Goal: Task Accomplishment & Management: Manage account settings

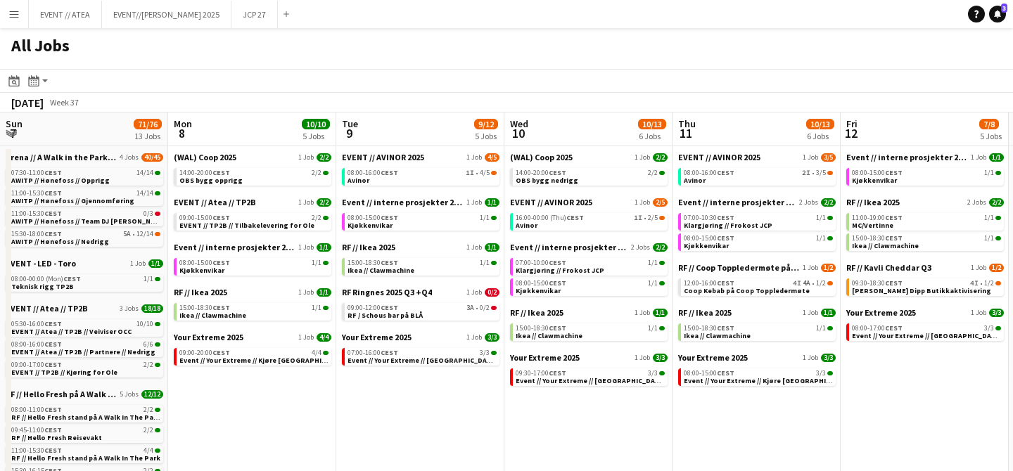
scroll to position [0, 528]
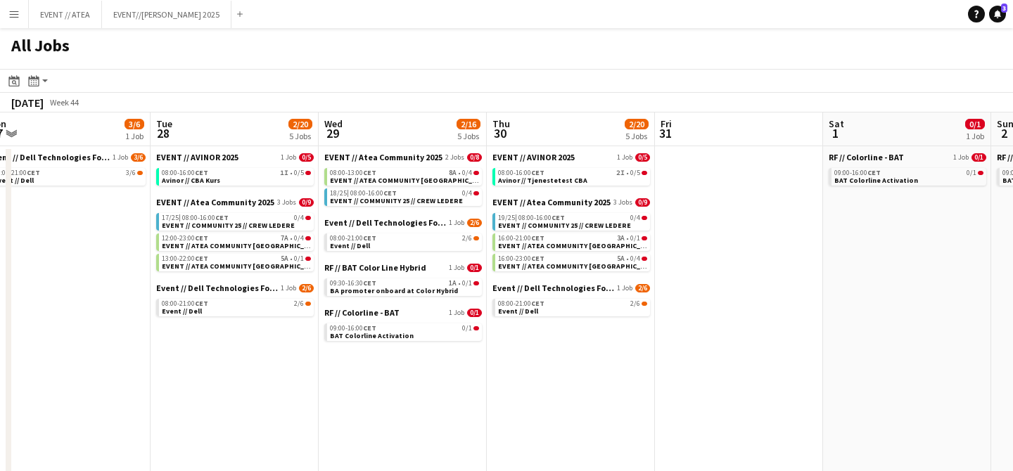
scroll to position [0, 353]
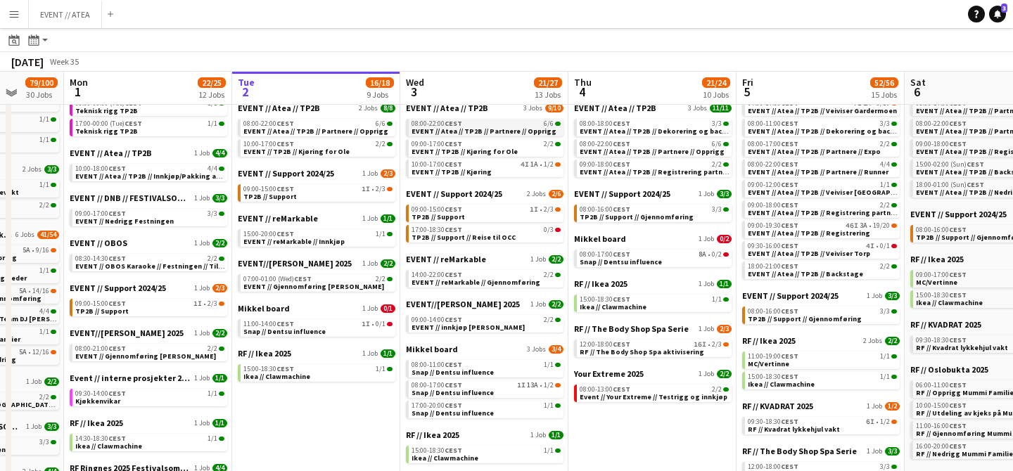
scroll to position [114, 0]
click at [474, 167] on span "EVENT // TP2B // Kjøring" at bounding box center [452, 171] width 80 height 9
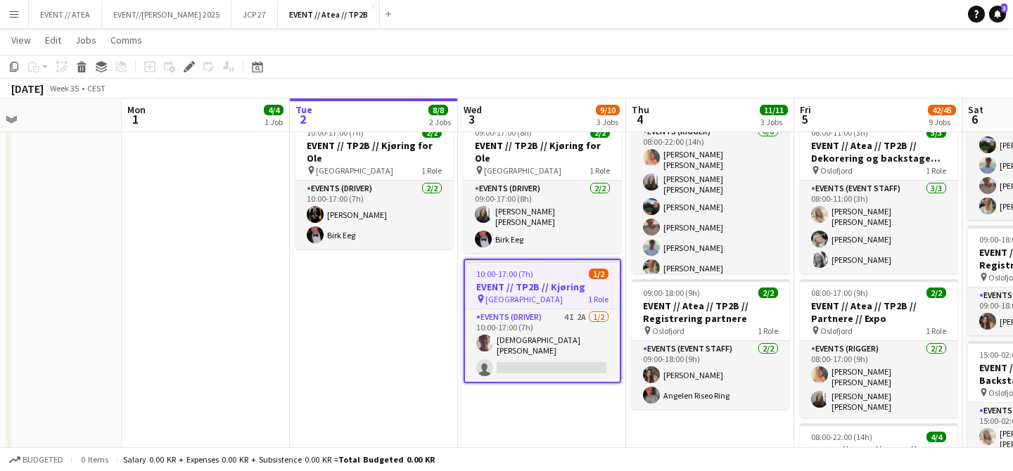
scroll to position [0, 390]
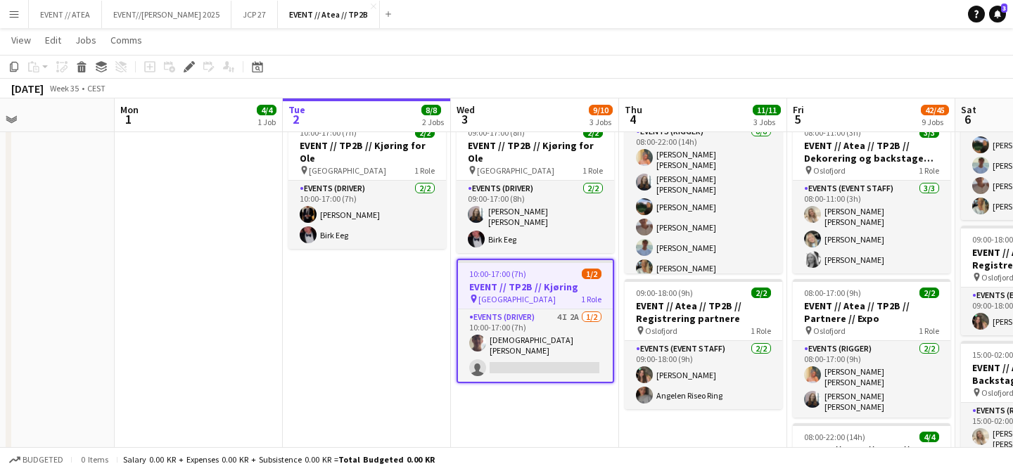
click at [495, 289] on app-job-card "10:00-17:00 (7h) 1/2 EVENT // TP2B // Kjøring pin Oslo 1 Role Events (Driver) 4…" at bounding box center [536, 321] width 158 height 125
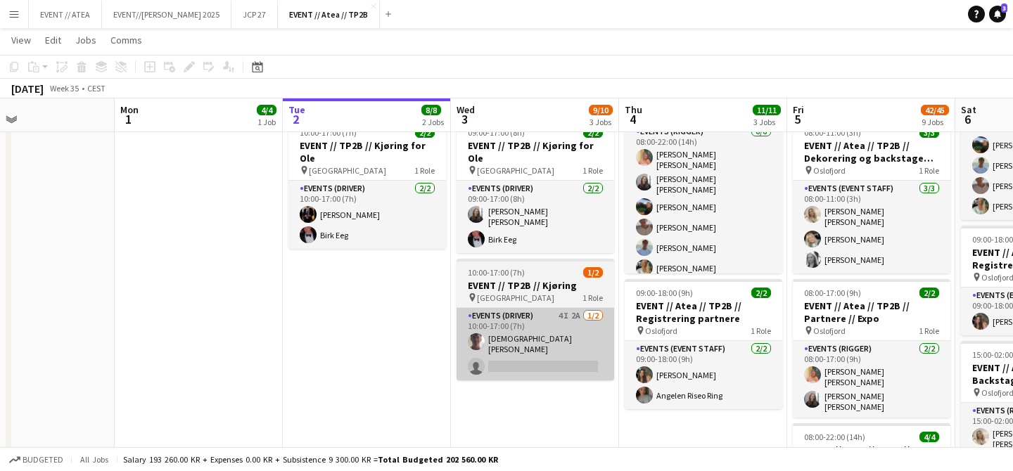
click at [495, 308] on app-card-role "Events (Driver) 4I 2A 1/2 10:00-17:00 (7h) Christian Tohje single-neutral-actio…" at bounding box center [536, 344] width 158 height 72
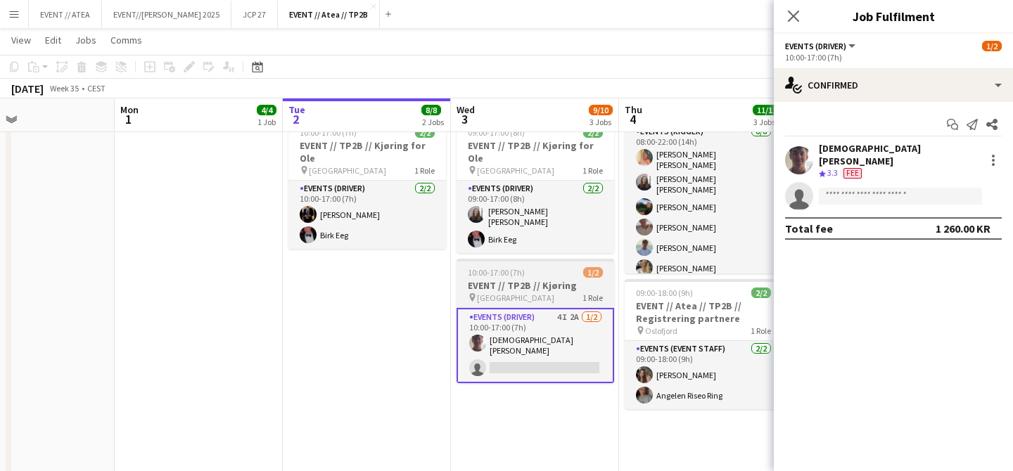
click at [500, 279] on h3 "EVENT // TP2B // Kjøring" at bounding box center [536, 285] width 158 height 13
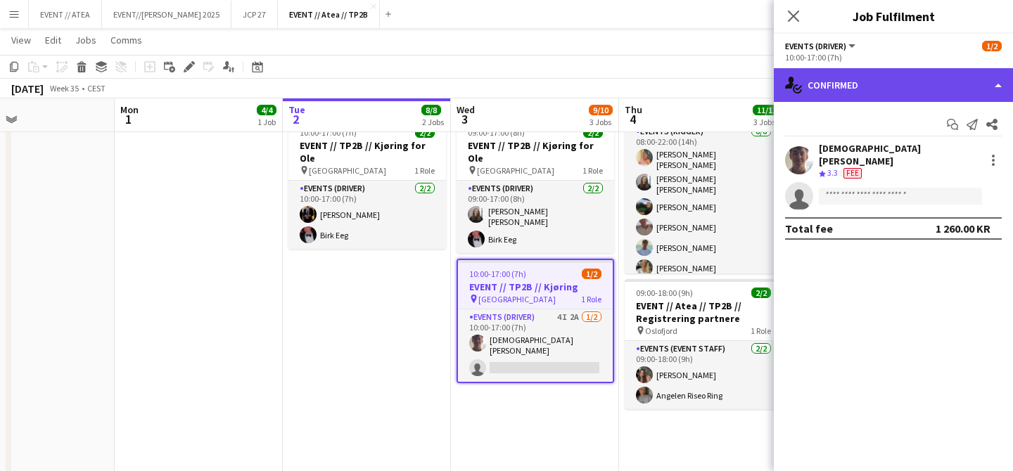
click at [842, 77] on div "single-neutral-actions-check-2 Confirmed" at bounding box center [893, 85] width 239 height 34
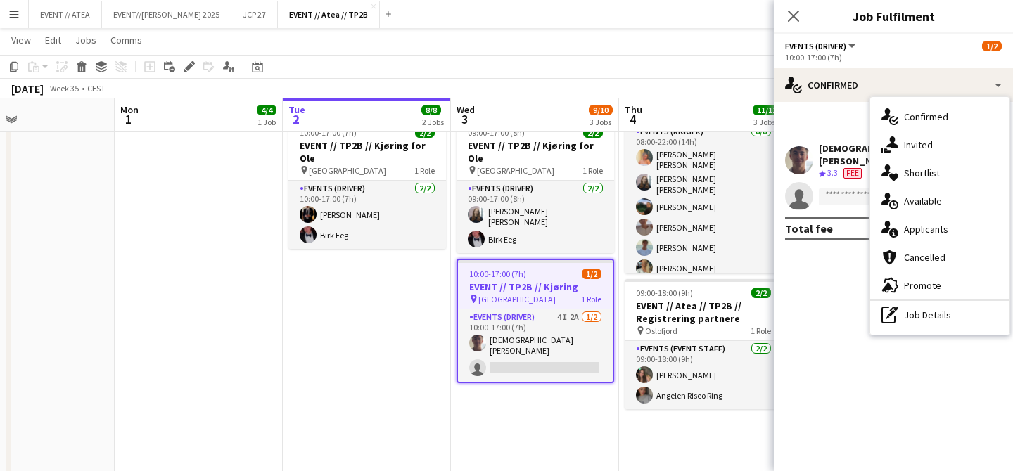
click at [822, 272] on mat-expansion-panel "check Confirmed Start chat Send notification Share Christian Tohje Crew rating …" at bounding box center [893, 286] width 239 height 369
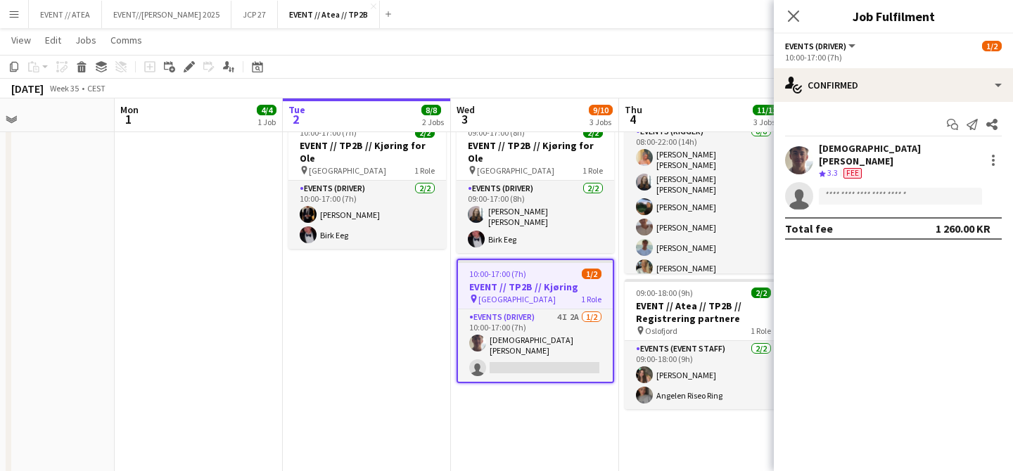
click at [820, 48] on span "Events (Driver)" at bounding box center [815, 46] width 61 height 11
click at [904, 49] on div "Events (Driver) All roles Events (Driver) 1/2" at bounding box center [893, 45] width 217 height 13
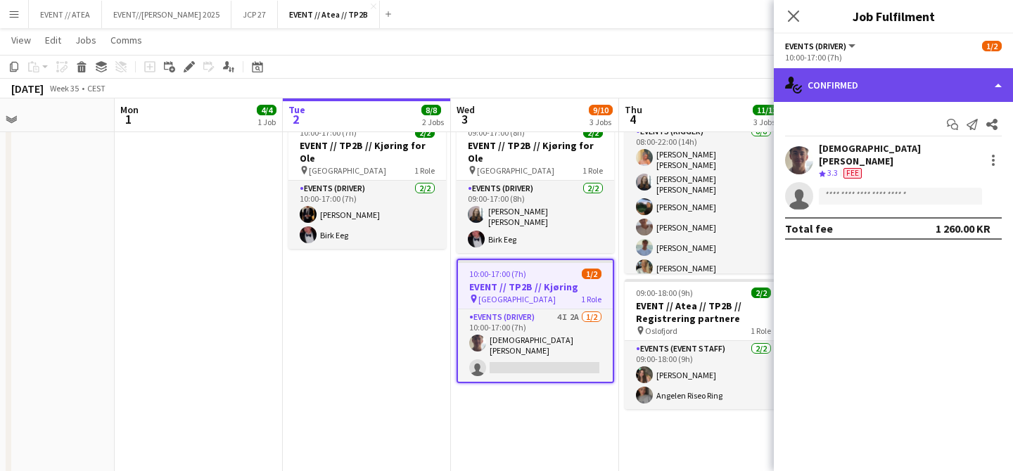
click at [884, 80] on div "single-neutral-actions-check-2 Confirmed" at bounding box center [893, 85] width 239 height 34
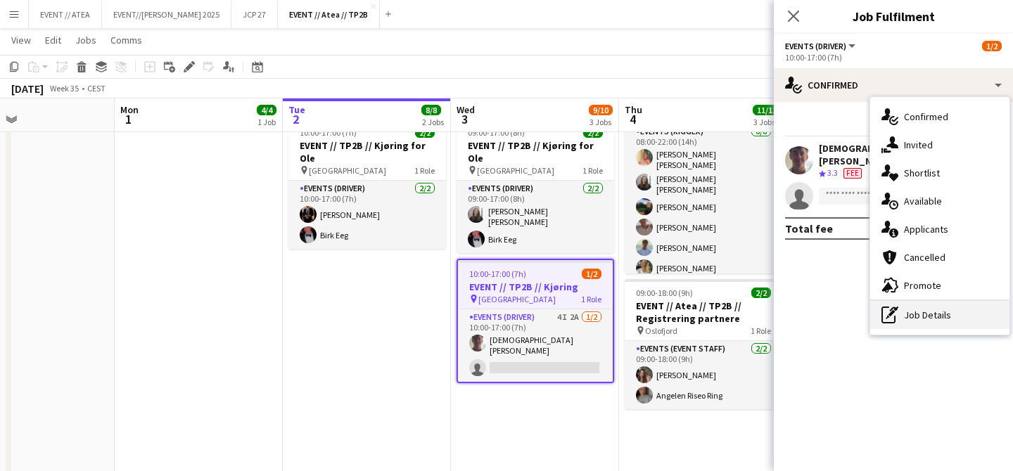
click at [916, 312] on div "pen-write Job Details" at bounding box center [940, 315] width 139 height 28
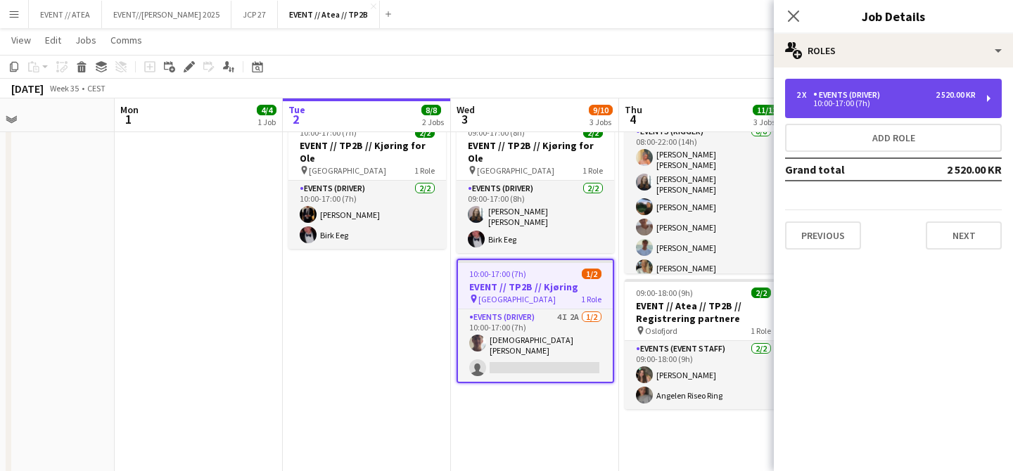
click at [865, 94] on div "Events (Driver)" at bounding box center [850, 95] width 72 height 10
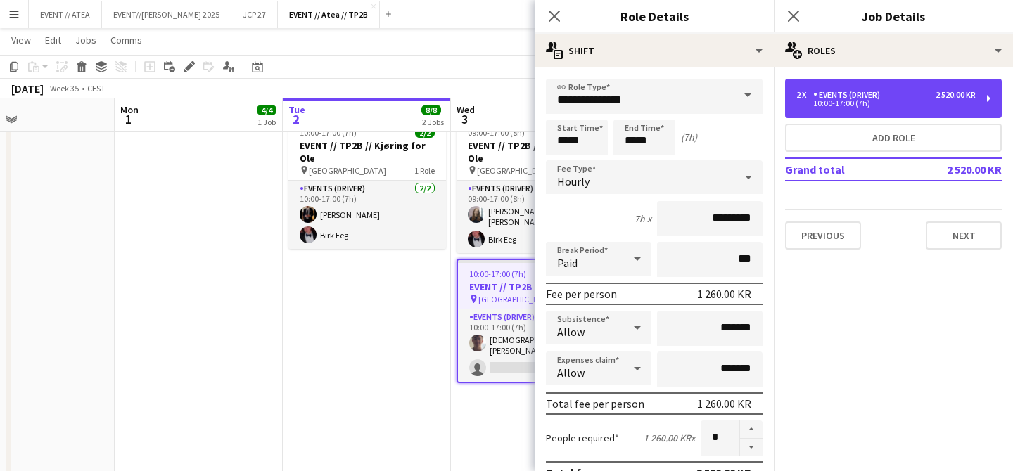
scroll to position [8, 0]
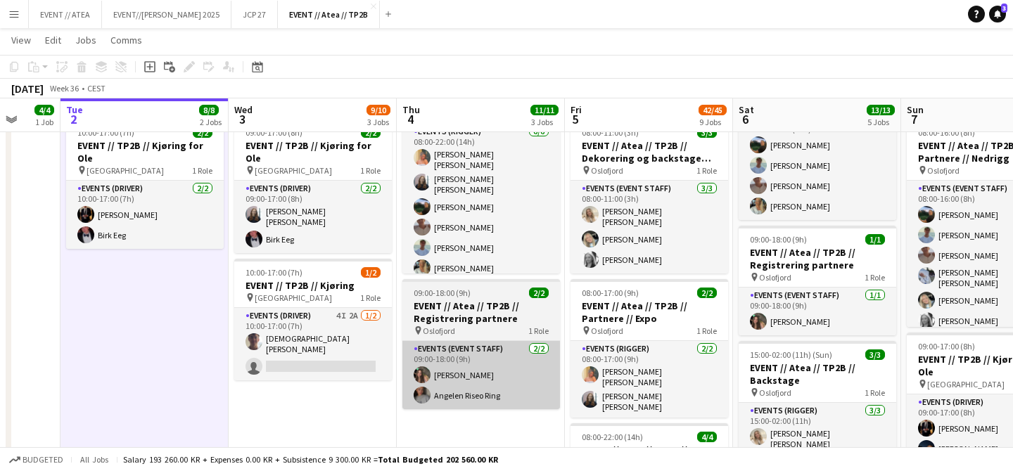
scroll to position [0, 488]
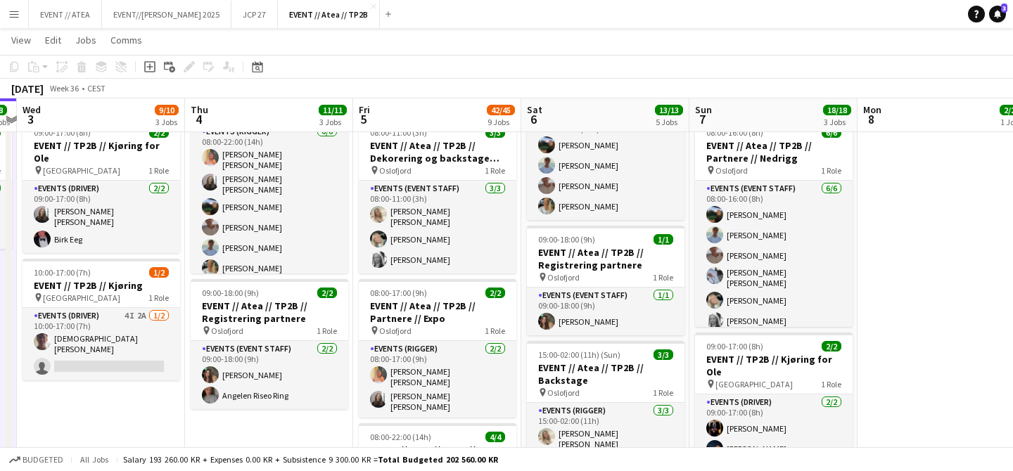
click at [10, 16] on app-icon "Menu" at bounding box center [13, 13] width 11 height 11
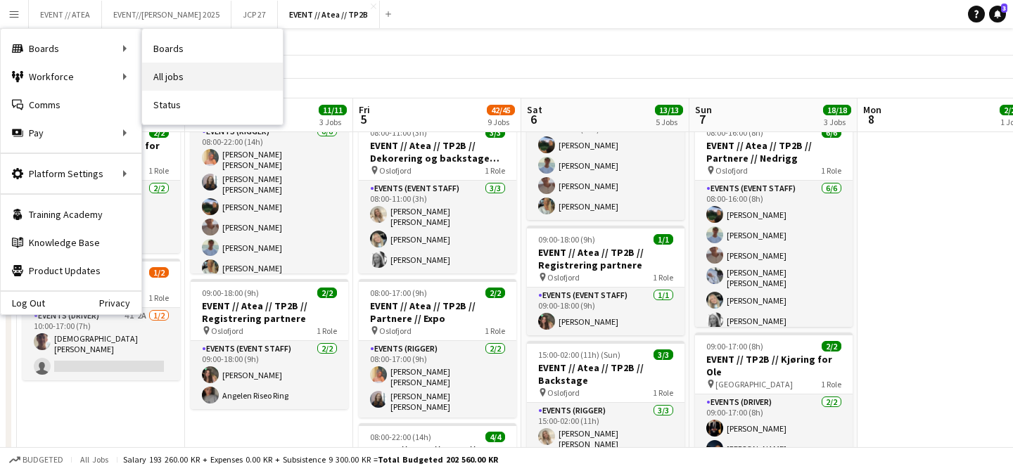
click at [175, 75] on link "All jobs" at bounding box center [212, 77] width 141 height 28
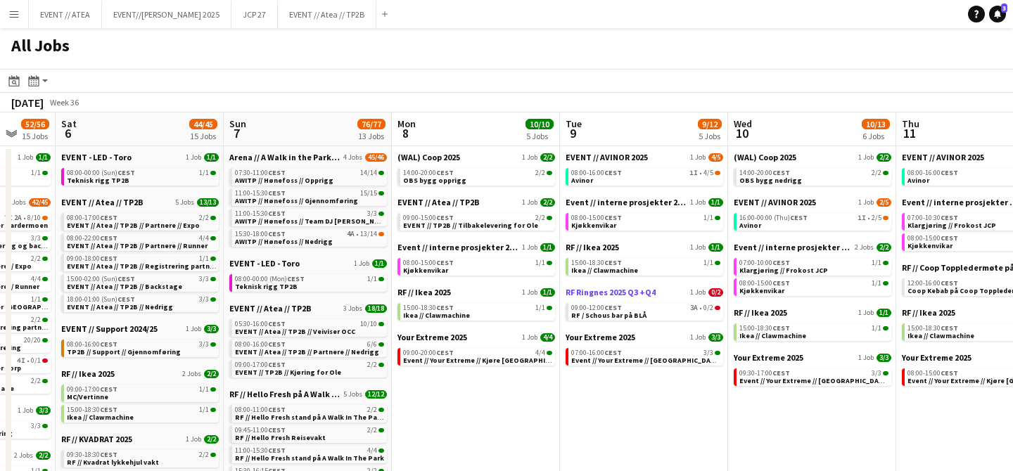
scroll to position [0, 459]
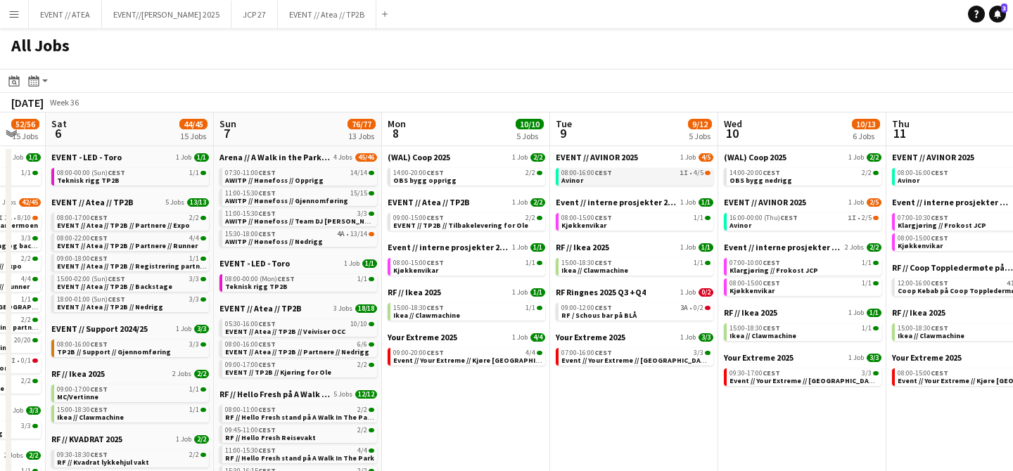
click at [616, 176] on link "08:00-16:00 CEST 1I • 4/5 Avinor" at bounding box center [636, 176] width 149 height 16
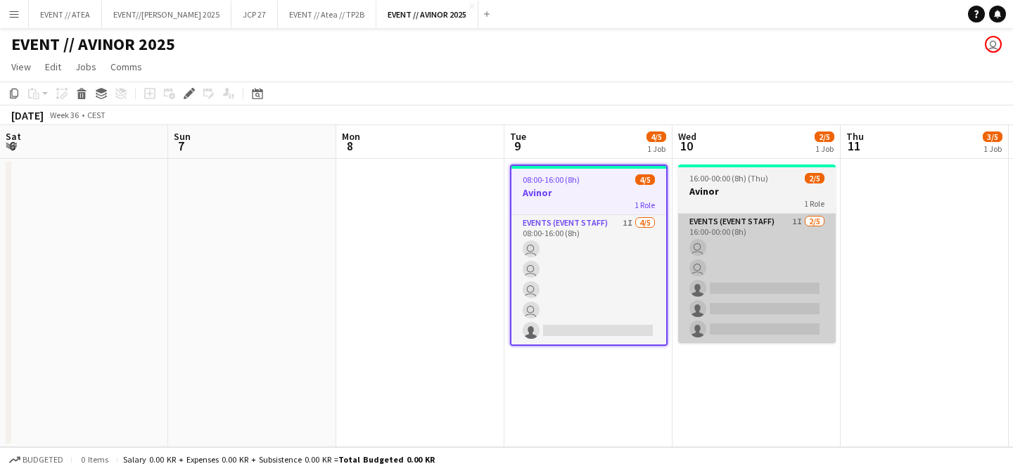
scroll to position [0, 484]
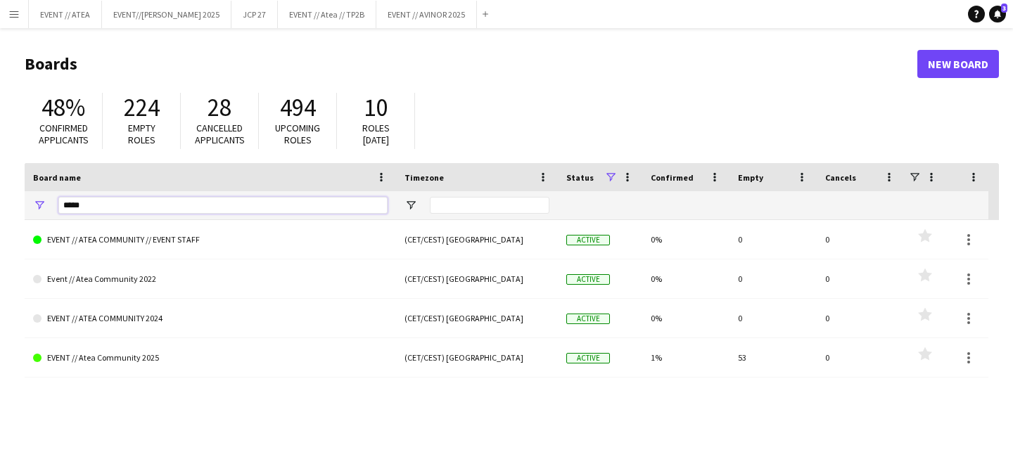
drag, startPoint x: 91, startPoint y: 206, endPoint x: 37, endPoint y: 204, distance: 54.2
click at [37, 208] on div "*****" at bounding box center [211, 205] width 372 height 28
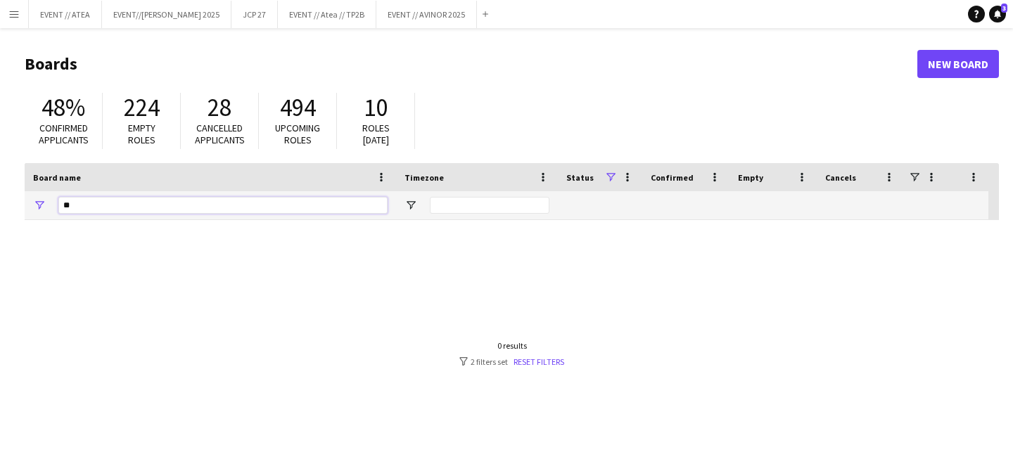
type input "*"
type input "******"
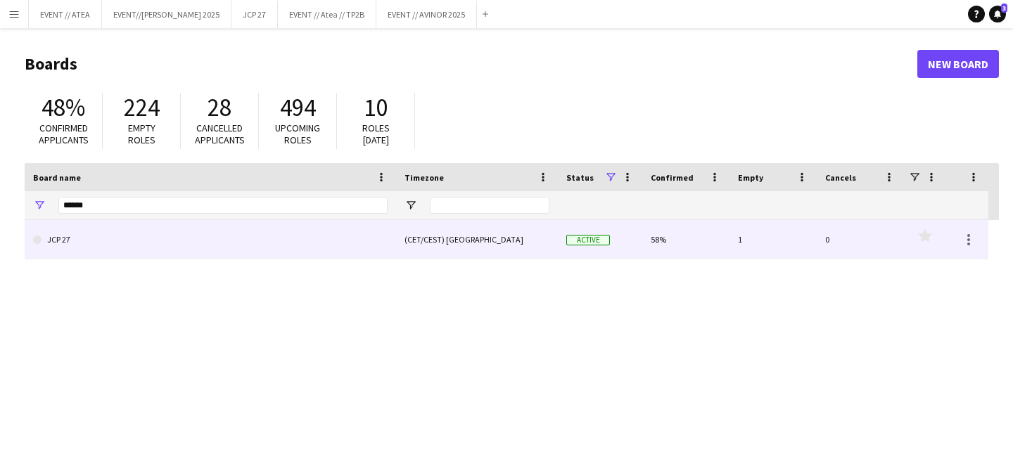
click at [88, 236] on link "JCP 27" at bounding box center [210, 239] width 355 height 39
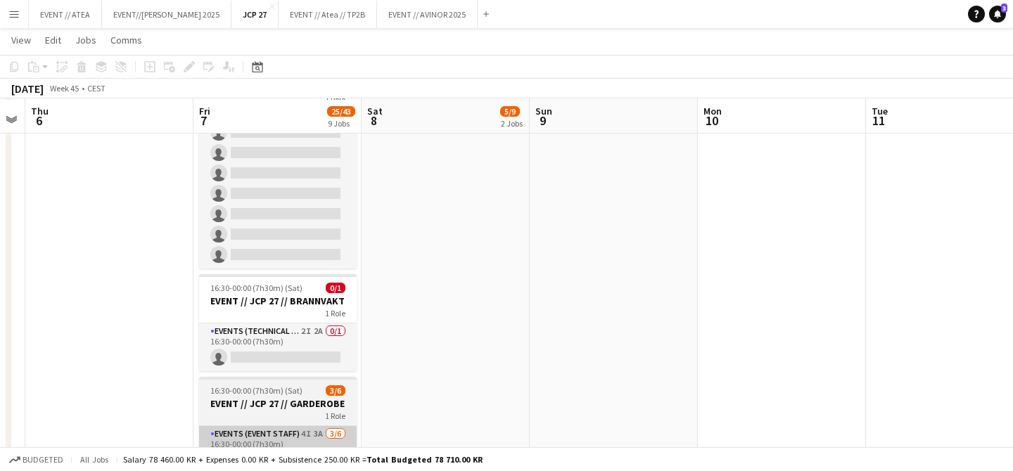
scroll to position [1131, 0]
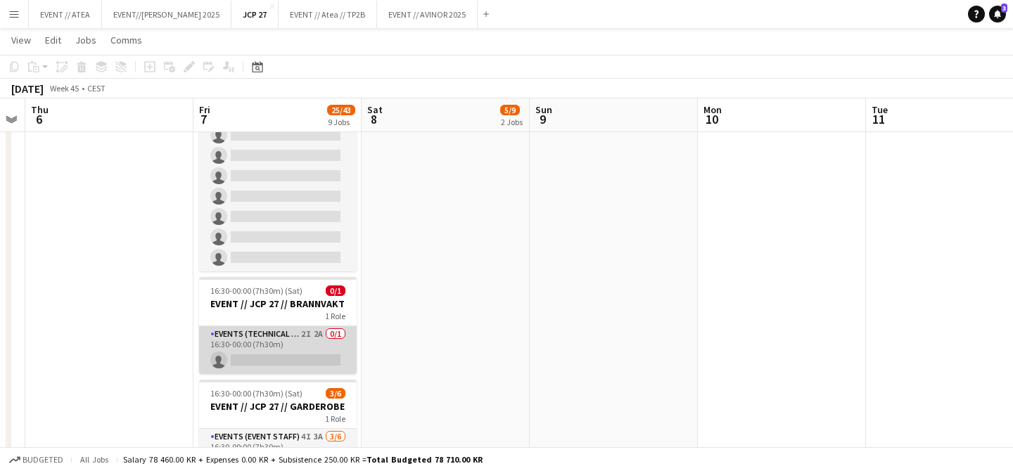
click at [284, 348] on app-card-role "Events (Technical Crew) 2I 2A 0/1 16:30-00:00 (7h30m) single-neutral-actions" at bounding box center [278, 351] width 158 height 48
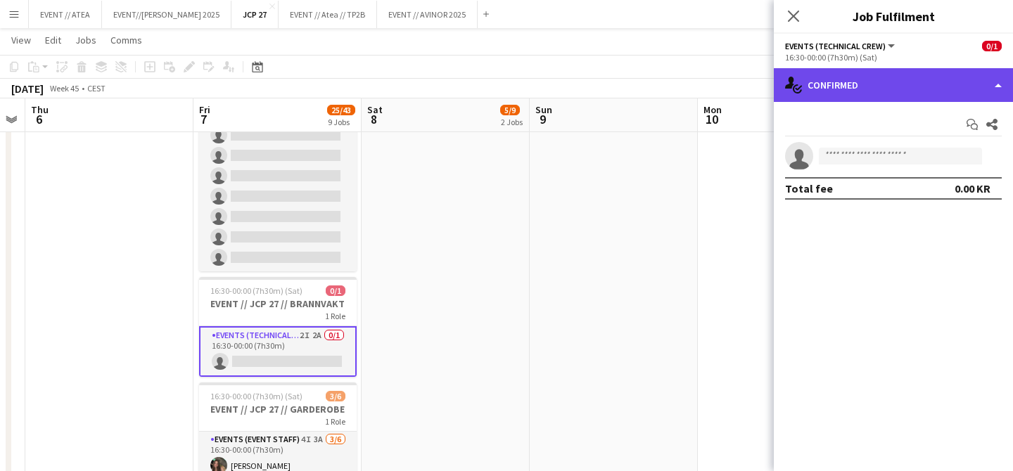
click at [876, 85] on div "single-neutral-actions-check-2 Confirmed" at bounding box center [893, 85] width 239 height 34
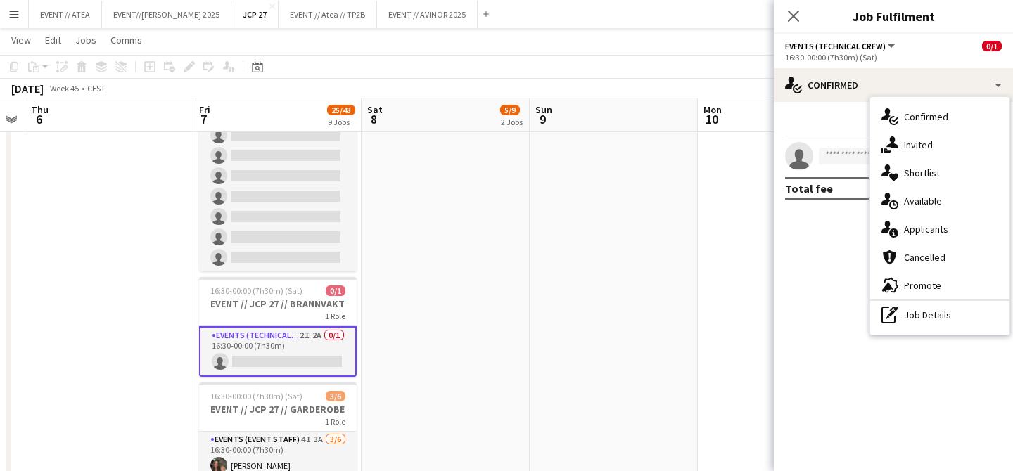
click at [828, 123] on div "Start chat Share" at bounding box center [893, 124] width 217 height 23
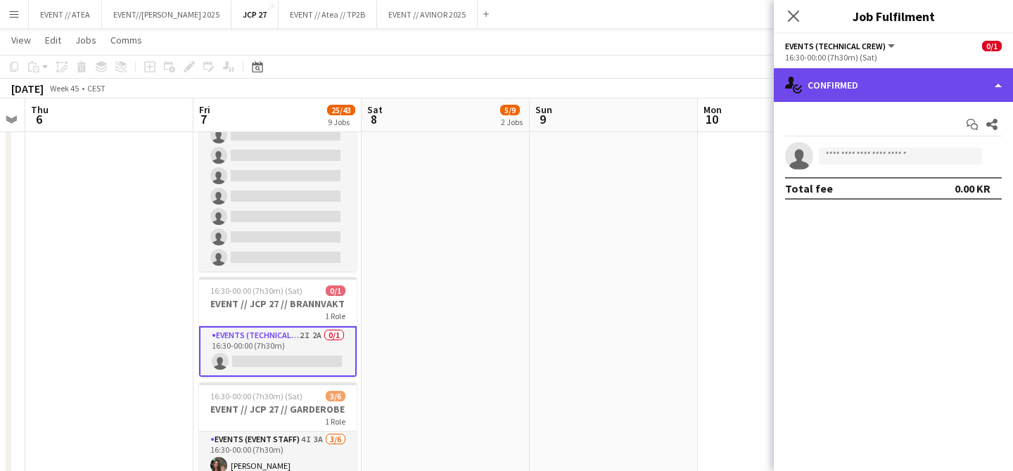
click at [904, 85] on div "single-neutral-actions-check-2 Confirmed" at bounding box center [893, 85] width 239 height 34
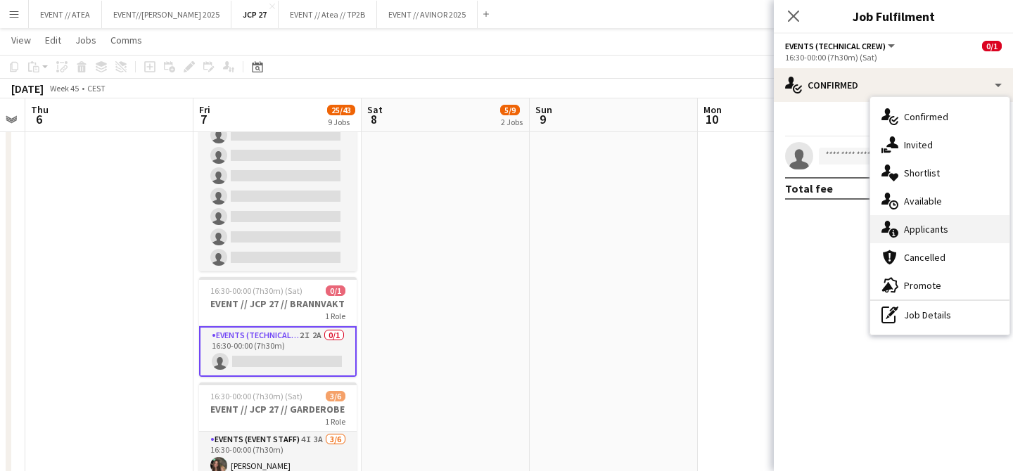
click at [921, 229] on span "Applicants" at bounding box center [926, 229] width 44 height 13
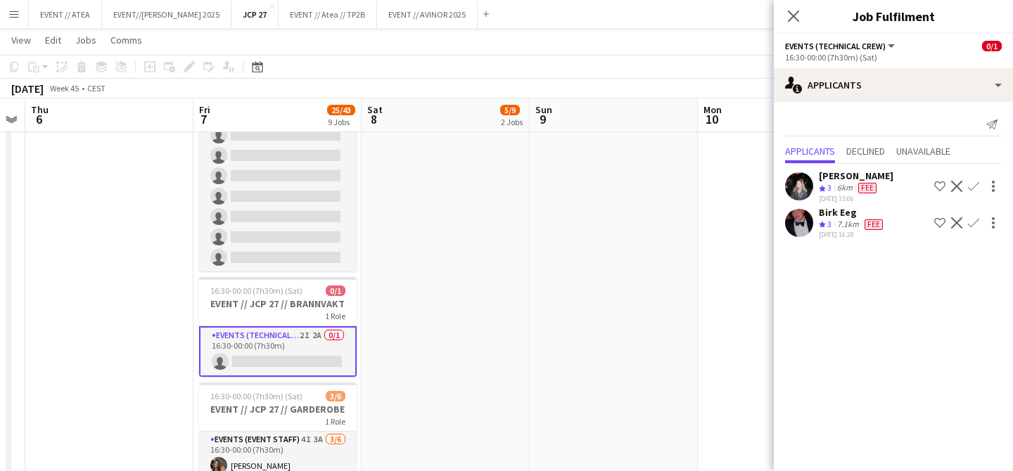
click at [803, 222] on app-user-avatar at bounding box center [799, 223] width 28 height 28
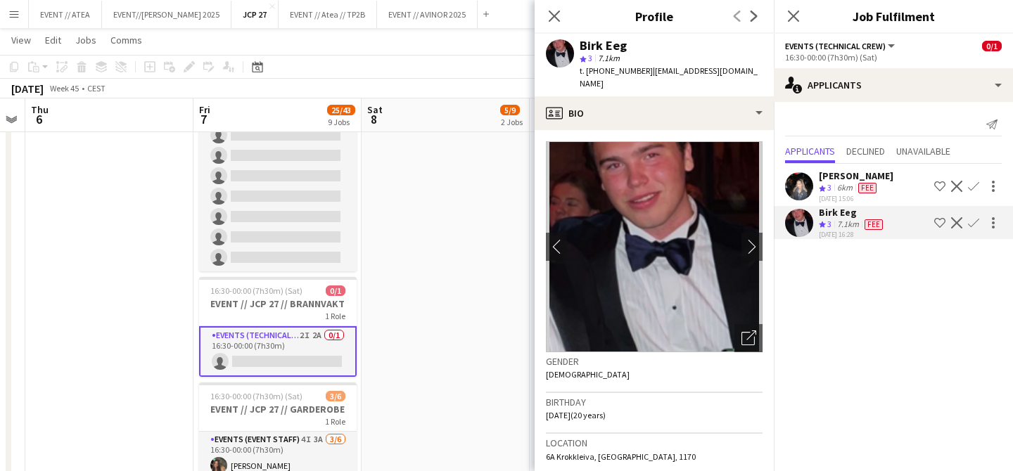
click at [807, 185] on app-user-avatar at bounding box center [799, 186] width 28 height 28
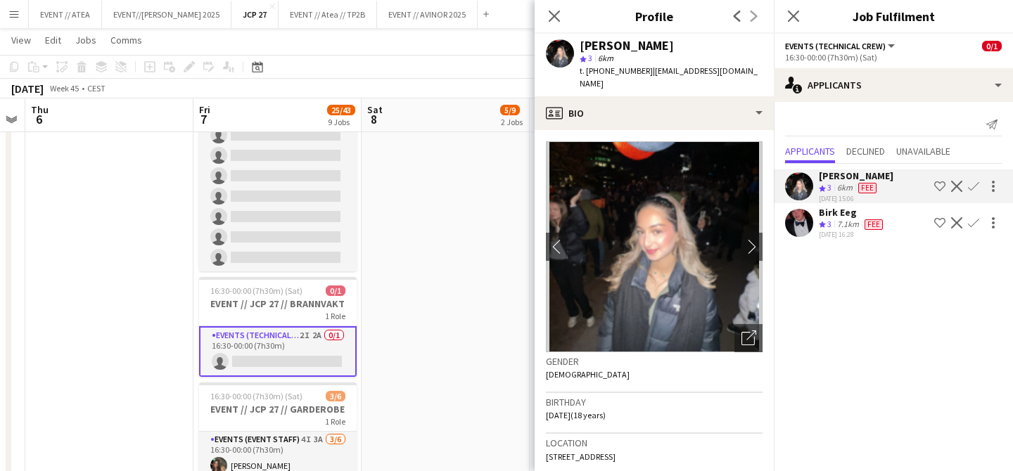
click at [814, 221] on div "Birk Eeg Crew rating 3 7.1km Fee 01-09-2025 16:28 Shortlist crew Decline Confirm" at bounding box center [893, 223] width 239 height 34
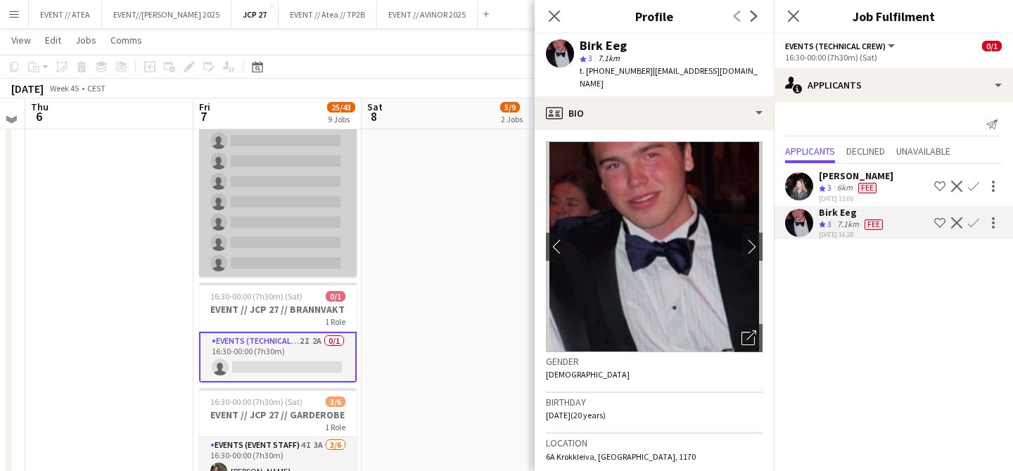
scroll to position [1127, 0]
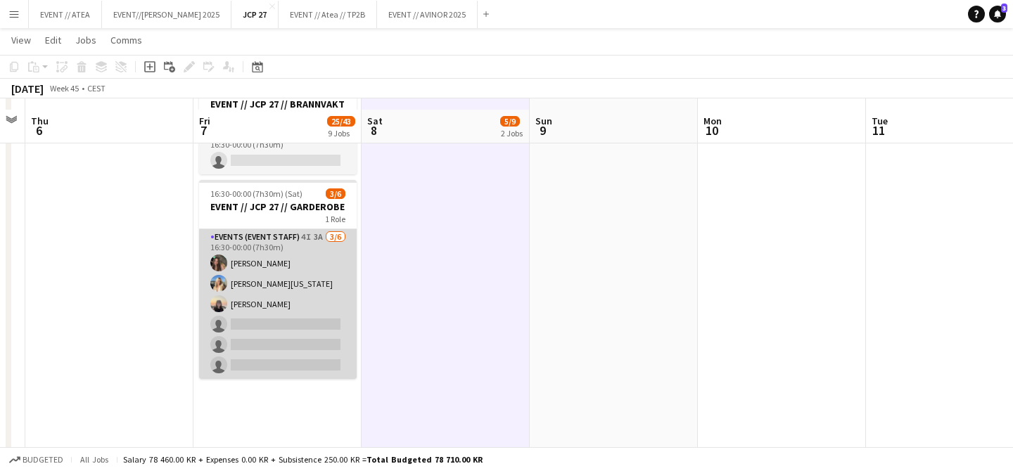
scroll to position [1342, 0]
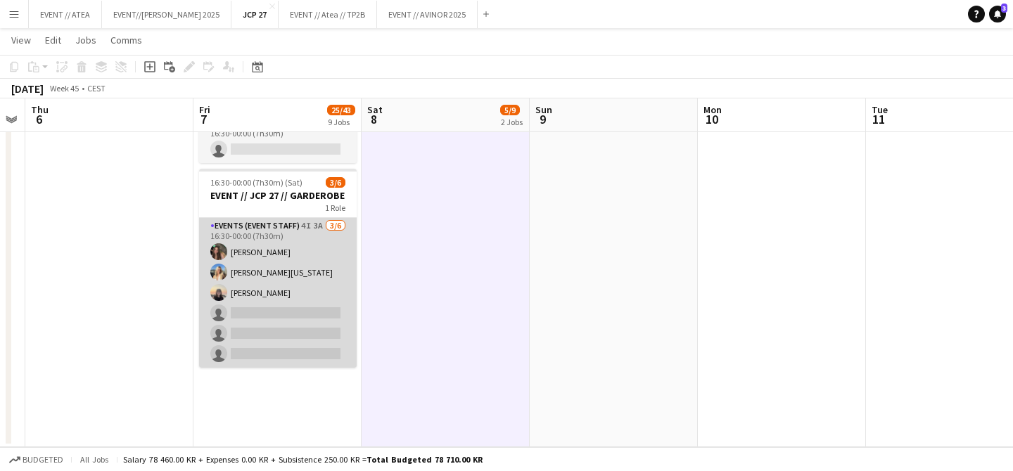
click at [255, 308] on app-card-role "Events (Event Staff) 4I 3A 3/6 16:30-00:00 (7h30m) Rafaela Goga Miriam Alaska E…" at bounding box center [278, 293] width 158 height 150
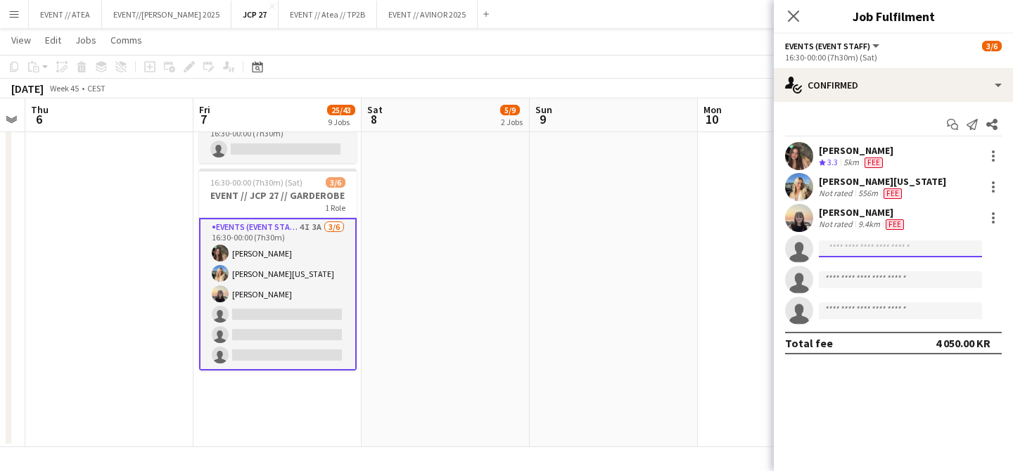
click at [851, 250] on input at bounding box center [900, 249] width 163 height 17
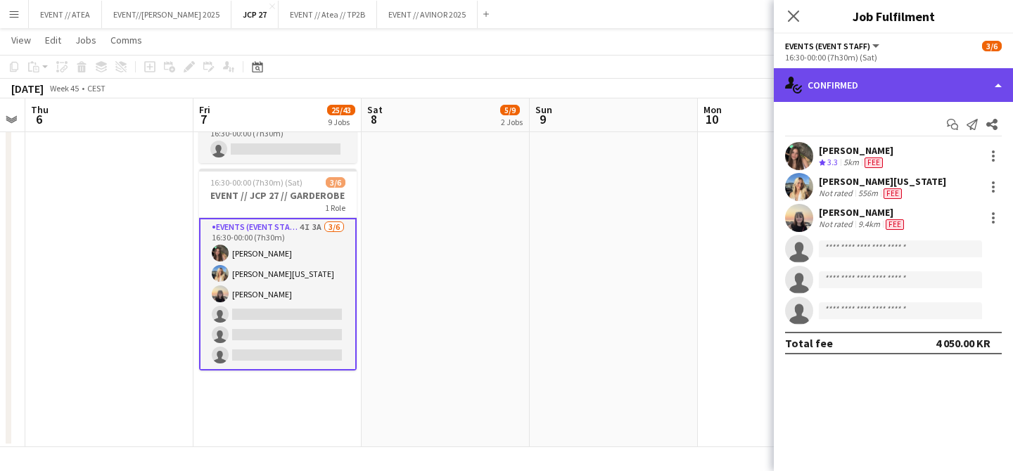
click at [860, 96] on div "single-neutral-actions-check-2 Confirmed" at bounding box center [893, 85] width 239 height 34
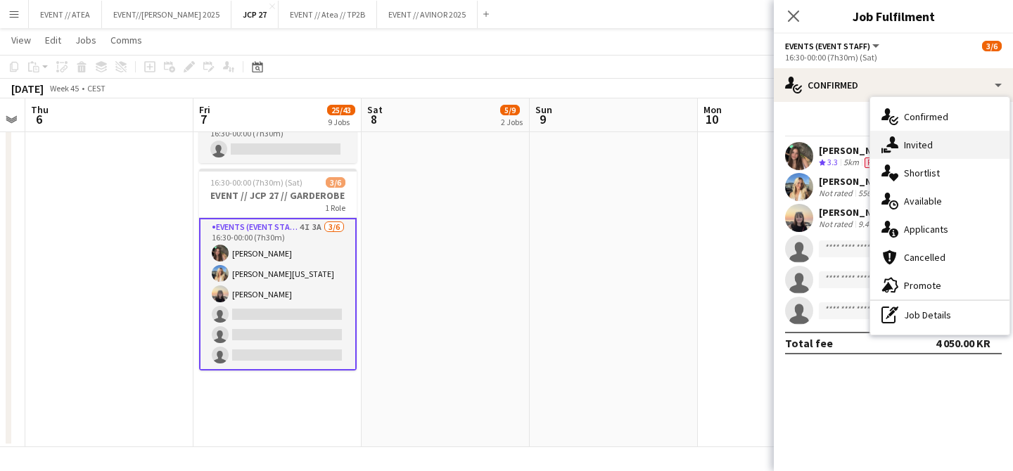
click at [909, 148] on span "Invited" at bounding box center [918, 145] width 29 height 13
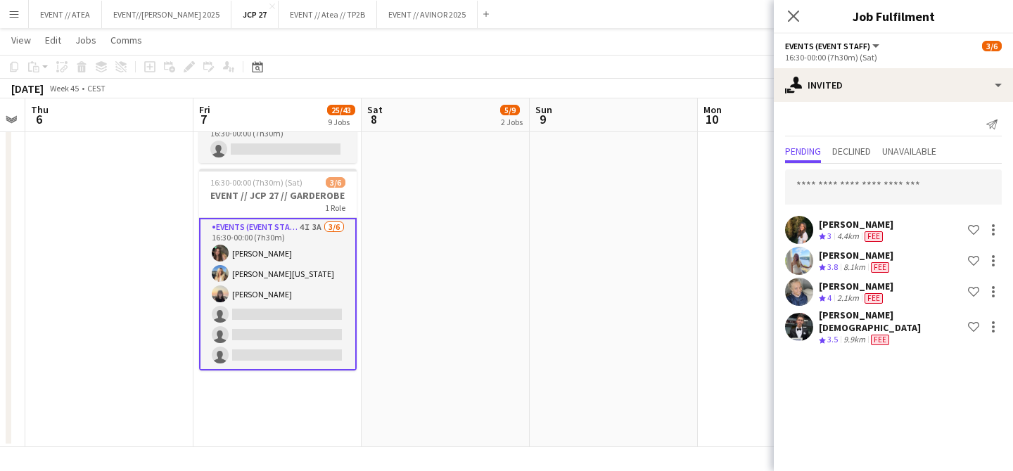
click at [811, 329] on app-user-avatar at bounding box center [799, 327] width 28 height 28
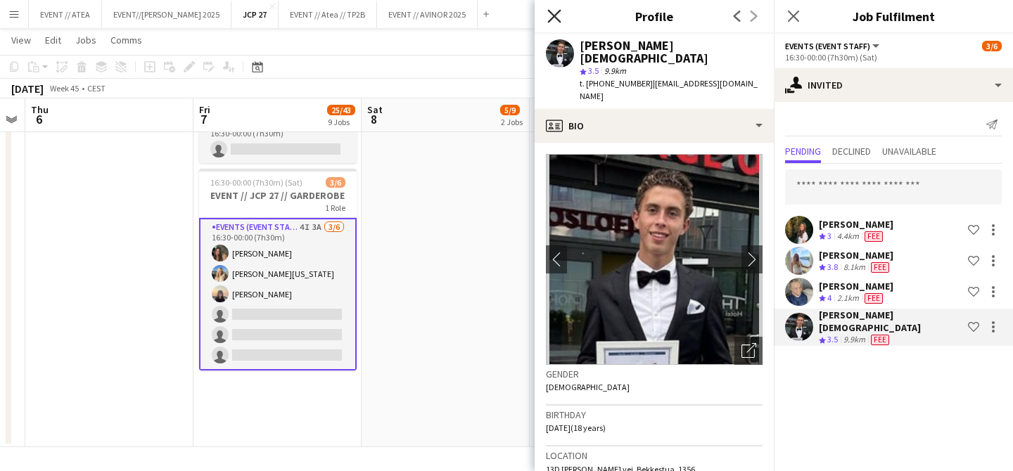
click at [552, 15] on icon "Close pop-in" at bounding box center [553, 15] width 13 height 13
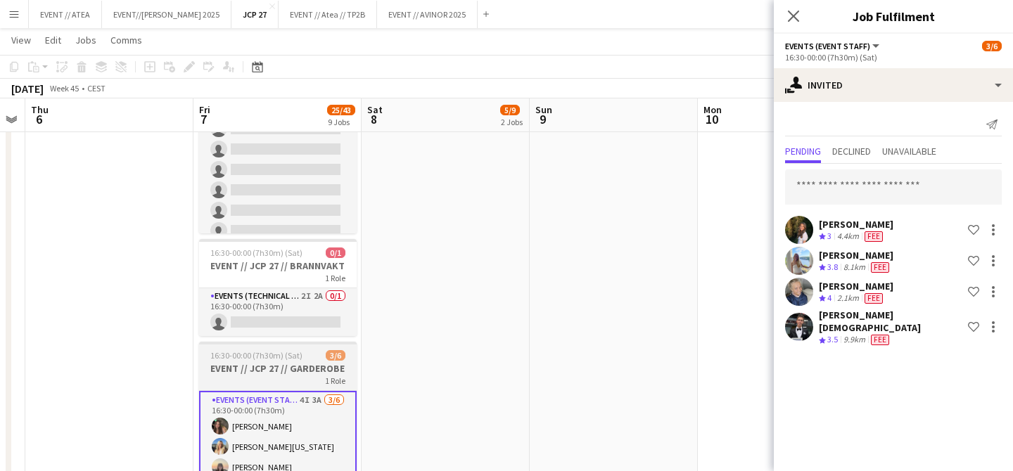
click at [310, 265] on h3 "EVENT // JCP 27 // BRANNVAKT" at bounding box center [278, 266] width 158 height 13
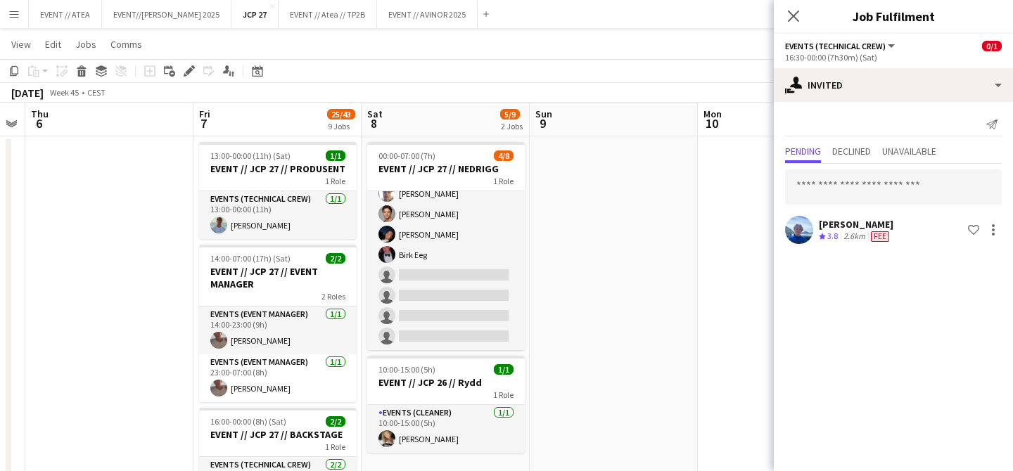
scroll to position [0, 0]
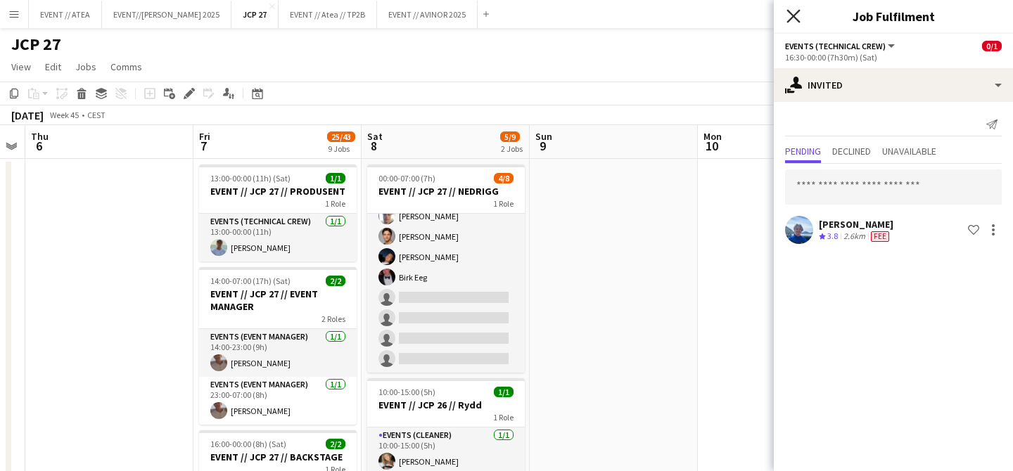
click at [792, 15] on icon at bounding box center [793, 15] width 13 height 13
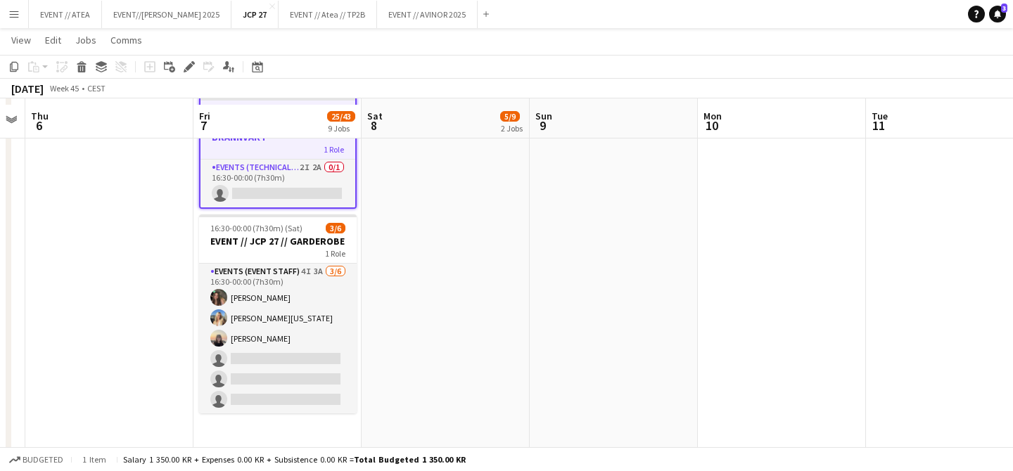
scroll to position [1318, 0]
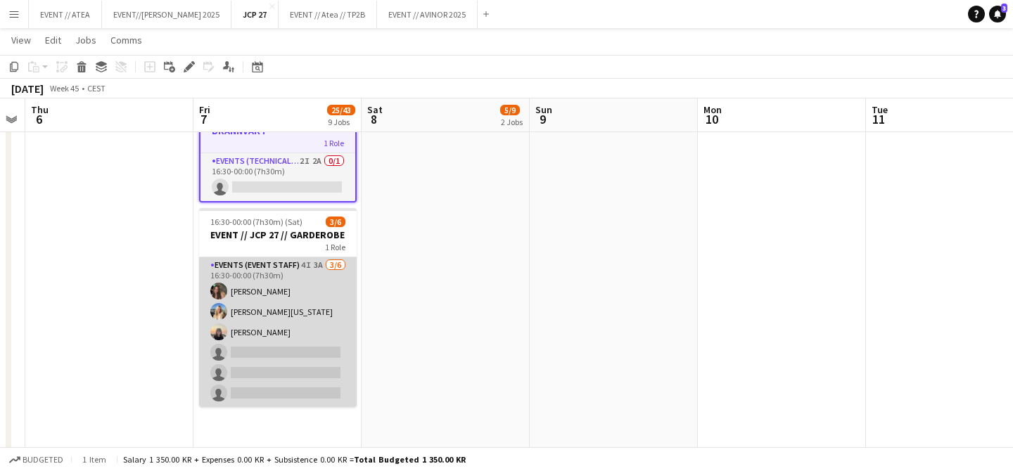
click at [275, 343] on app-card-role "Events (Event Staff) 4I 3A 3/6 16:30-00:00 (7h30m) Rafaela Goga Miriam Alaska E…" at bounding box center [278, 333] width 158 height 150
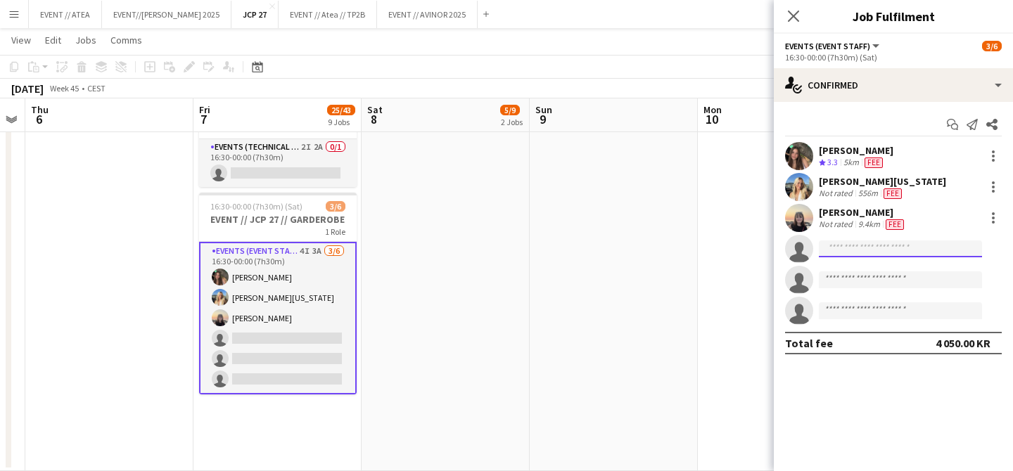
click at [837, 251] on input at bounding box center [900, 249] width 163 height 17
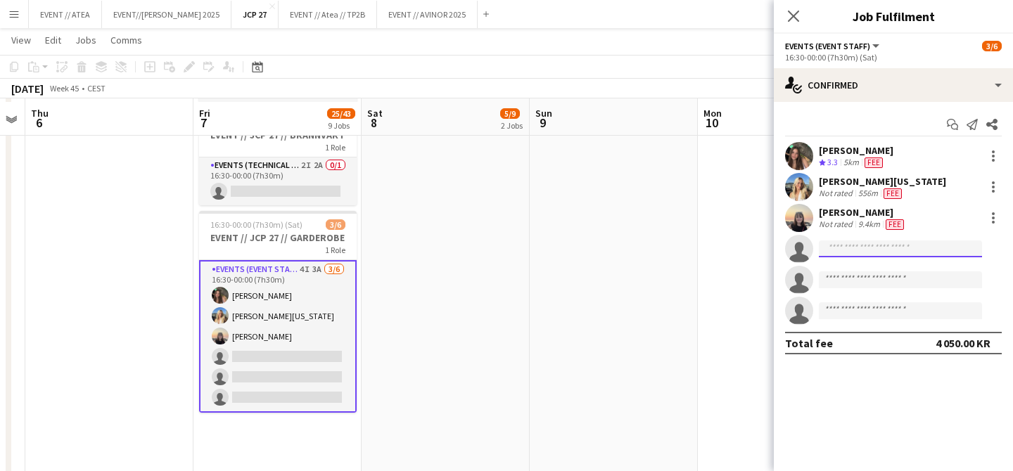
scroll to position [1304, 0]
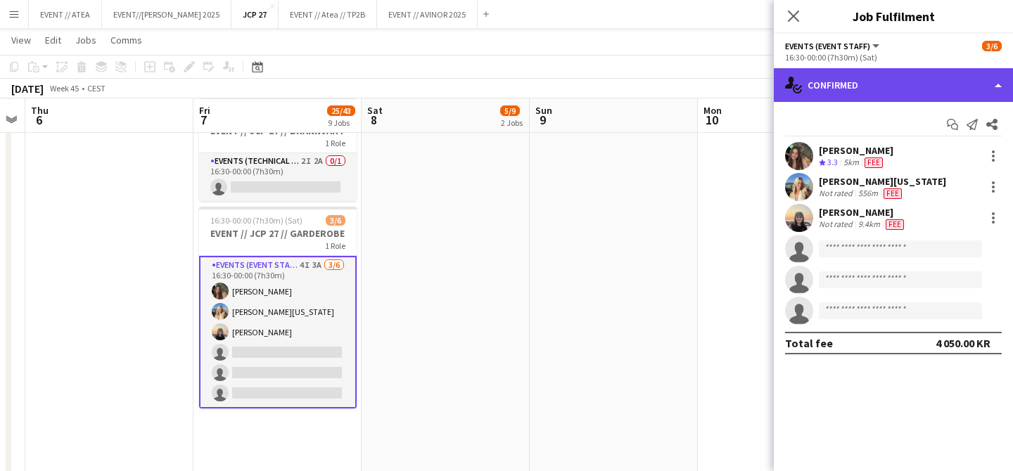
click at [863, 82] on div "single-neutral-actions-check-2 Confirmed" at bounding box center [893, 85] width 239 height 34
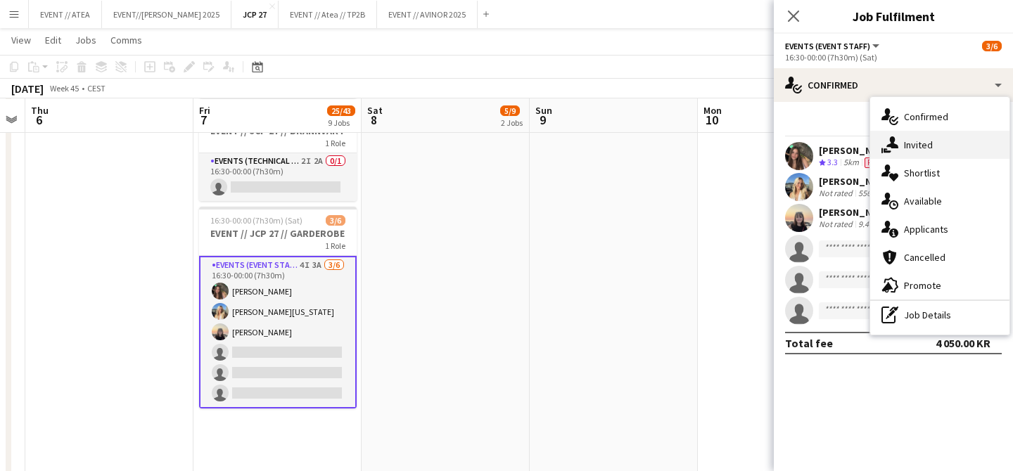
click at [919, 146] on span "Invited" at bounding box center [918, 145] width 29 height 13
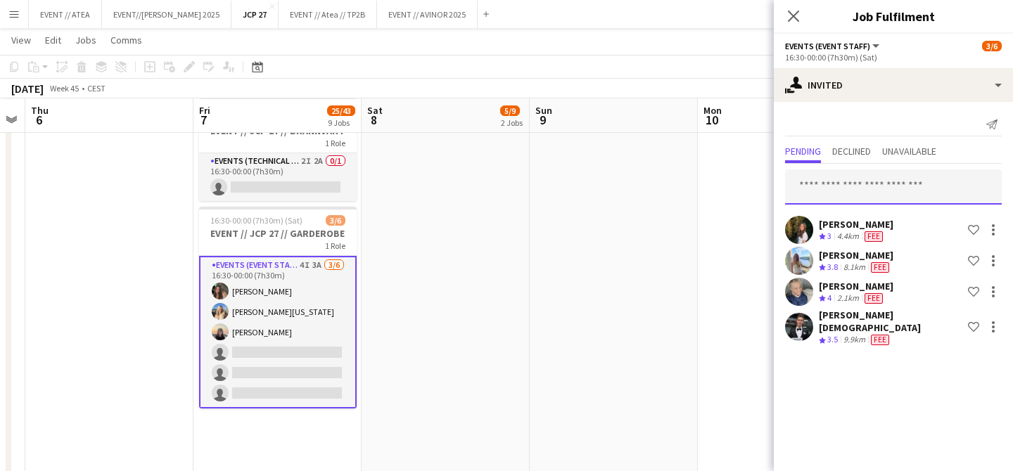
click at [852, 187] on input "text" at bounding box center [893, 187] width 217 height 35
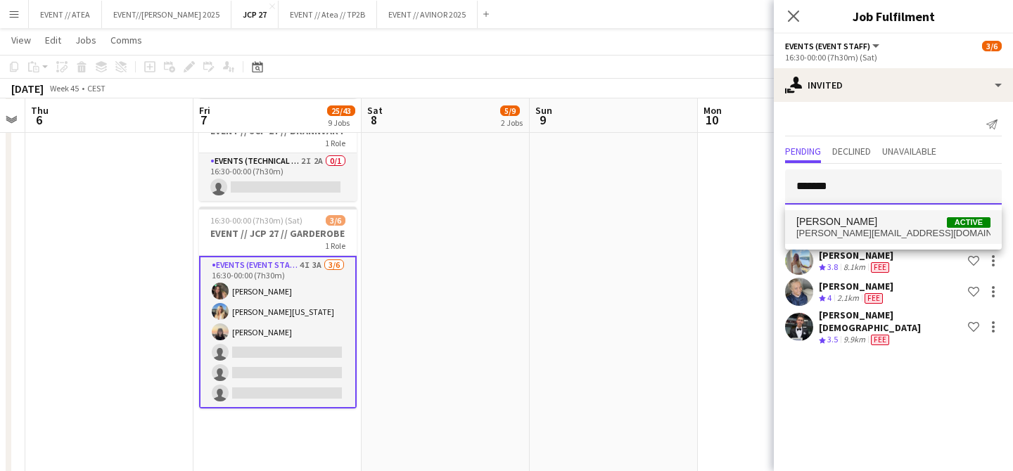
type input "*******"
click at [849, 225] on span "Daniela Alejandra Eriksen Stenvadet" at bounding box center [837, 222] width 81 height 12
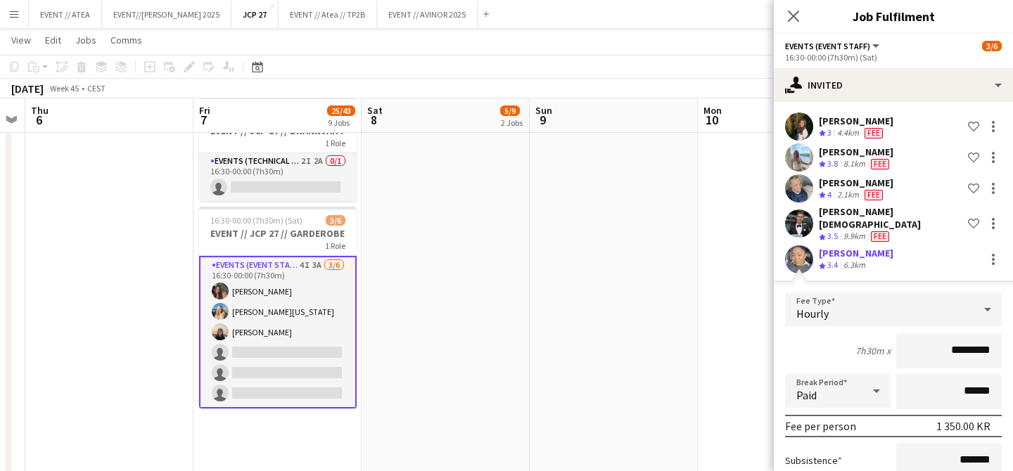
scroll to position [230, 0]
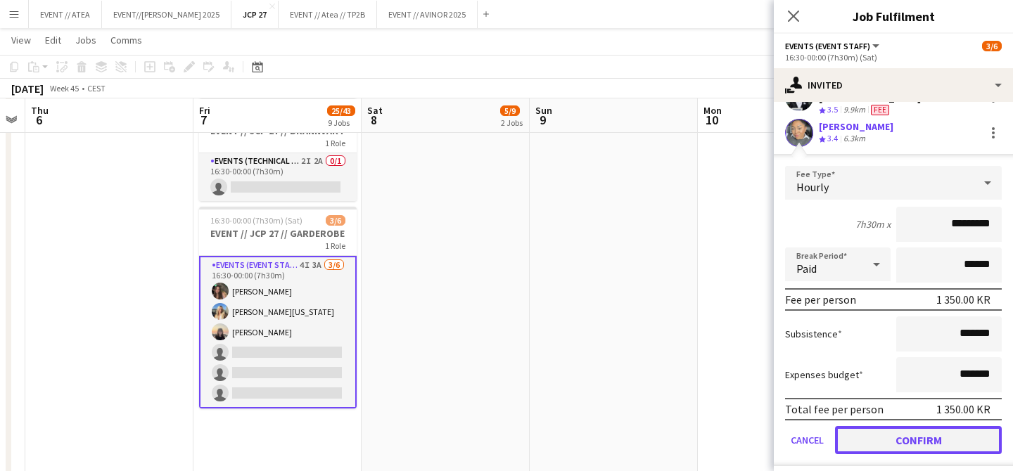
click at [924, 434] on button "Confirm" at bounding box center [918, 440] width 167 height 28
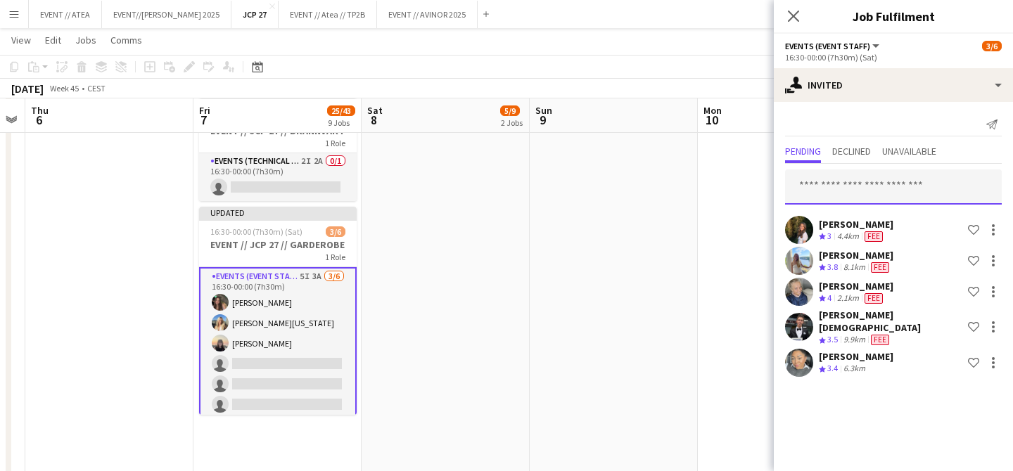
click at [829, 186] on input "text" at bounding box center [893, 187] width 217 height 35
type input "*"
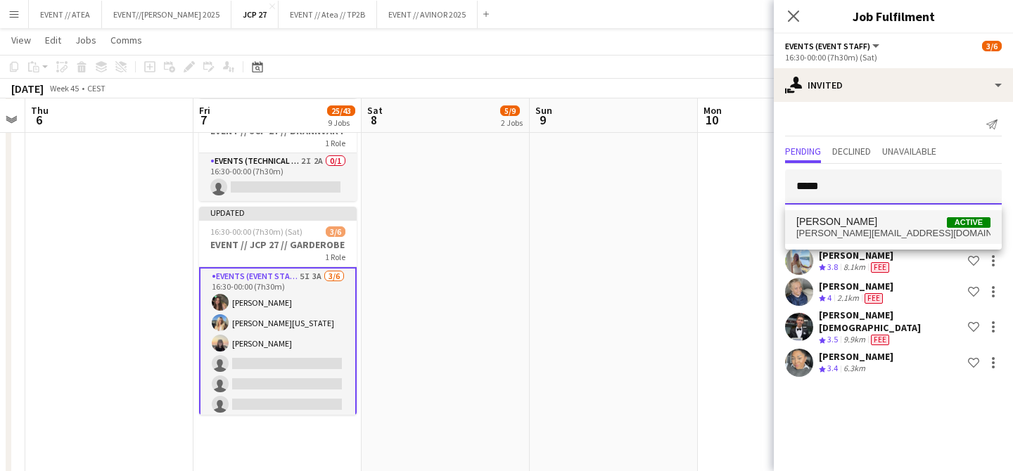
type input "*****"
click at [852, 221] on span "Frida Aukland" at bounding box center [837, 222] width 81 height 12
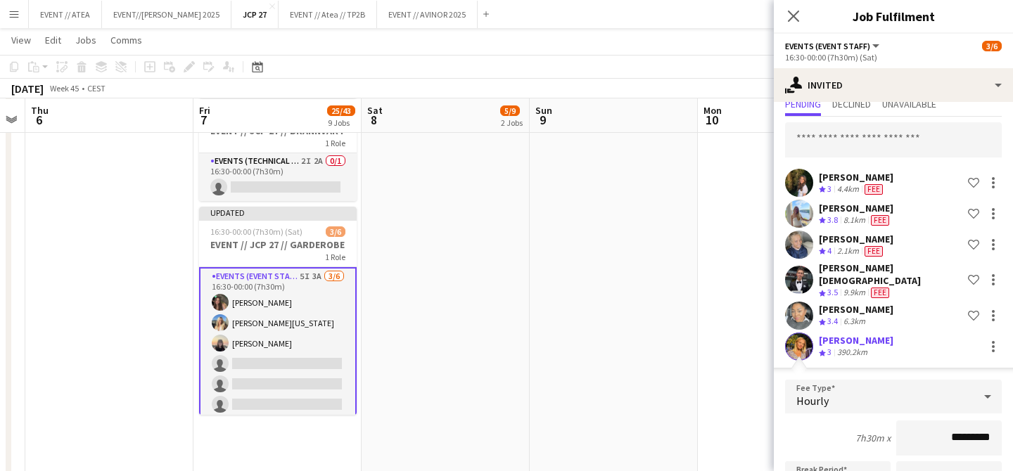
scroll to position [270, 0]
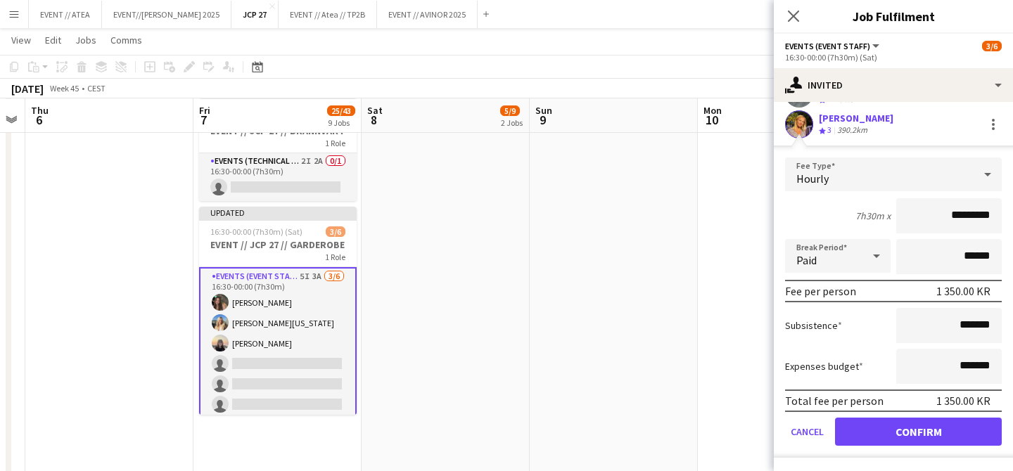
click at [795, 416] on form "Fee Type Hourly 7h30m x ********* Break Period Paid ****** Fee per person 1 350…" at bounding box center [893, 308] width 239 height 300
click at [800, 428] on button "Cancel" at bounding box center [807, 432] width 44 height 28
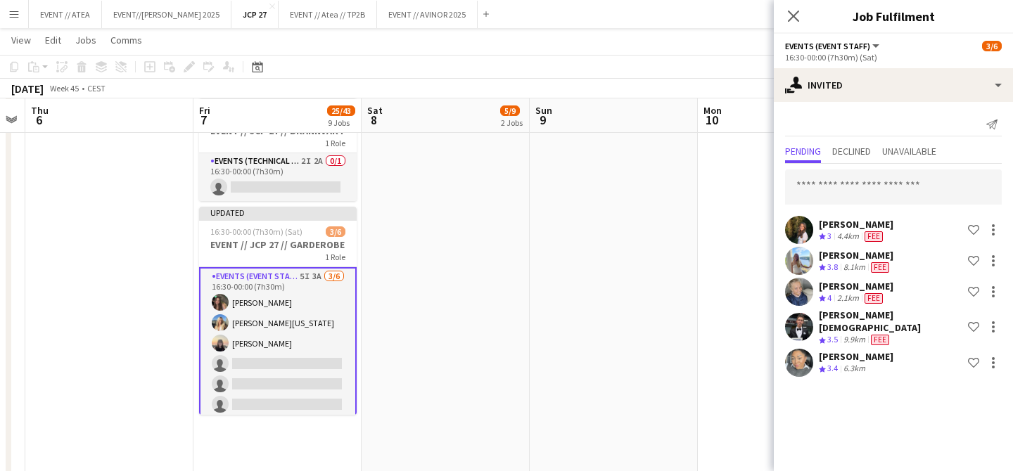
scroll to position [0, 0]
click at [295, 352] on app-card-role "Events (Event Staff) 5I 3A 3/6 16:30-00:00 (7h30m) Rafaela Goga Miriam Alaska E…" at bounding box center [278, 343] width 158 height 153
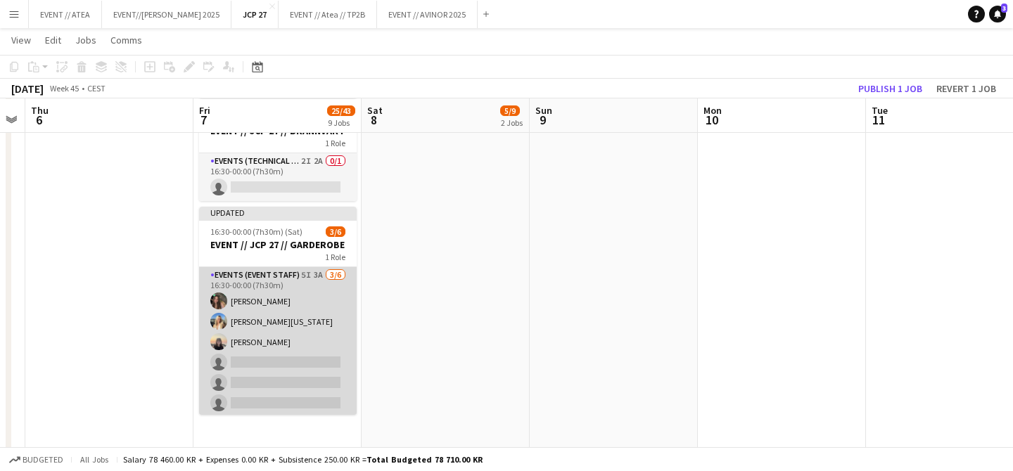
click at [322, 271] on app-card-role "Events (Event Staff) 5I 3A 3/6 16:30-00:00 (7h30m) Rafaela Goga Miriam Alaska E…" at bounding box center [278, 342] width 158 height 150
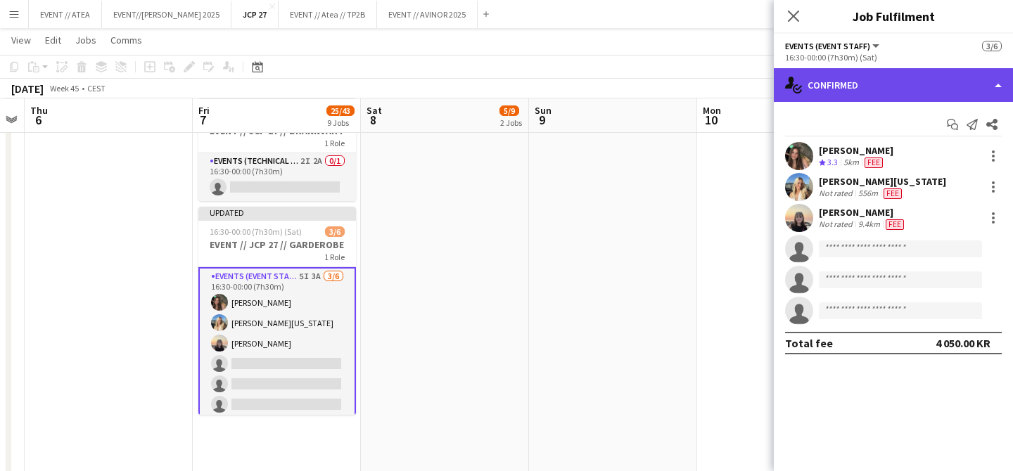
click at [829, 99] on div "single-neutral-actions-check-2 Confirmed" at bounding box center [893, 85] width 239 height 34
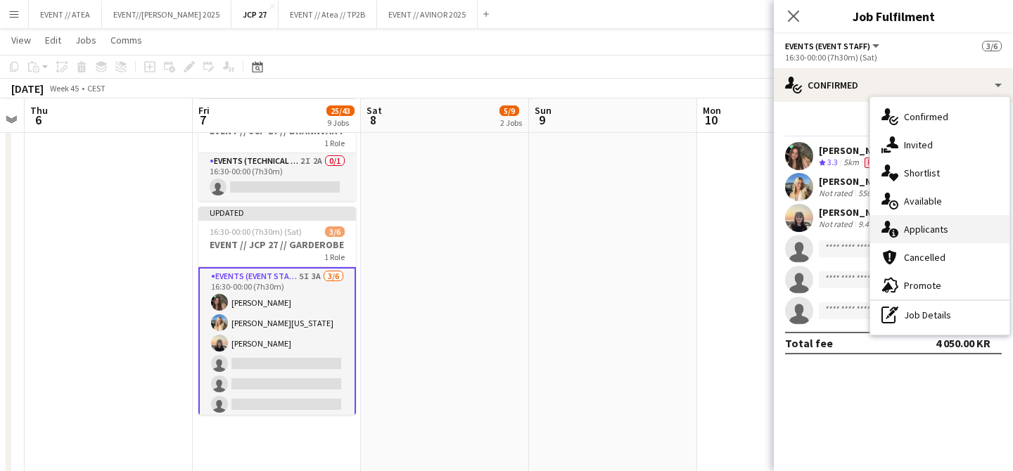
click at [928, 235] on span "Applicants" at bounding box center [926, 229] width 44 height 13
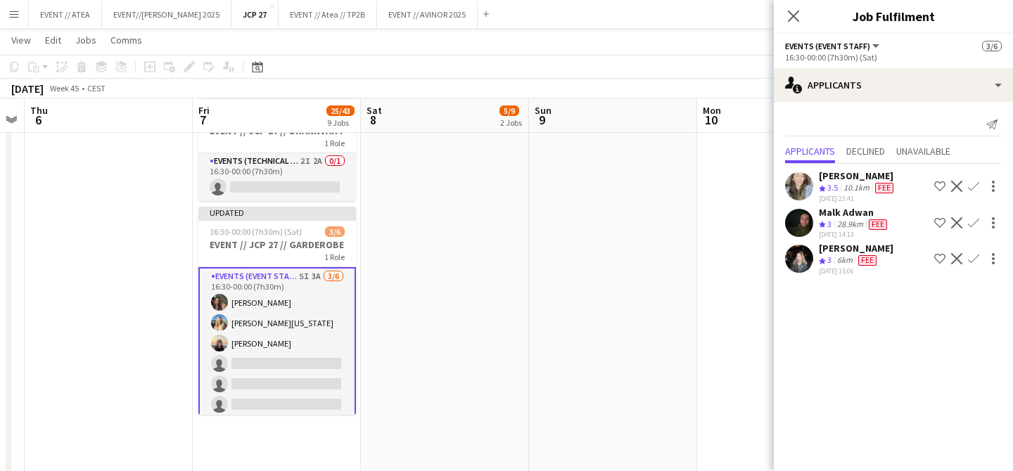
click at [798, 193] on app-user-avatar at bounding box center [799, 186] width 28 height 28
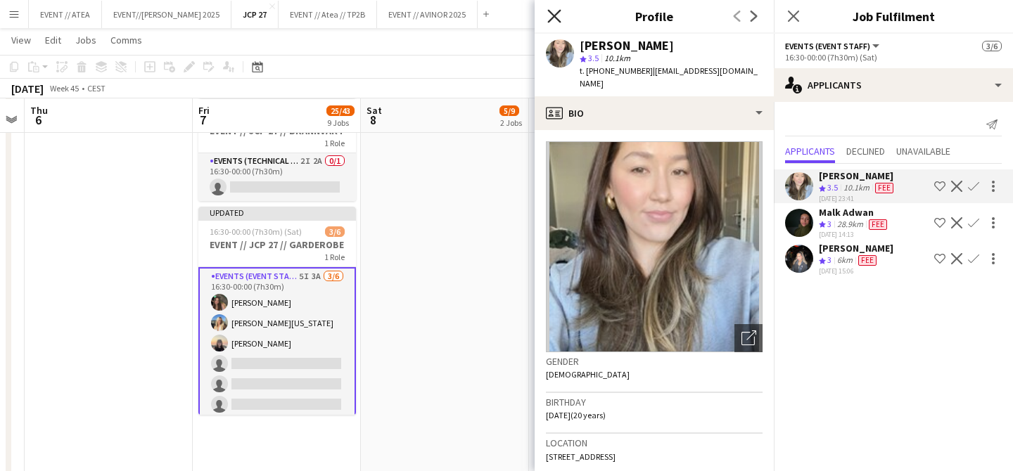
click at [557, 16] on icon "Close pop-in" at bounding box center [553, 15] width 13 height 13
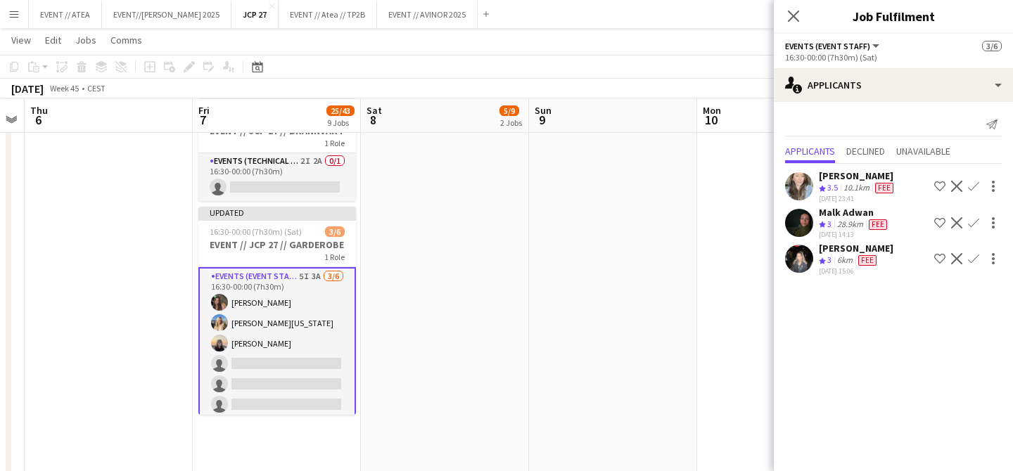
click at [803, 256] on app-user-avatar at bounding box center [799, 259] width 28 height 28
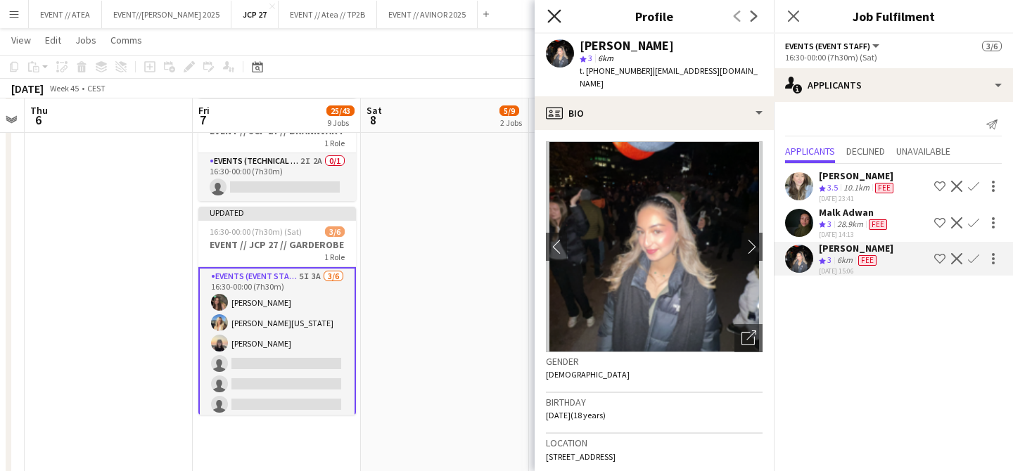
click at [548, 15] on icon "Close pop-in" at bounding box center [553, 15] width 13 height 13
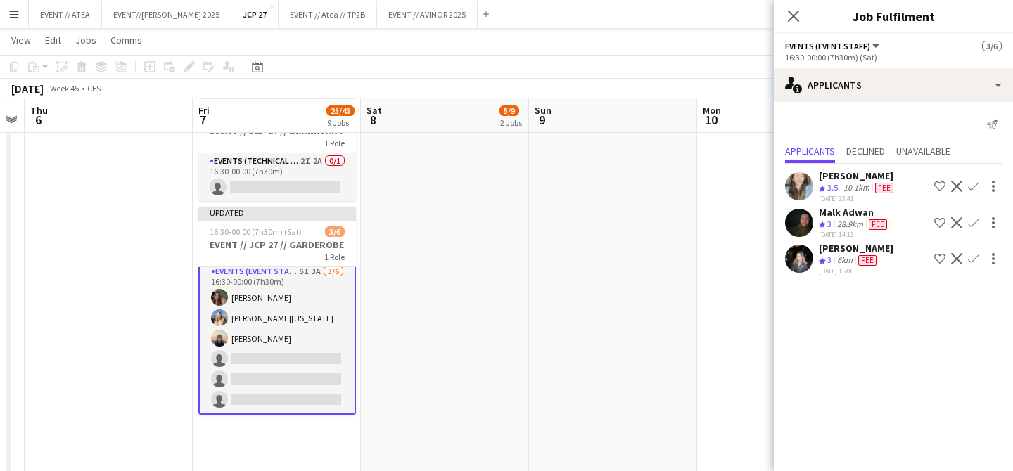
scroll to position [0, 0]
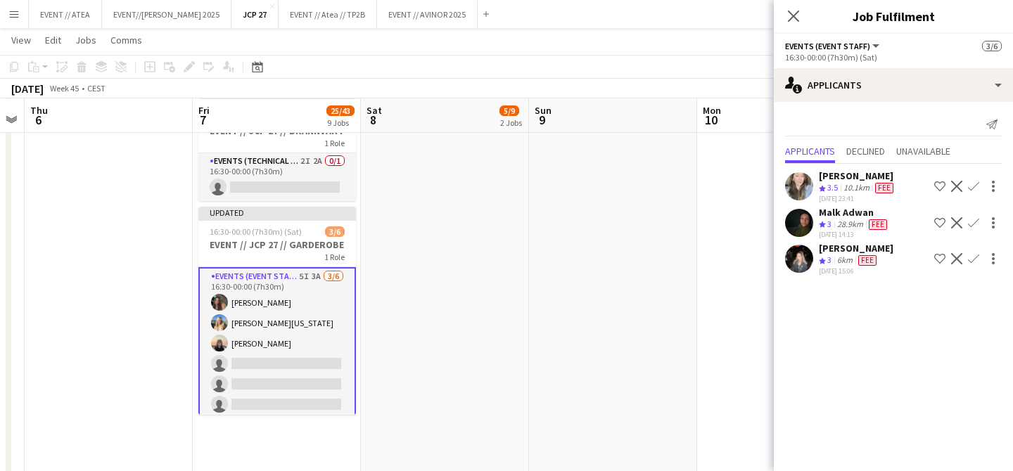
click at [797, 219] on app-user-avatar at bounding box center [799, 223] width 28 height 28
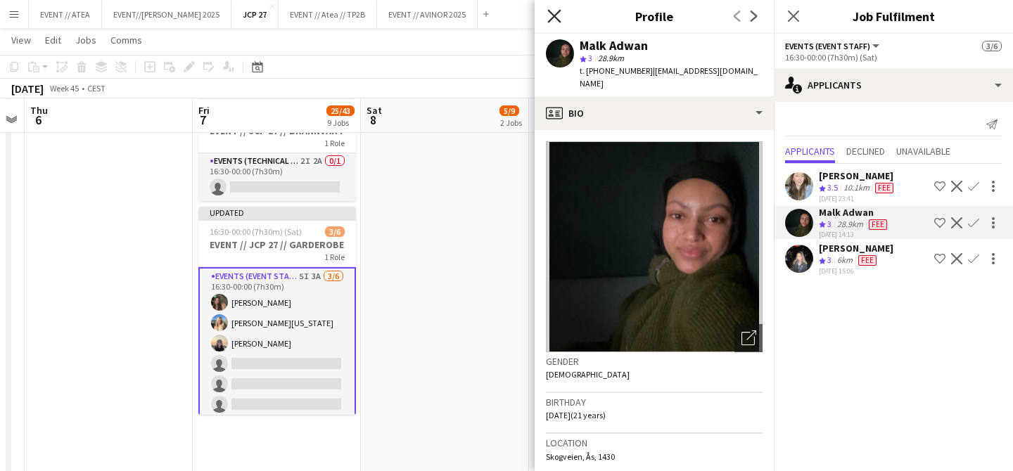
click at [552, 14] on icon at bounding box center [553, 15] width 13 height 13
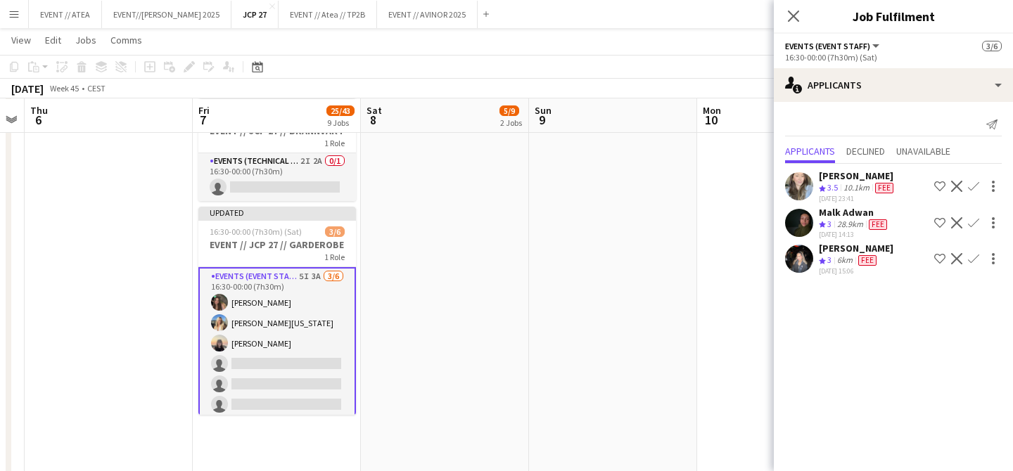
click at [797, 186] on app-user-avatar at bounding box center [799, 186] width 28 height 28
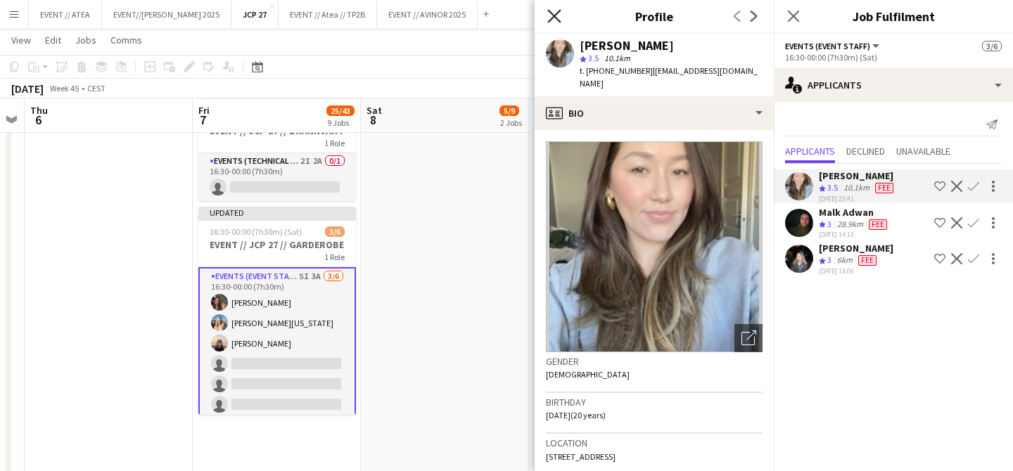
click at [554, 15] on icon at bounding box center [553, 15] width 13 height 13
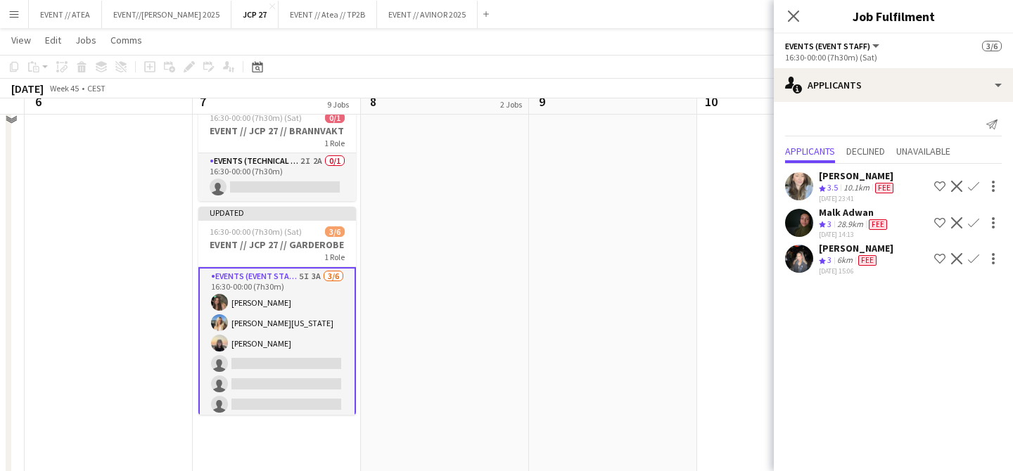
scroll to position [1274, 0]
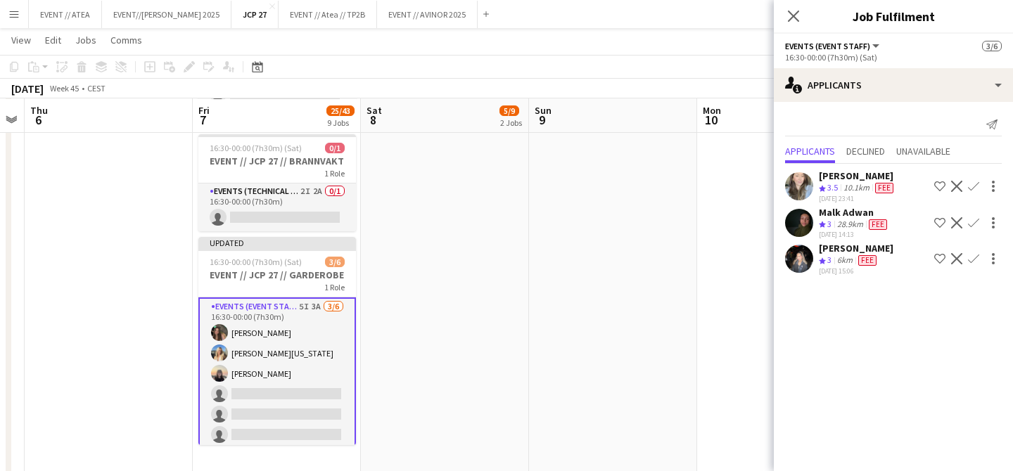
click at [882, 192] on span "Fee" at bounding box center [884, 188] width 18 height 11
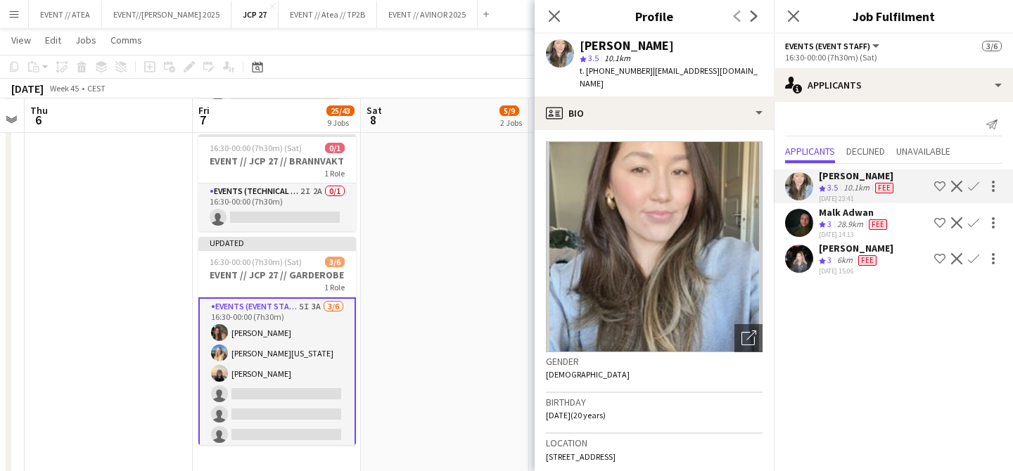
scroll to position [30, 0]
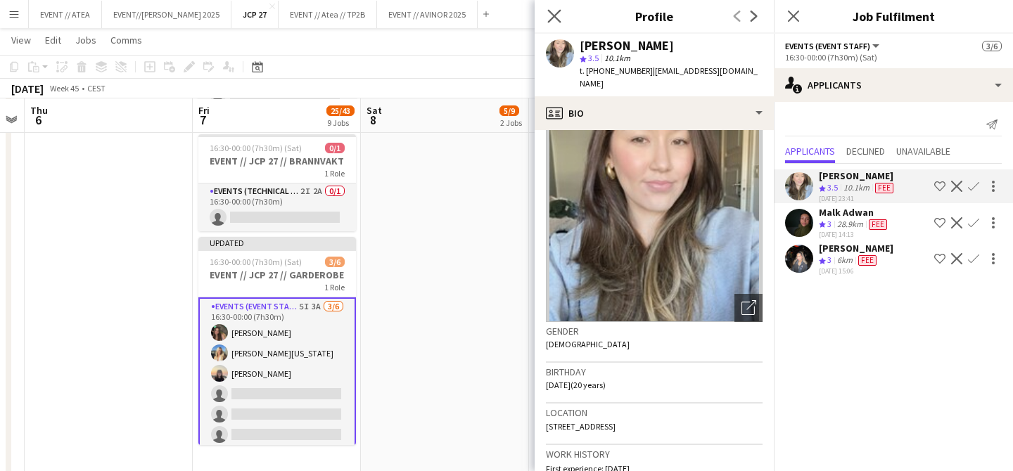
click at [554, 9] on app-icon "Close pop-in" at bounding box center [555, 16] width 20 height 20
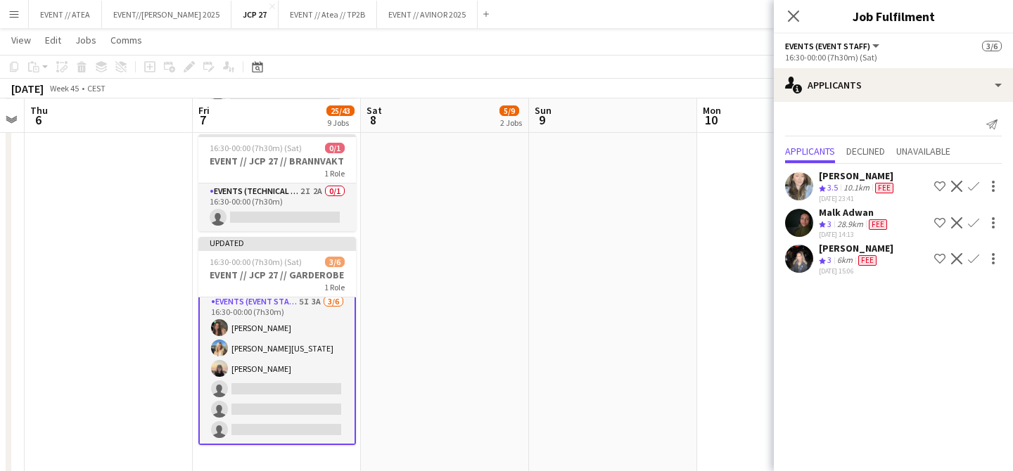
scroll to position [0, 0]
click at [870, 152] on span "Declined" at bounding box center [866, 151] width 39 height 10
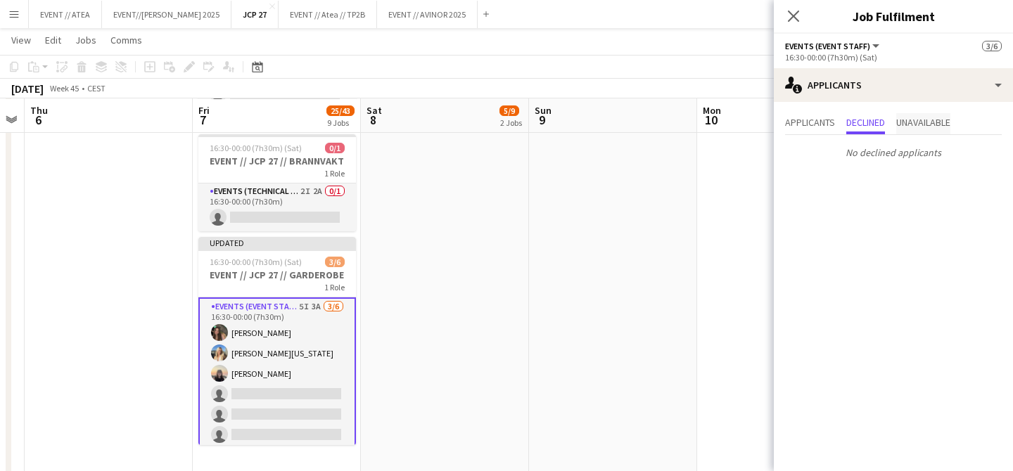
click at [933, 131] on span "Unavailable" at bounding box center [924, 123] width 54 height 21
click at [831, 127] on span "Applicants" at bounding box center [810, 123] width 50 height 10
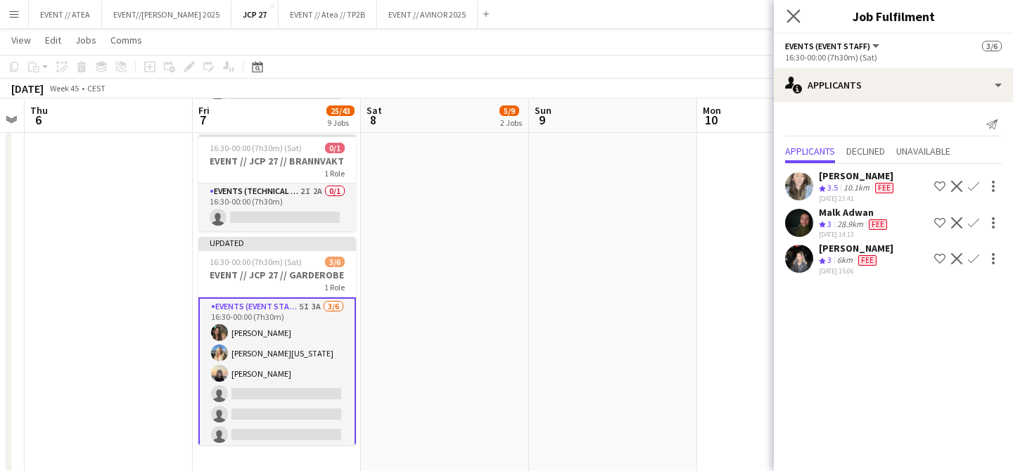
click at [801, 14] on app-icon "Close pop-in" at bounding box center [794, 16] width 20 height 20
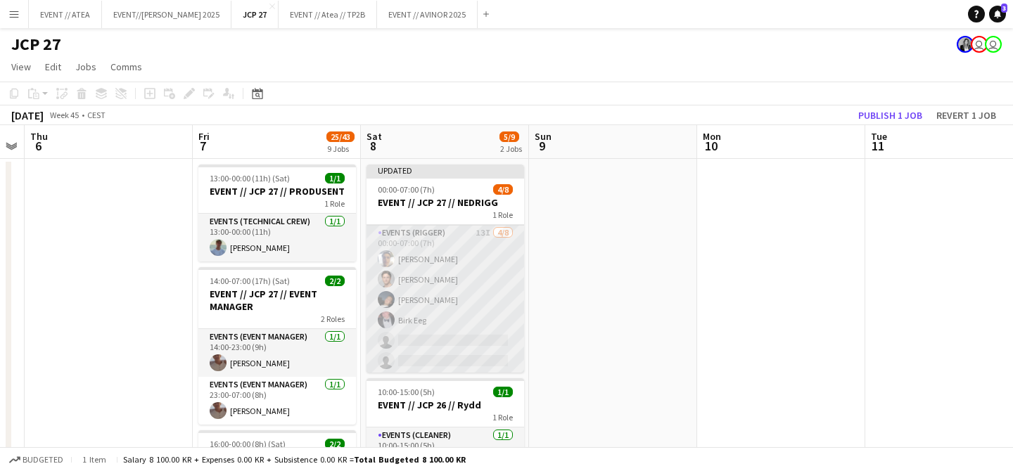
click at [422, 322] on app-card-role "Events (Rigger) 13I 4/8 00:00-07:00 (7h) Hussein Alsaedi Ulrik Eeg Adrian Roddv…" at bounding box center [446, 320] width 158 height 191
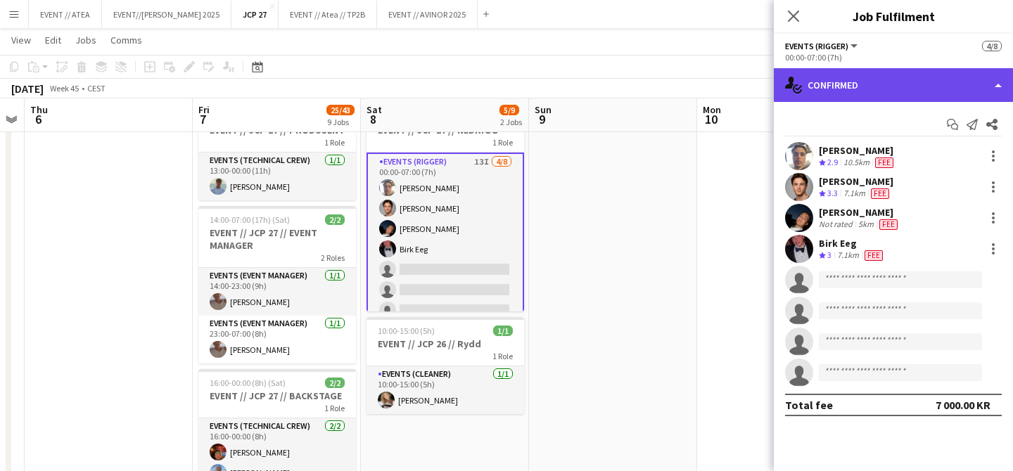
click at [857, 83] on div "single-neutral-actions-check-2 Confirmed" at bounding box center [893, 85] width 239 height 34
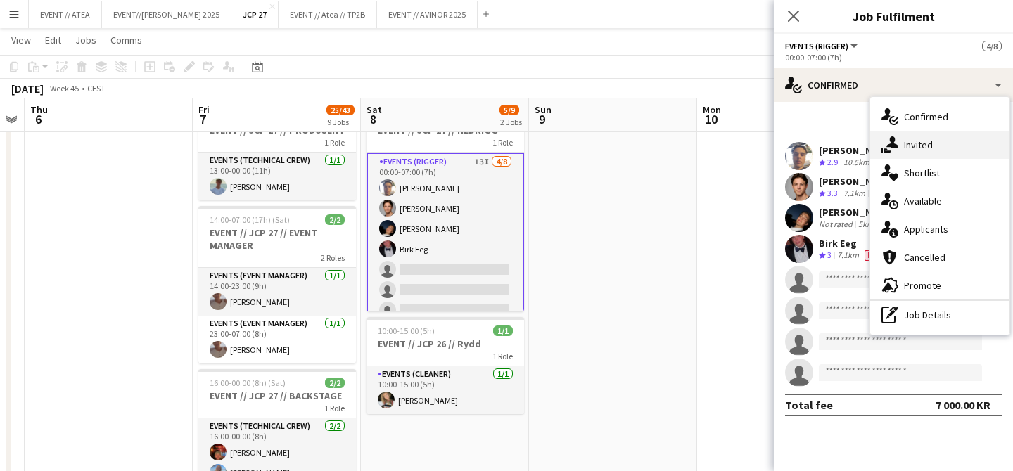
click at [931, 144] on span "Invited" at bounding box center [918, 145] width 29 height 13
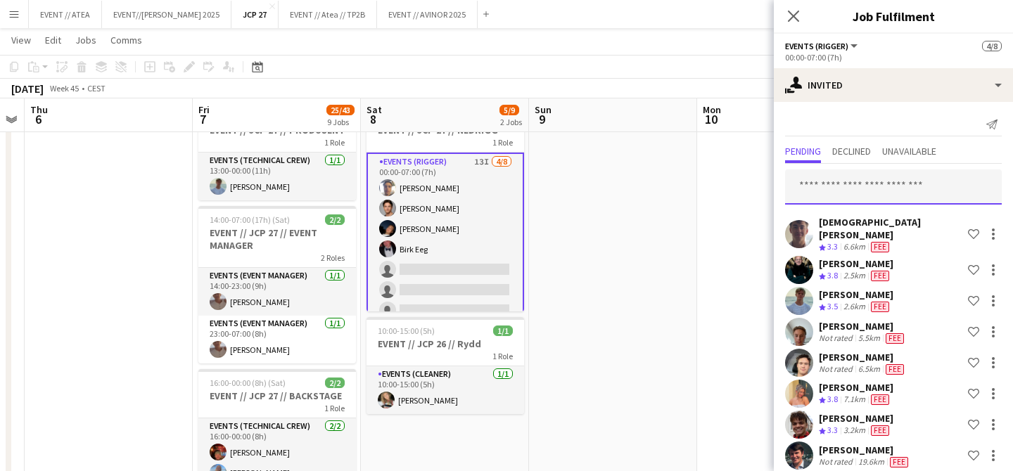
click at [852, 186] on input "text" at bounding box center [893, 187] width 217 height 35
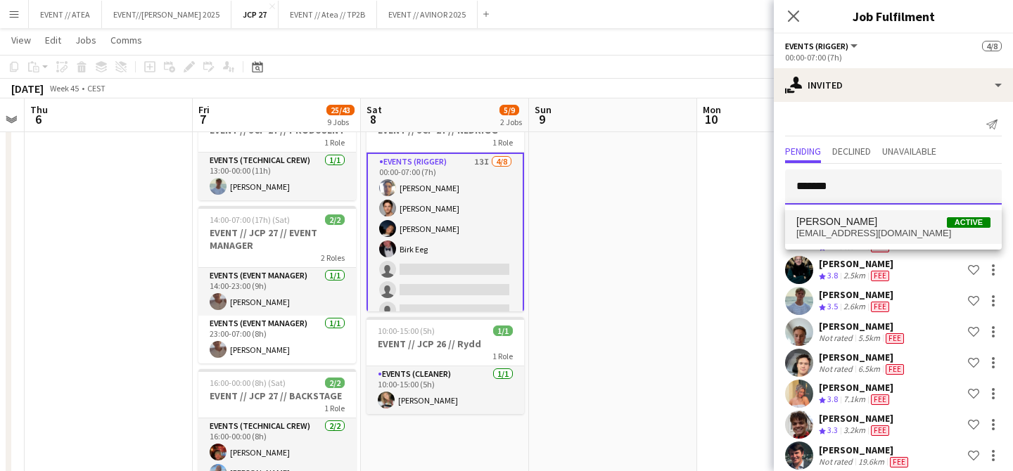
type input "*******"
click at [870, 221] on span "Ola Halvorsen Active" at bounding box center [894, 222] width 194 height 12
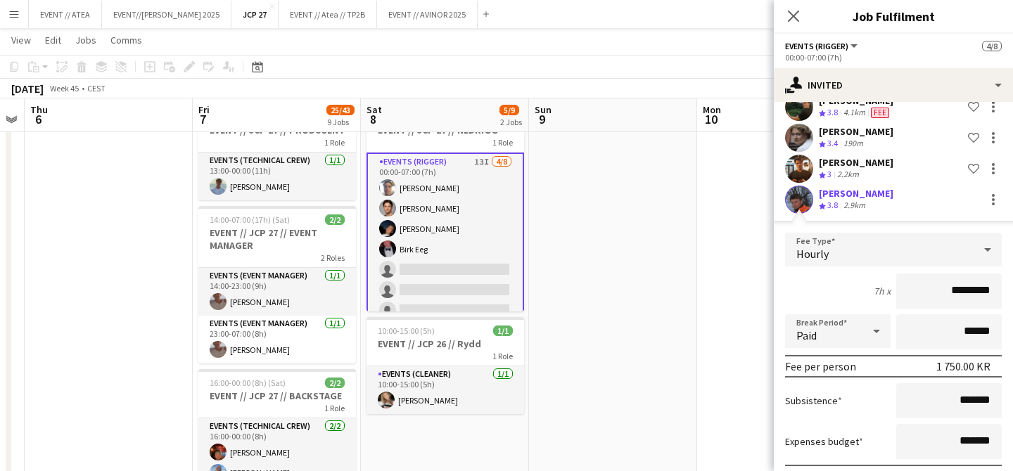
scroll to position [517, 0]
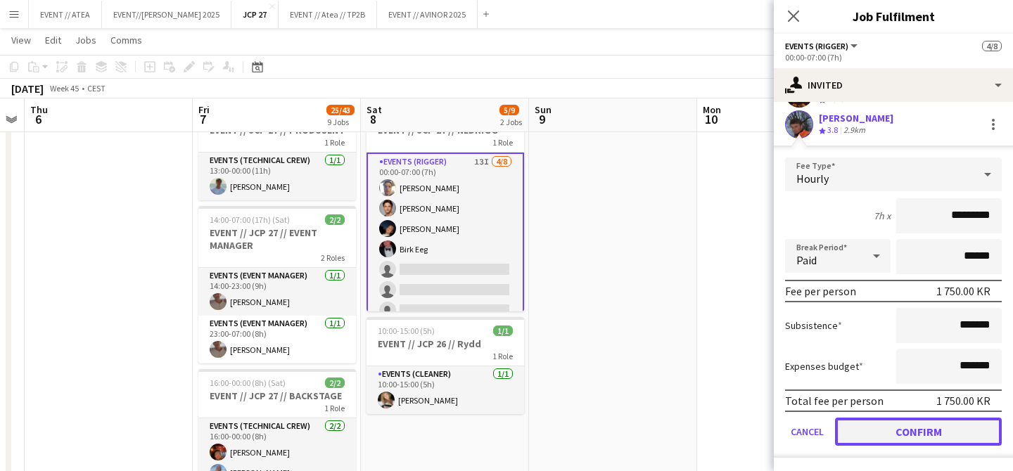
click at [894, 430] on button "Confirm" at bounding box center [918, 432] width 167 height 28
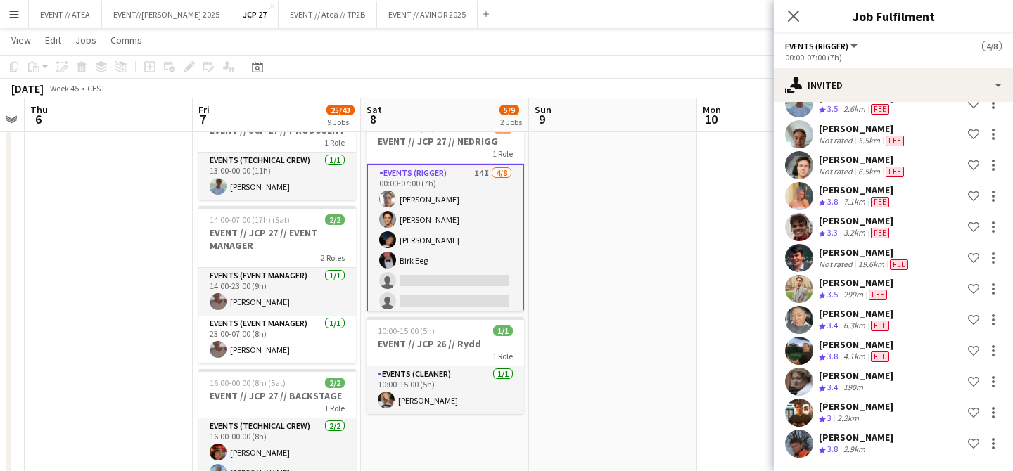
scroll to position [0, 0]
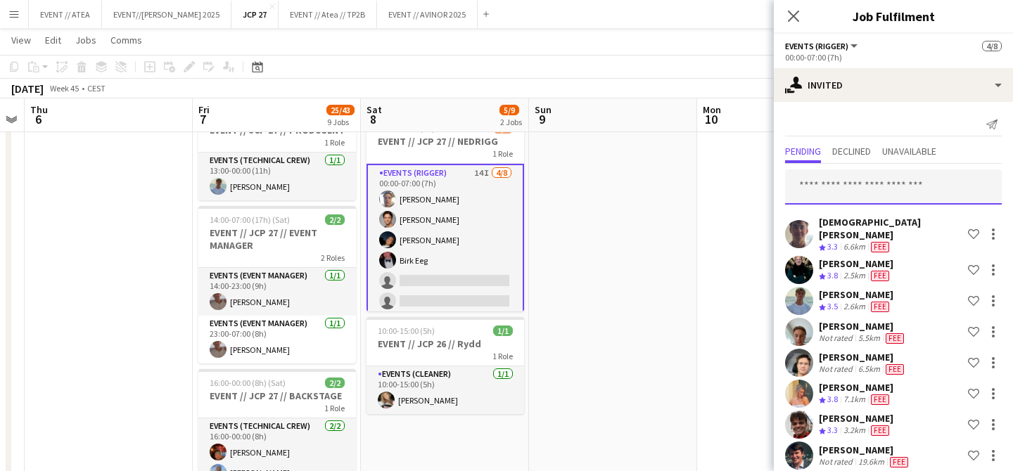
click at [840, 178] on input "text" at bounding box center [893, 187] width 217 height 35
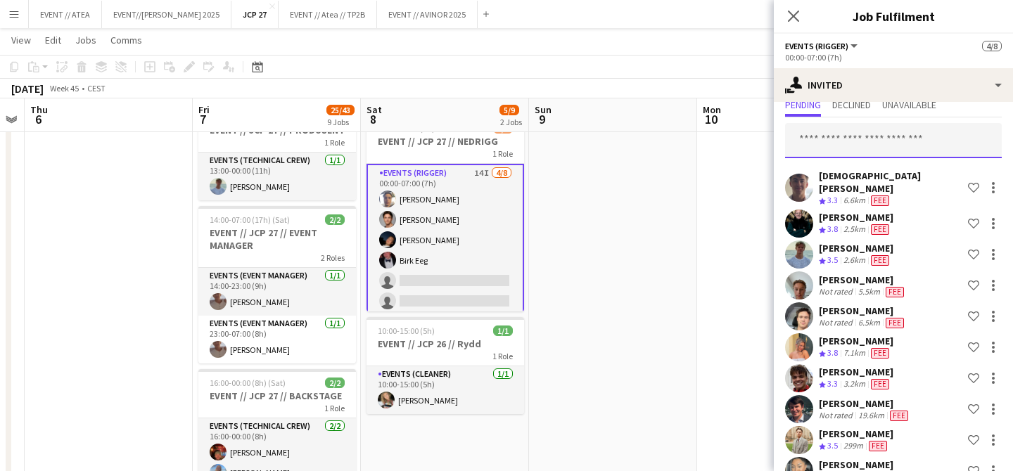
scroll to position [50, 0]
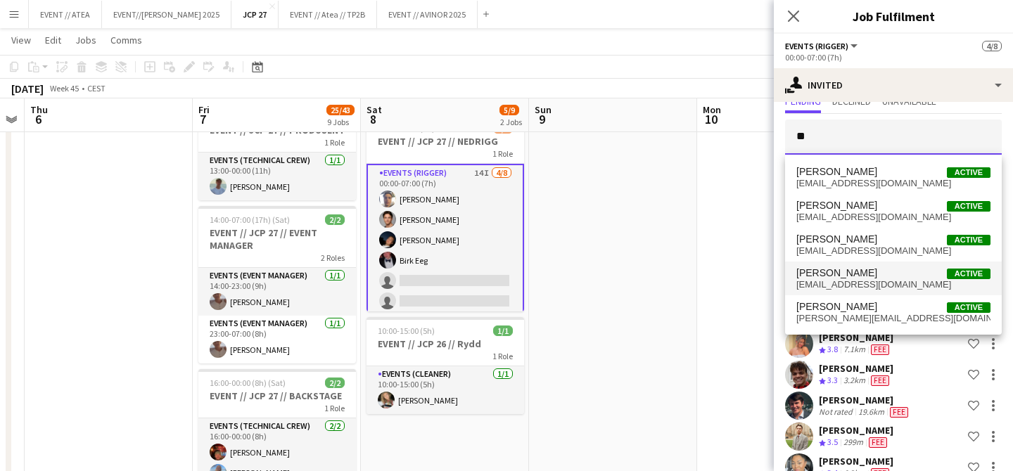
type input "*"
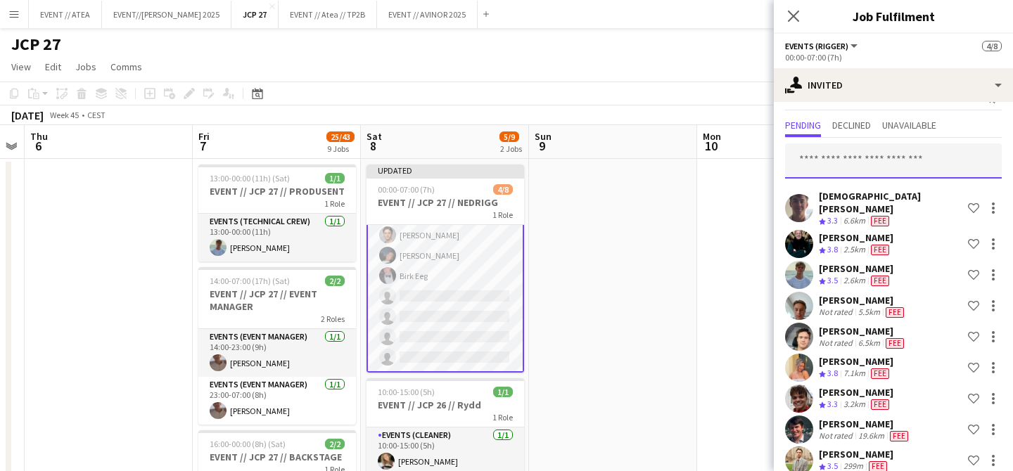
scroll to position [0, 0]
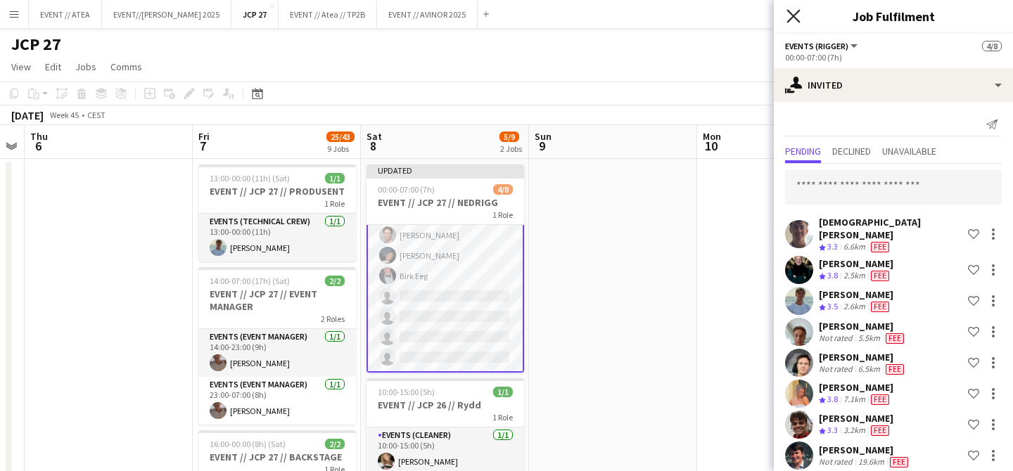
click at [791, 18] on icon at bounding box center [793, 15] width 13 height 13
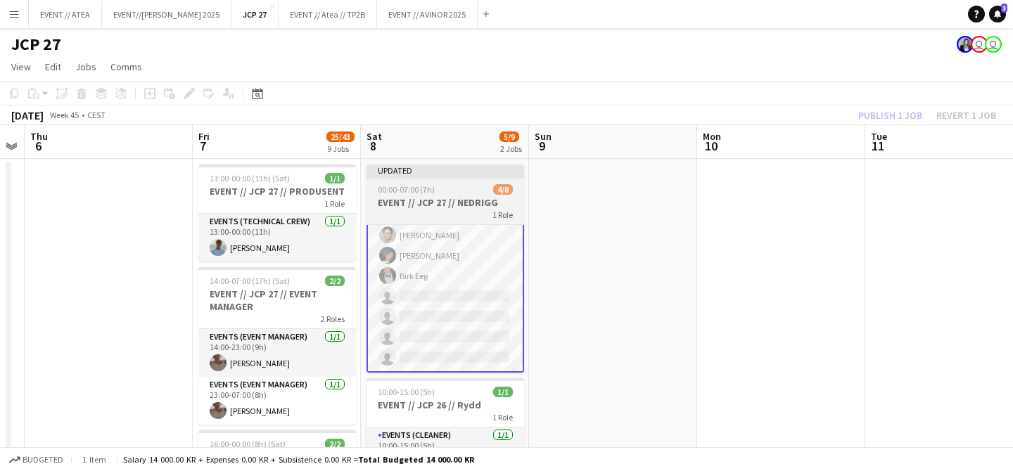
click at [424, 180] on app-job-card "Updated 00:00-07:00 (7h) 4/8 EVENT // JCP 27 // NEDRIGG 1 Role Events (Rigger) …" at bounding box center [446, 269] width 158 height 208
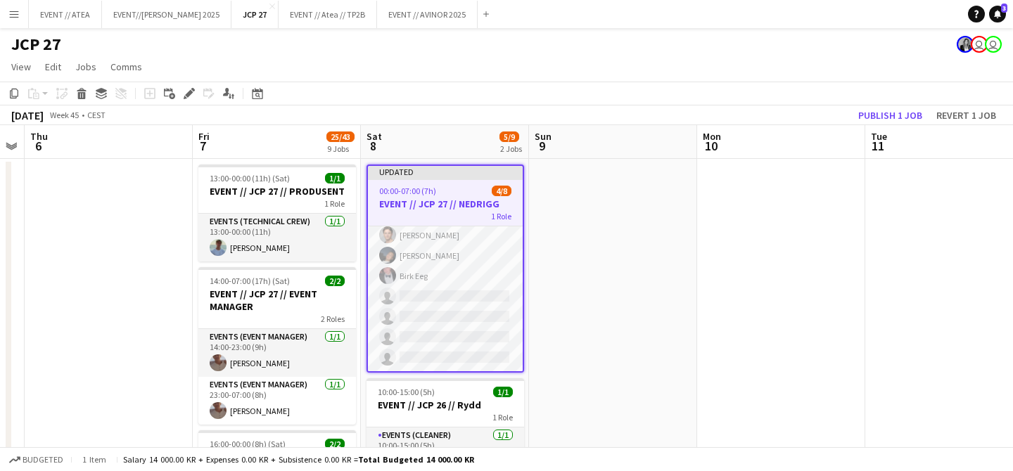
scroll to position [44, 0]
click at [880, 113] on button "Publish 1 job" at bounding box center [890, 115] width 75 height 18
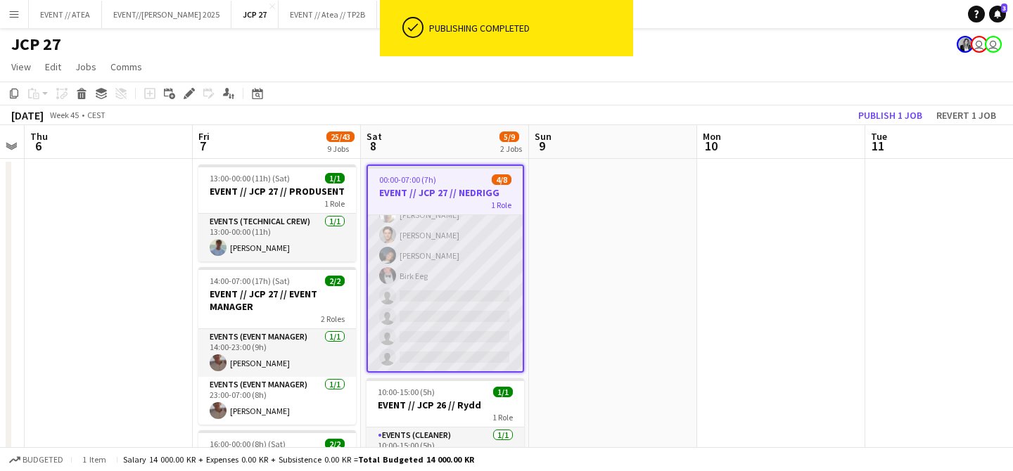
scroll to position [0, 0]
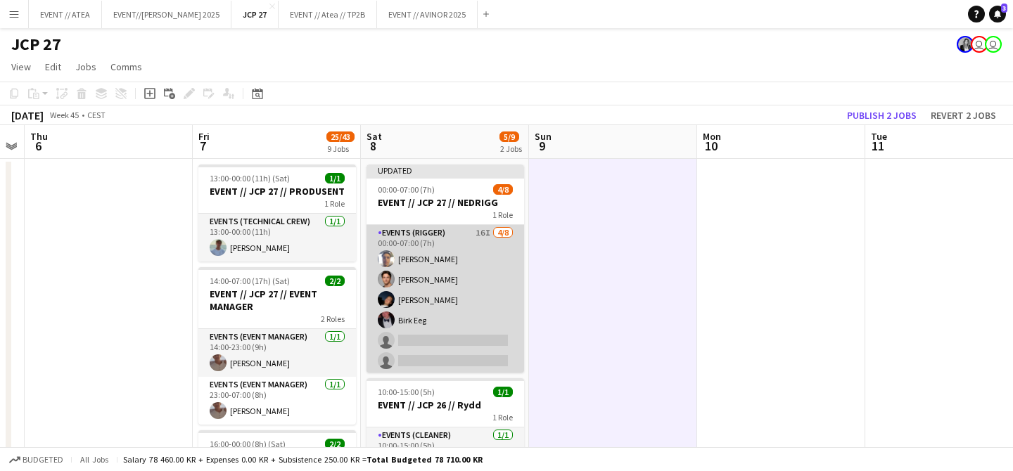
click at [433, 273] on app-card-role "Events (Rigger) 16I 4/8 00:00-07:00 (7h) Hussein Alsaedi Ulrik Eeg Adrian Roddv…" at bounding box center [446, 320] width 158 height 191
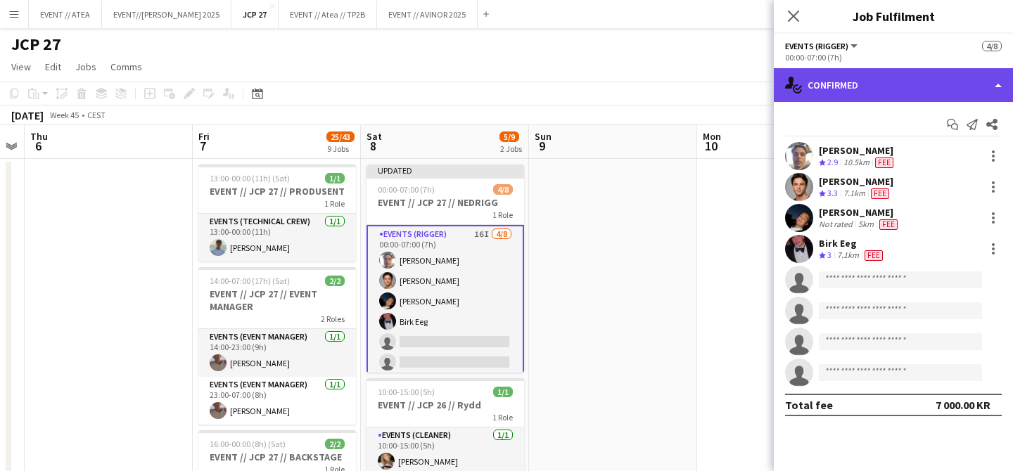
click at [827, 77] on div "single-neutral-actions-check-2 Confirmed" at bounding box center [893, 85] width 239 height 34
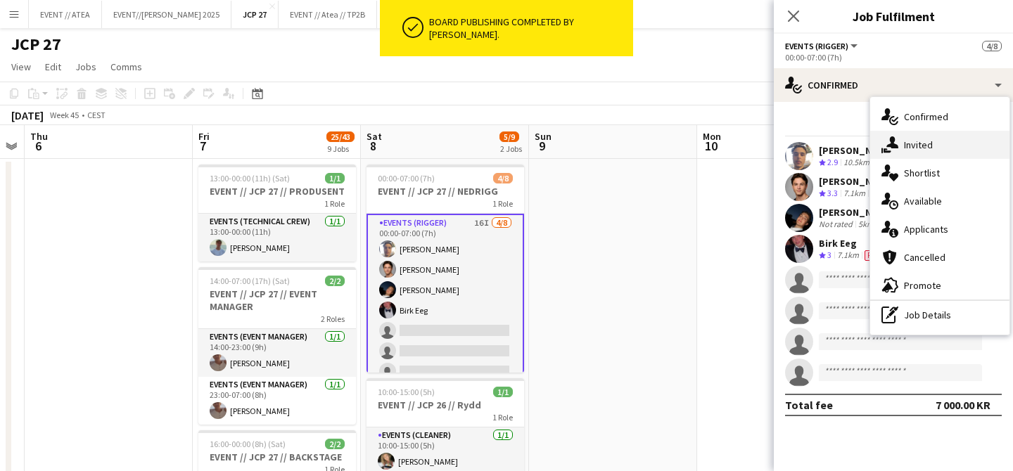
click at [918, 135] on div "single-neutral-actions-share-1 Invited" at bounding box center [940, 145] width 139 height 28
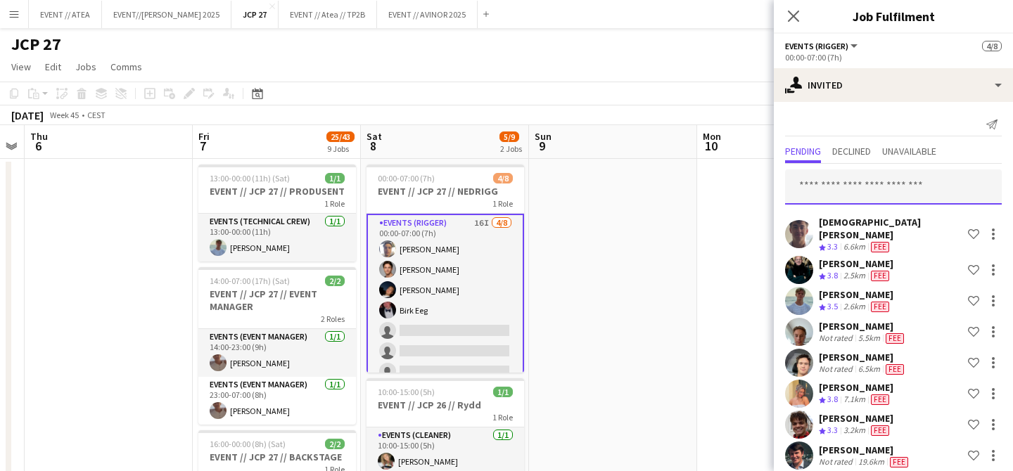
click at [842, 189] on input "text" at bounding box center [893, 187] width 217 height 35
type input "*"
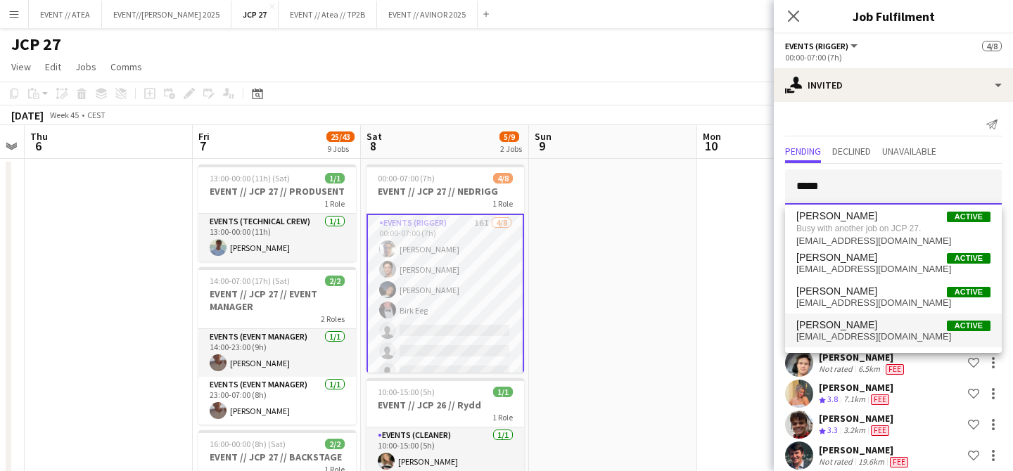
type input "*****"
click at [850, 333] on span "mossulrik@gmail.com" at bounding box center [894, 336] width 194 height 11
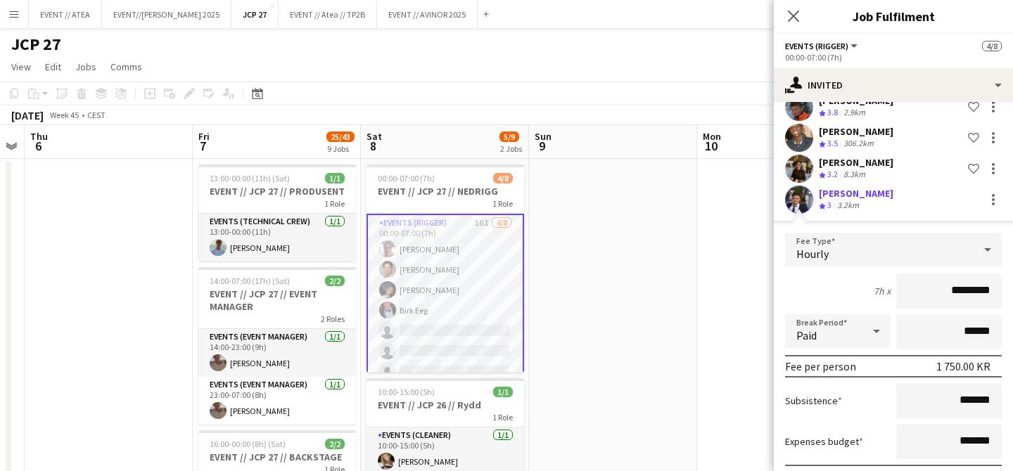
scroll to position [610, 0]
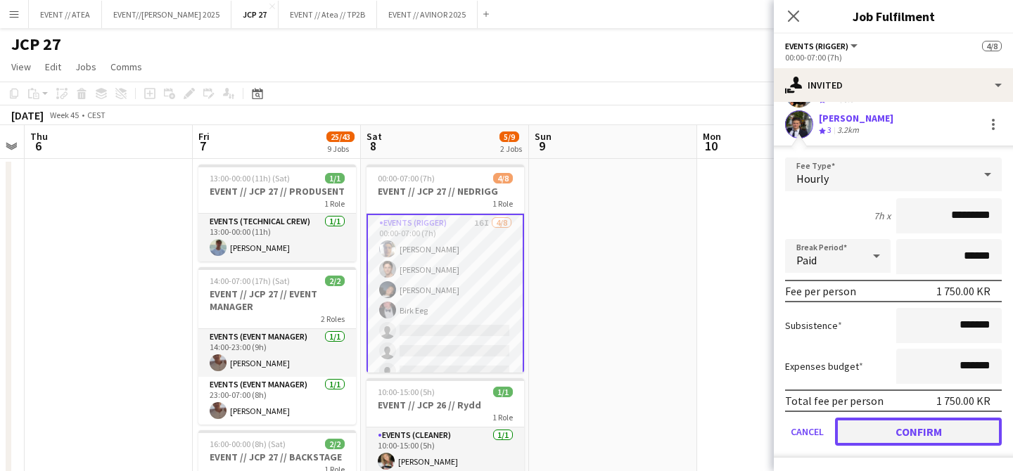
click at [932, 435] on button "Confirm" at bounding box center [918, 432] width 167 height 28
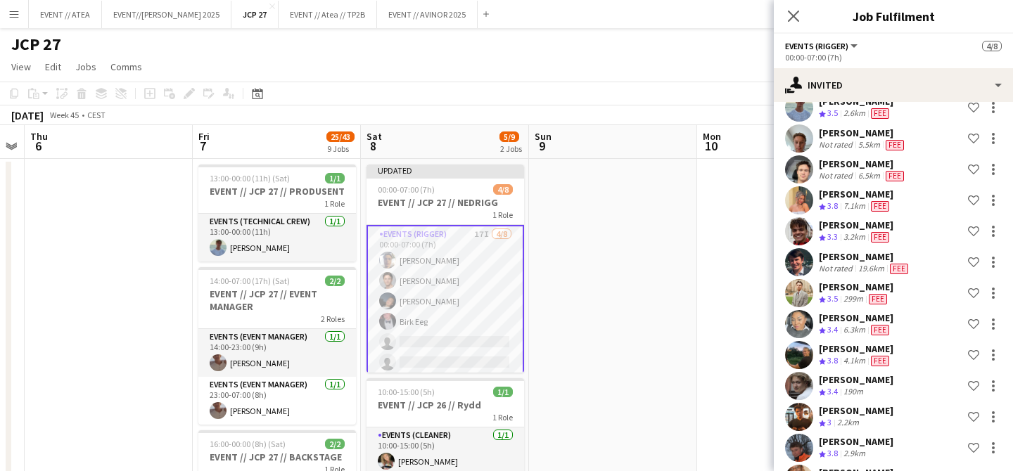
scroll to position [291, 0]
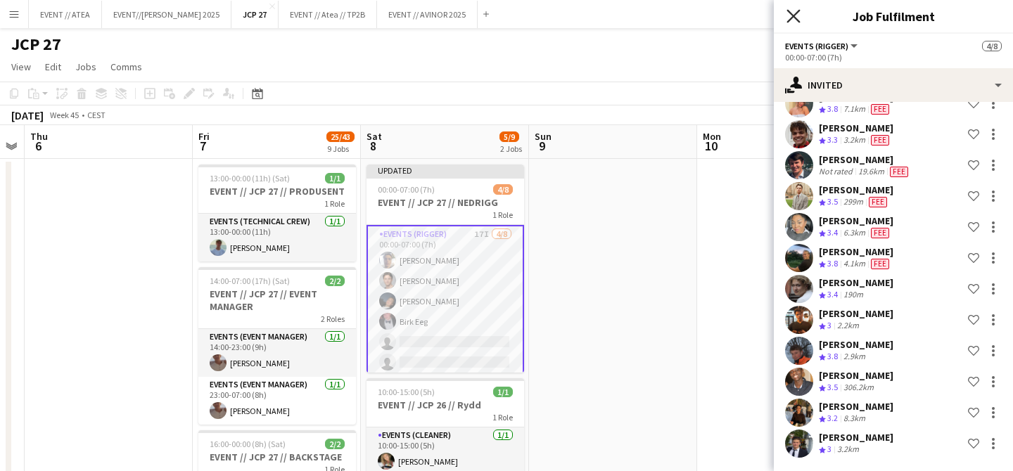
click at [795, 11] on icon "Close pop-in" at bounding box center [793, 15] width 13 height 13
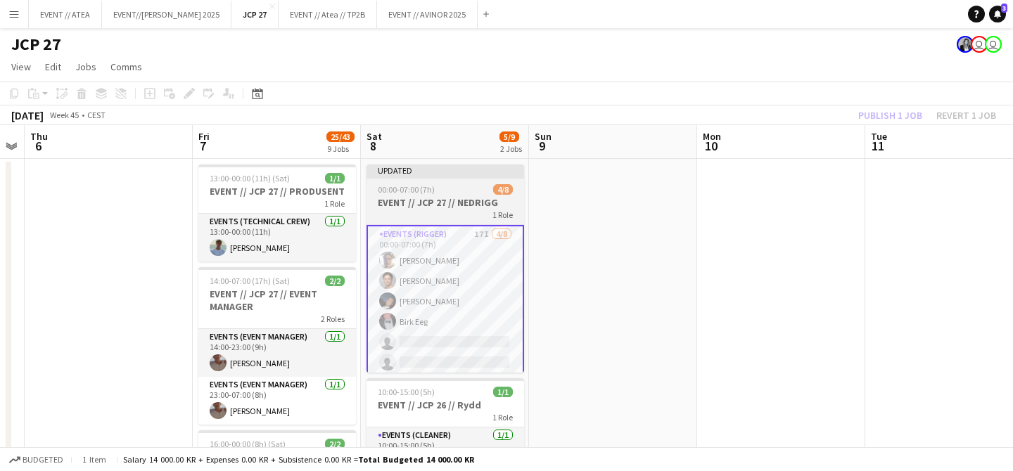
click at [469, 167] on div "Updated" at bounding box center [446, 170] width 158 height 11
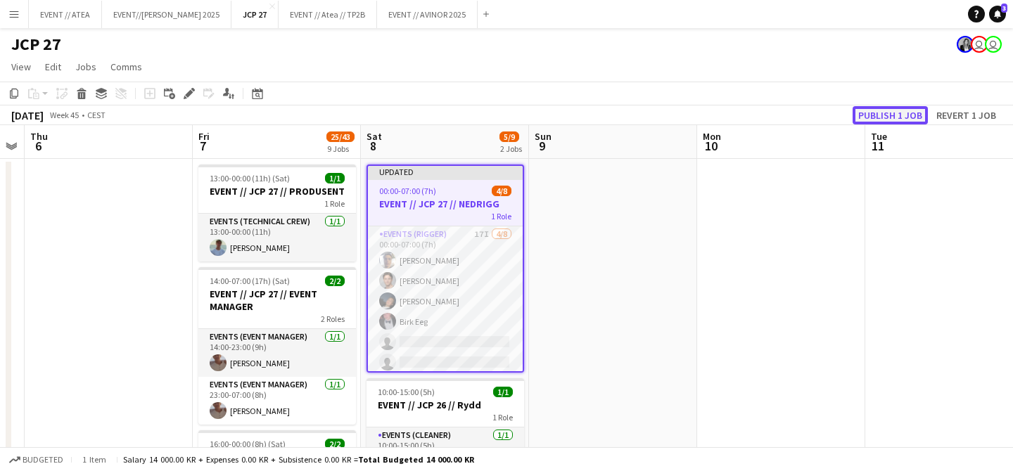
click at [887, 113] on button "Publish 1 job" at bounding box center [890, 115] width 75 height 18
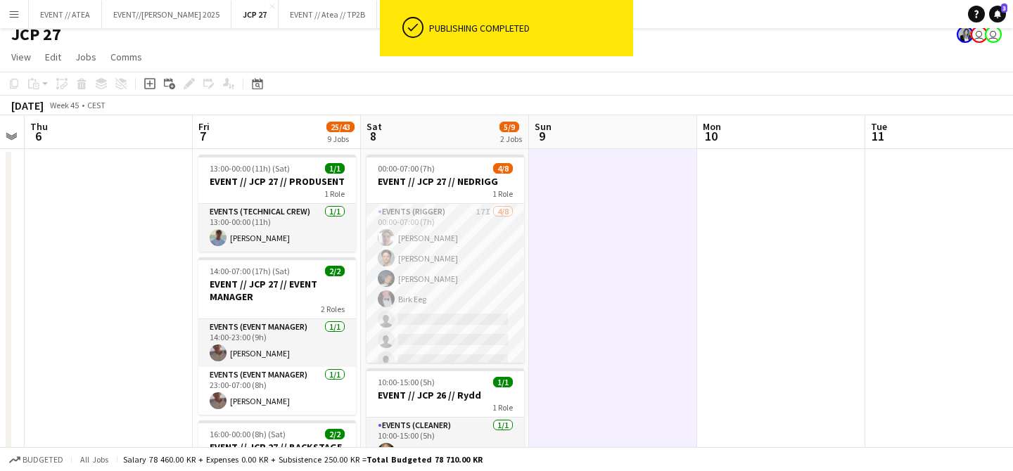
scroll to position [12, 0]
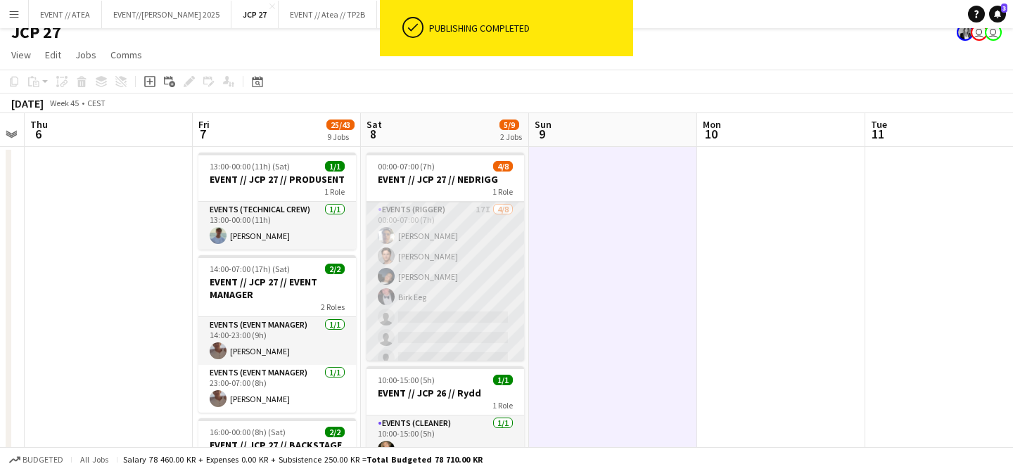
click at [486, 211] on app-card-role "Events (Rigger) 17I 4/8 00:00-07:00 (7h) Hussein Alsaedi Ulrik Eeg Adrian Roddv…" at bounding box center [446, 297] width 158 height 191
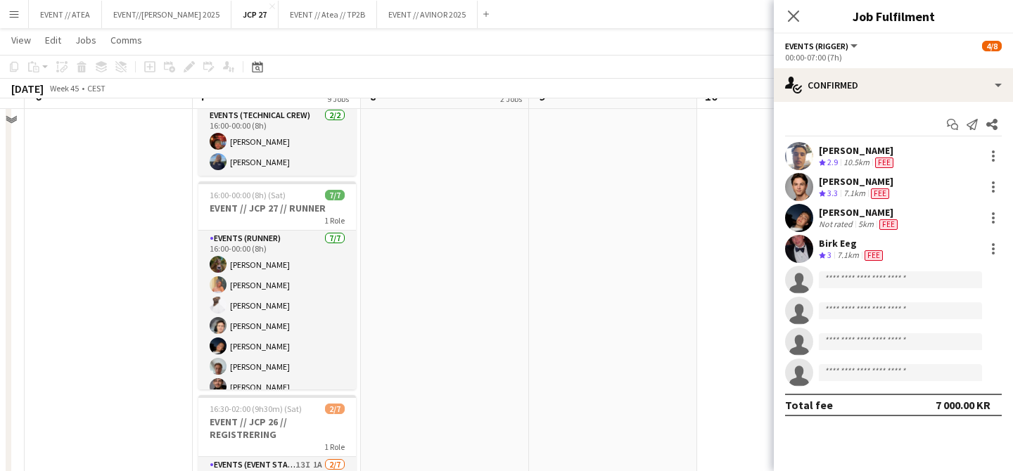
scroll to position [0, 0]
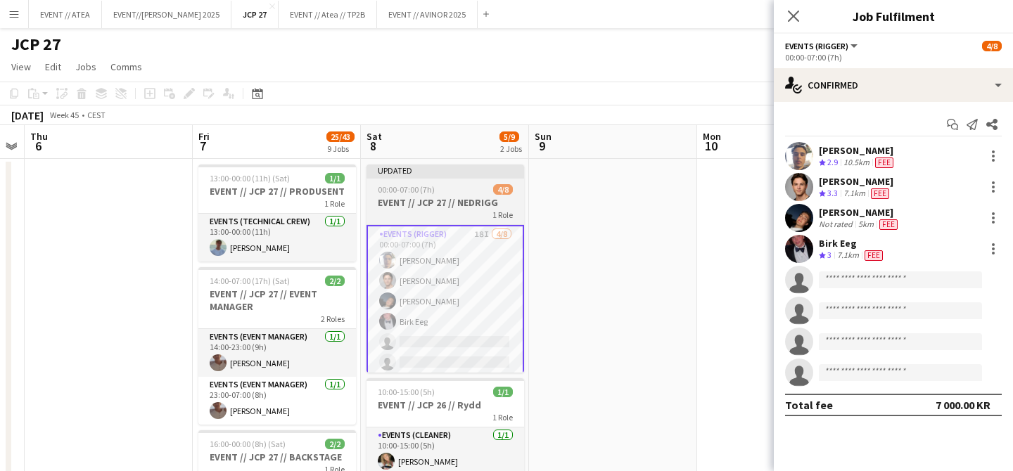
click at [451, 210] on div "1 Role" at bounding box center [446, 214] width 158 height 11
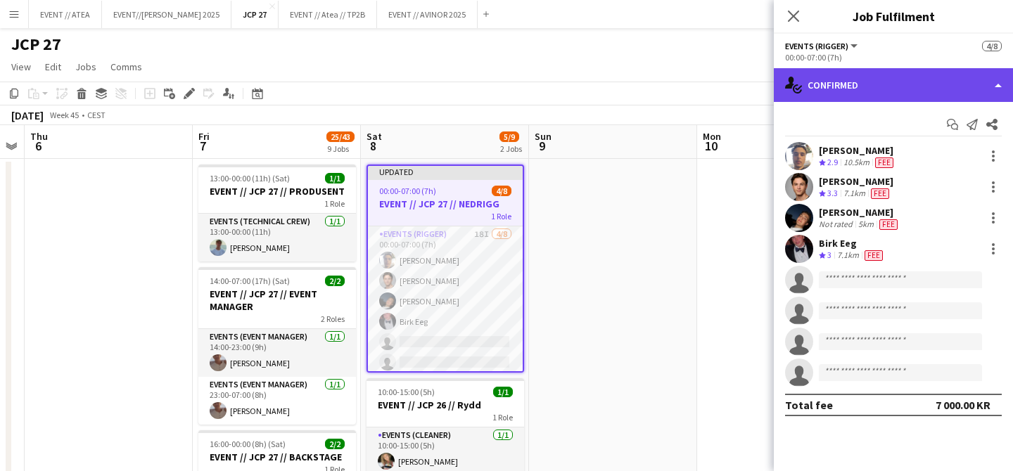
click at [859, 85] on div "single-neutral-actions-check-2 Confirmed" at bounding box center [893, 85] width 239 height 34
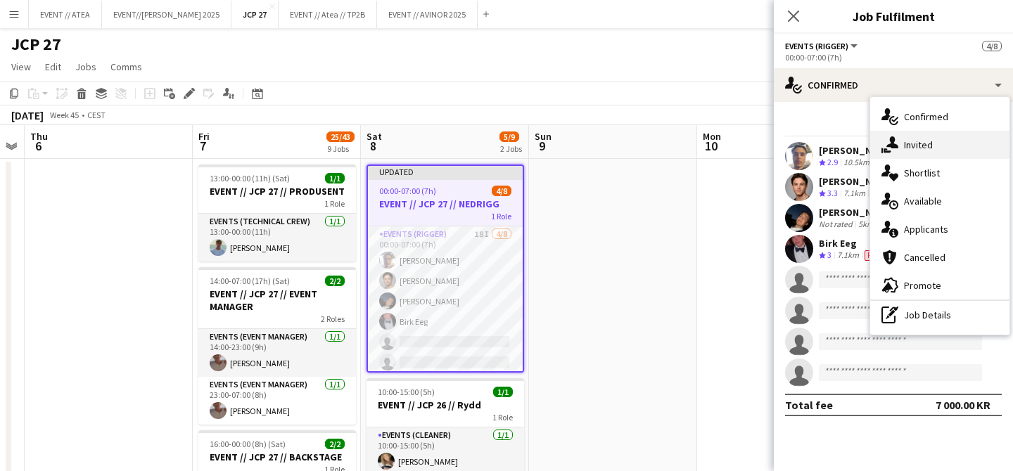
click at [920, 156] on div "single-neutral-actions-share-1 Invited" at bounding box center [940, 145] width 139 height 28
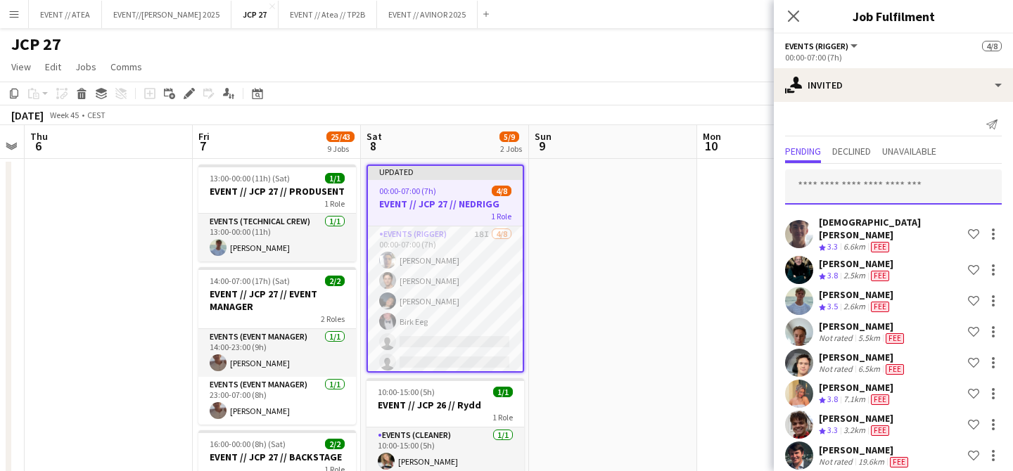
click at [858, 191] on input "text" at bounding box center [893, 187] width 217 height 35
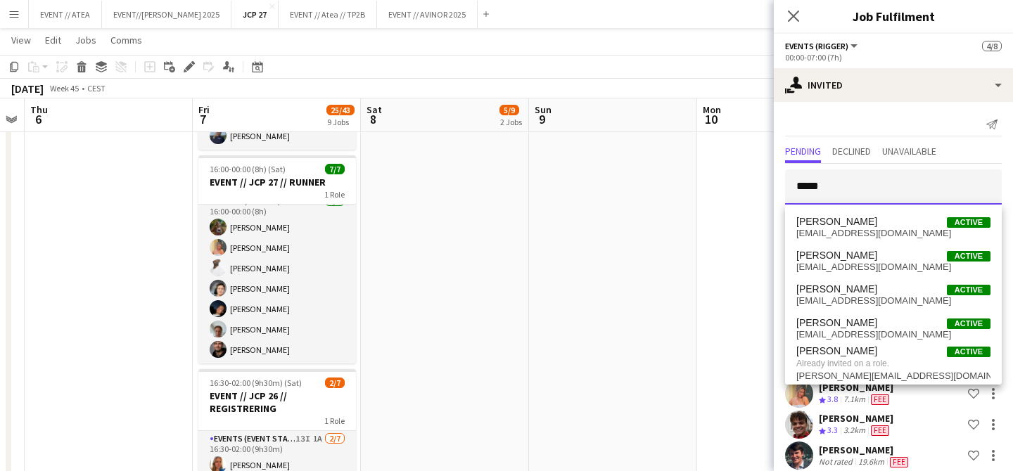
scroll to position [8, 0]
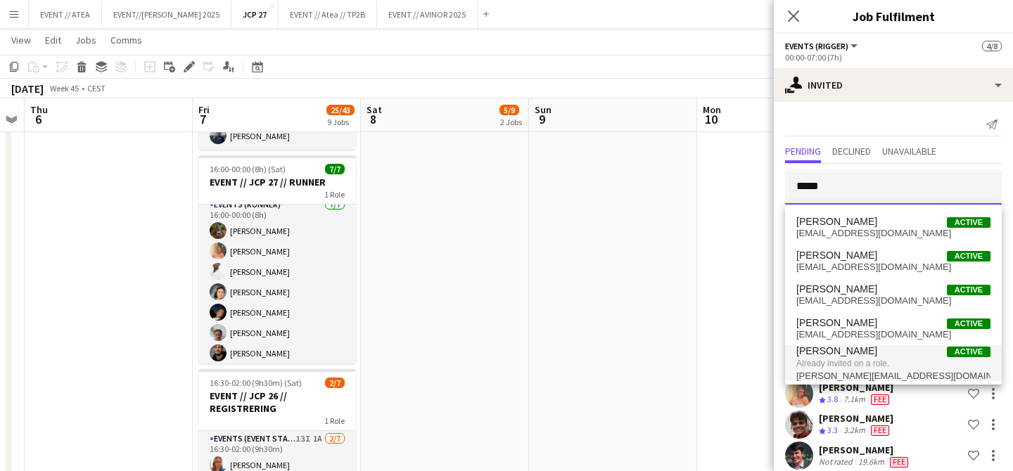
type input "*****"
click at [851, 352] on span "Eirik Aaby Active" at bounding box center [894, 352] width 194 height 12
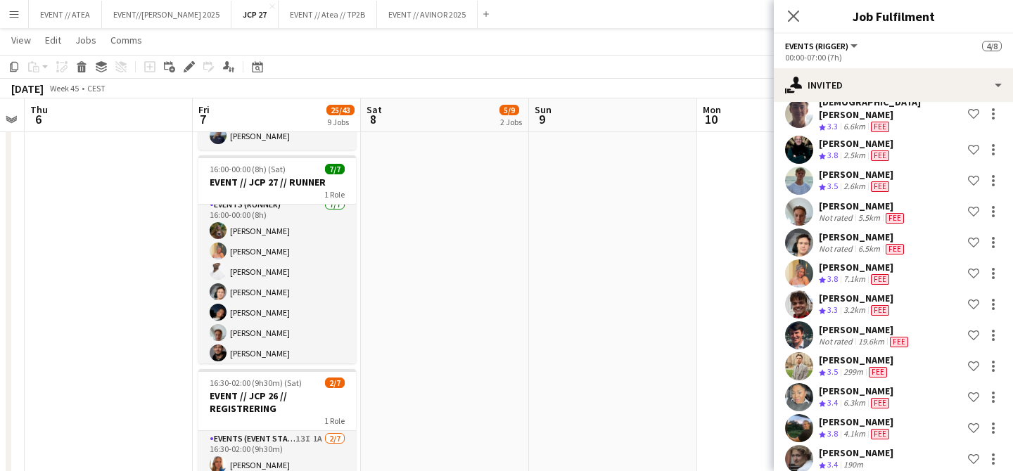
scroll to position [0, 0]
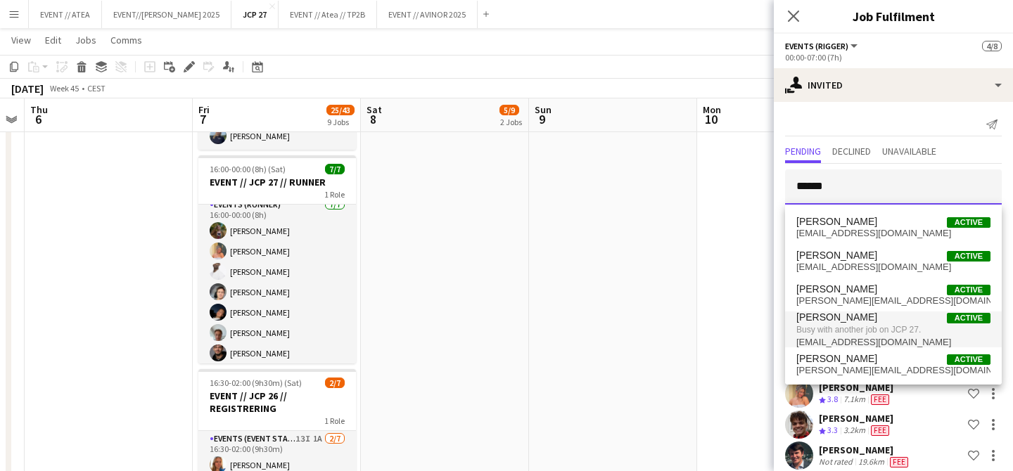
type input "******"
click at [854, 335] on span "Busy with another job on JCP 27." at bounding box center [894, 330] width 194 height 13
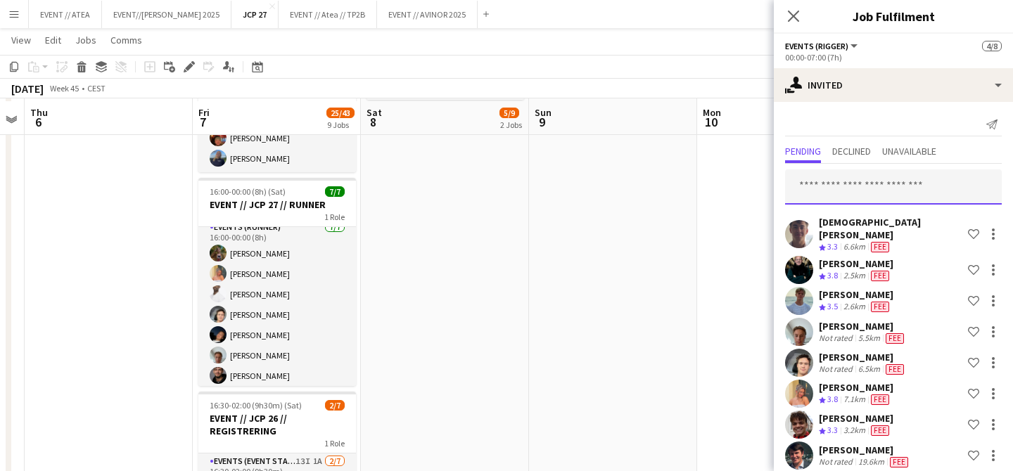
scroll to position [378, 0]
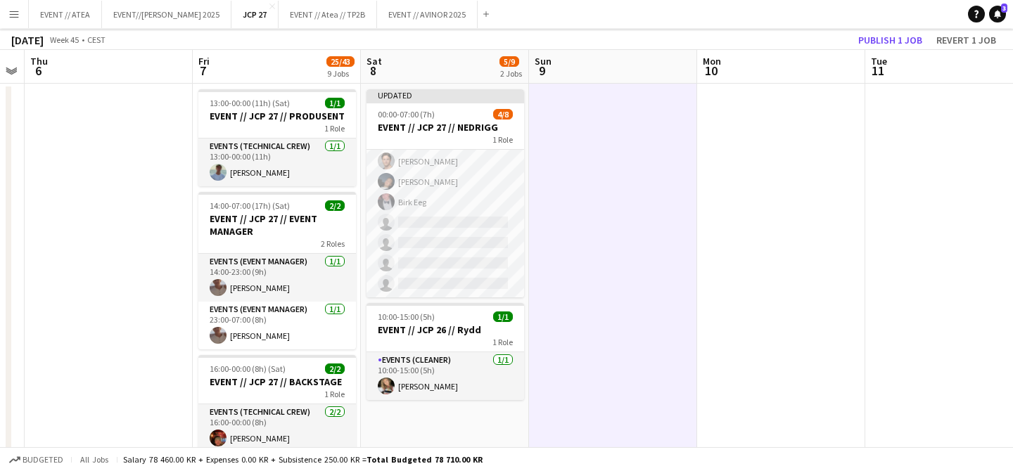
scroll to position [0, 0]
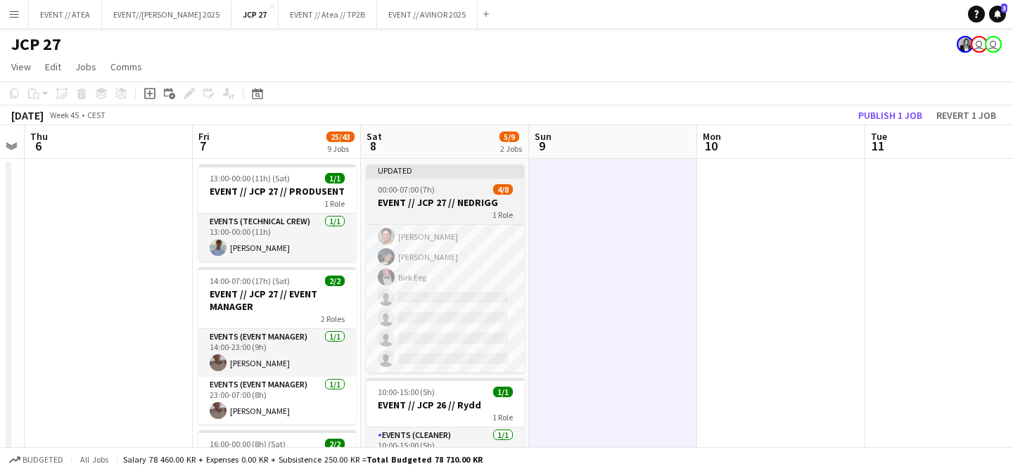
click at [444, 177] on div at bounding box center [446, 177] width 158 height 3
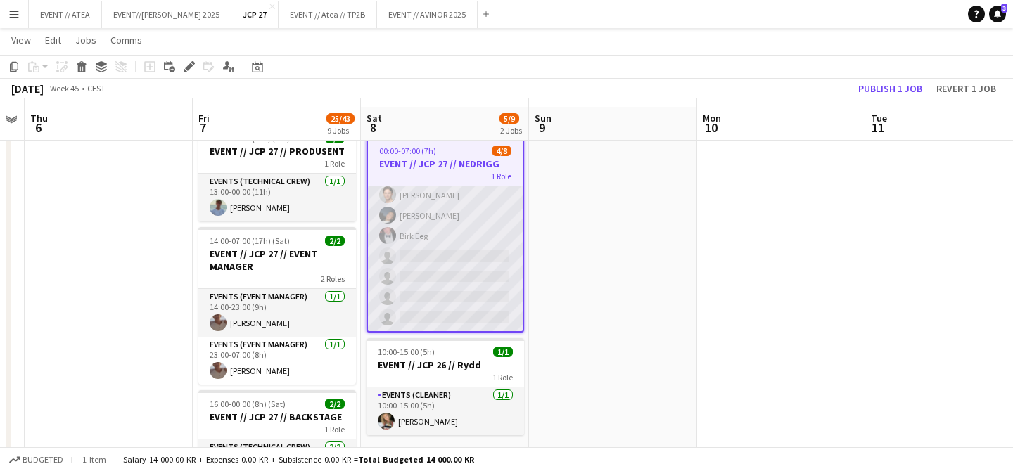
scroll to position [49, 0]
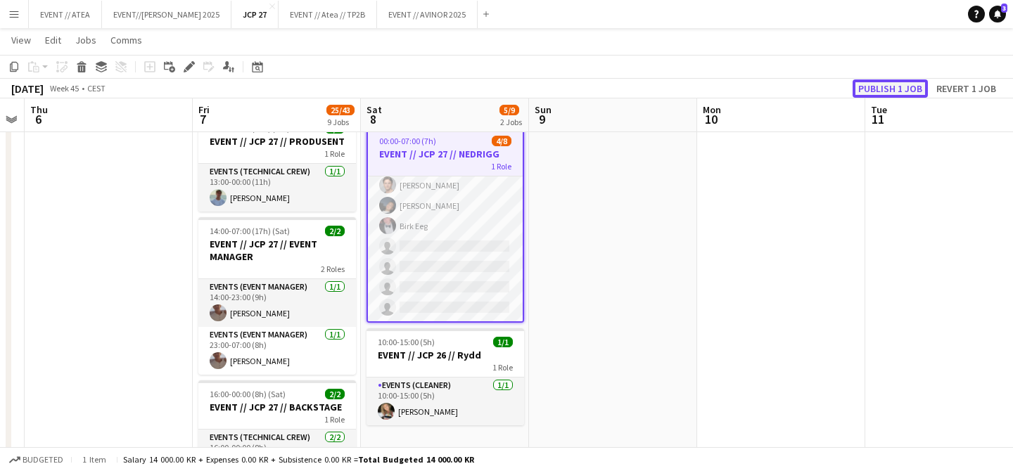
click at [912, 81] on button "Publish 1 job" at bounding box center [890, 89] width 75 height 18
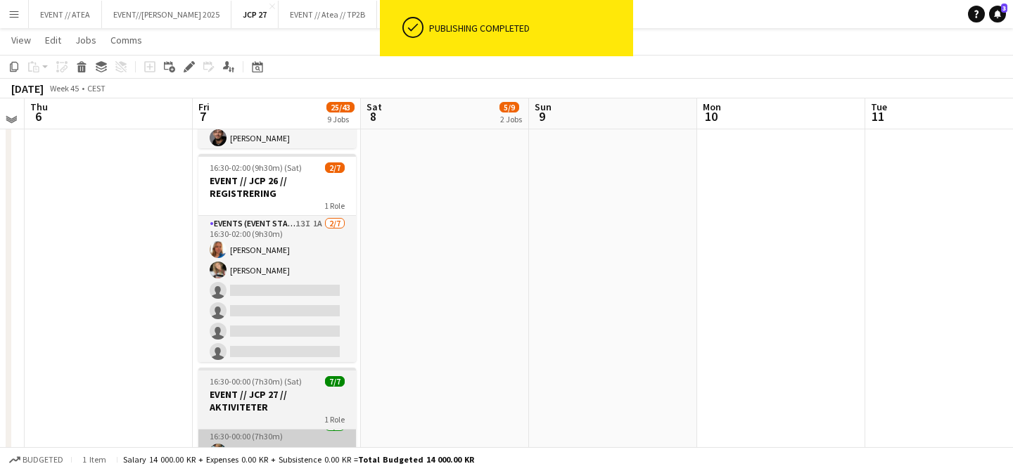
scroll to position [608, 0]
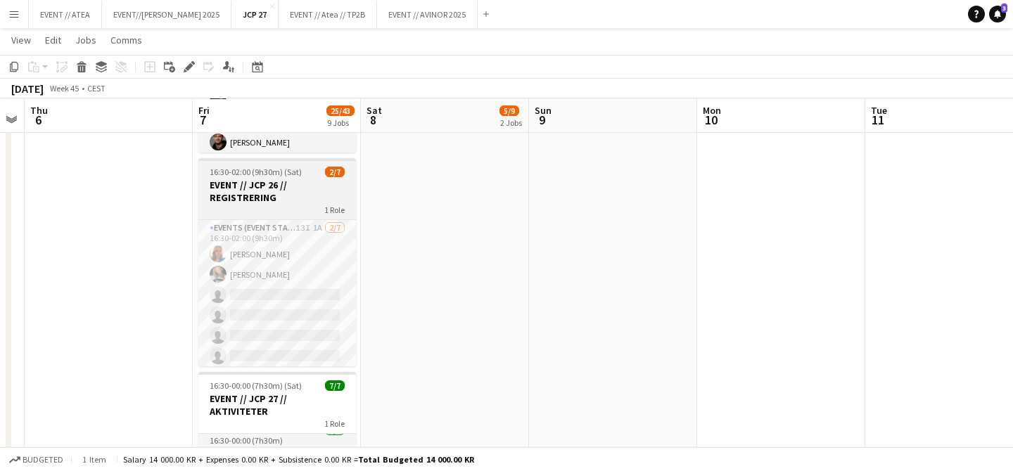
click at [305, 215] on app-job-card "16:30-02:00 (9h30m) (Sat) 2/7 EVENT // JCP 26 // REGISTRERING 1 Role Events (Ev…" at bounding box center [277, 262] width 158 height 208
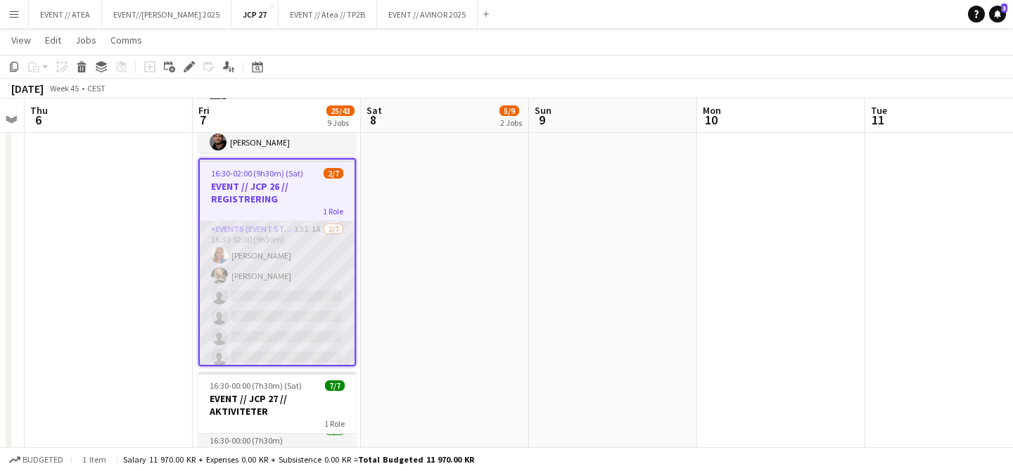
click at [304, 235] on app-card-role "Events (Event Staff) 13I 1A 2/7 16:30-02:00 (9h30m) Amalie Gravnås Marte Jensen…" at bounding box center [277, 307] width 155 height 170
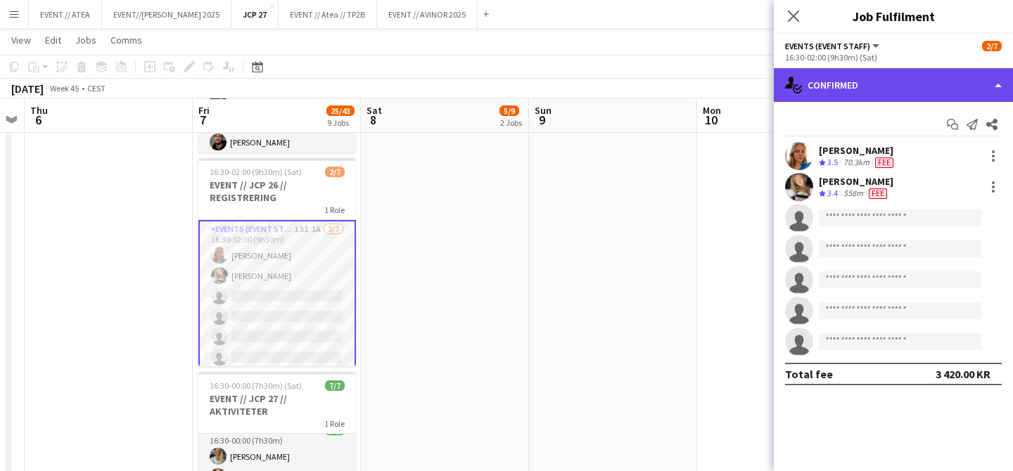
click at [897, 89] on div "single-neutral-actions-check-2 Confirmed" at bounding box center [893, 85] width 239 height 34
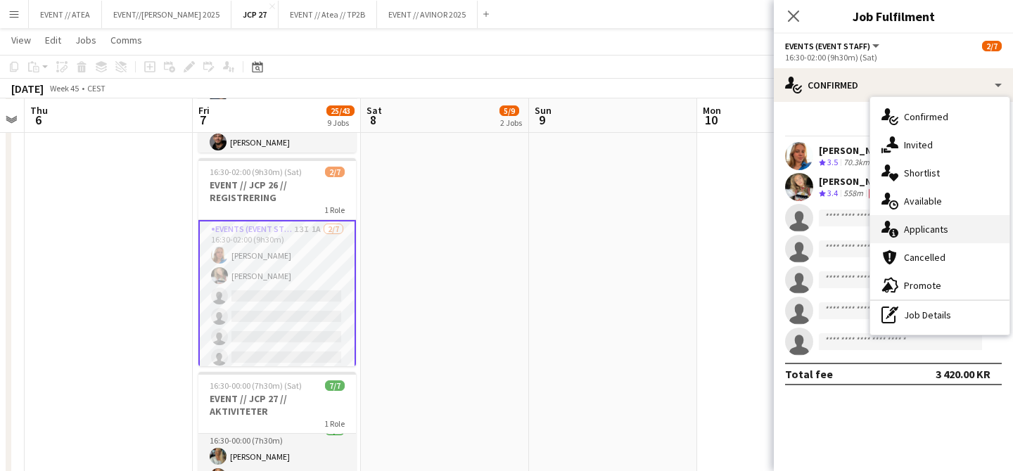
click at [914, 235] on span "Applicants" at bounding box center [926, 229] width 44 height 13
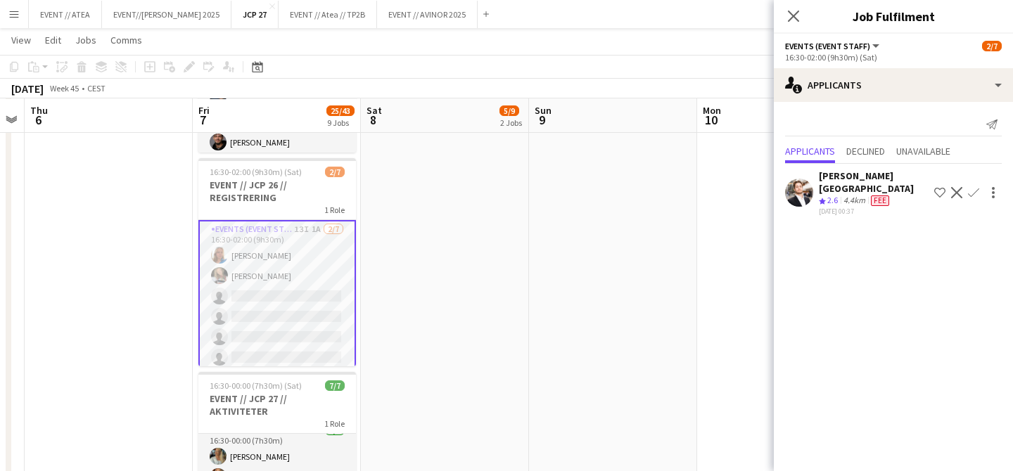
click at [802, 188] on app-user-avatar at bounding box center [799, 193] width 28 height 28
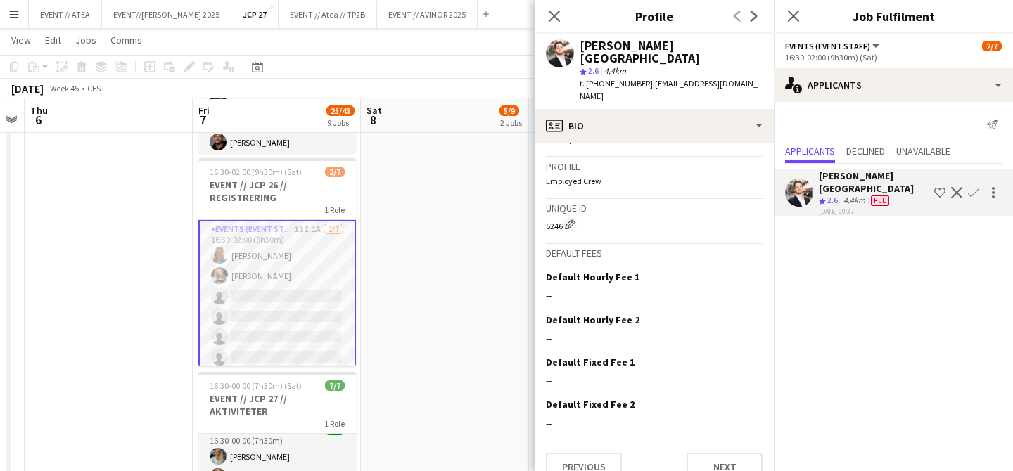
scroll to position [0, 0]
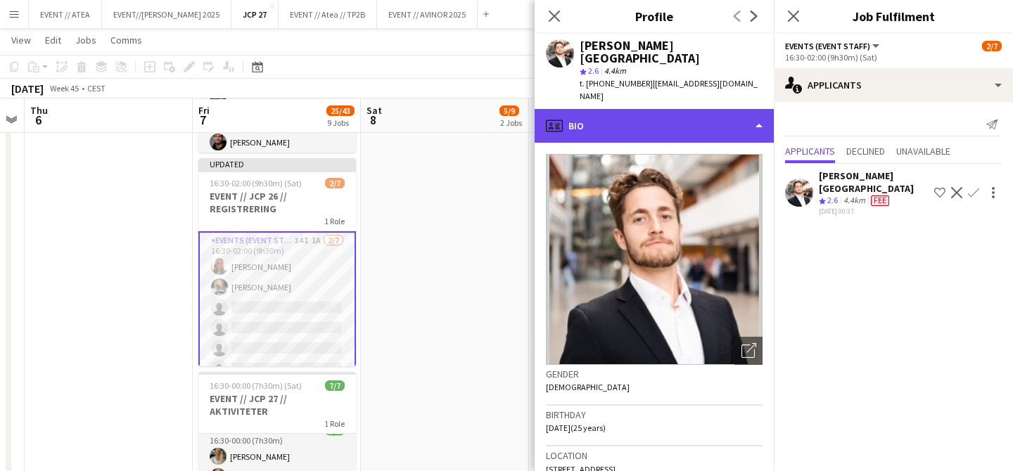
click at [658, 109] on div "profile Bio" at bounding box center [654, 126] width 239 height 34
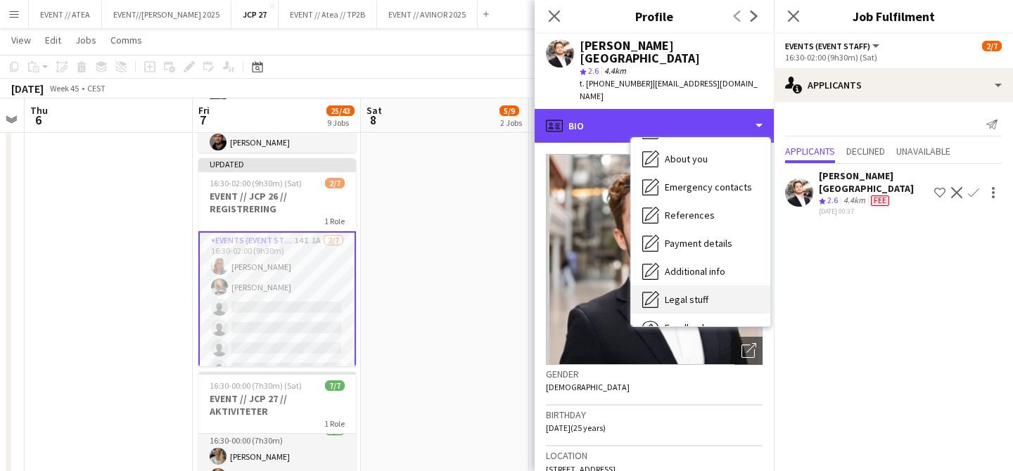
scroll to position [132, 0]
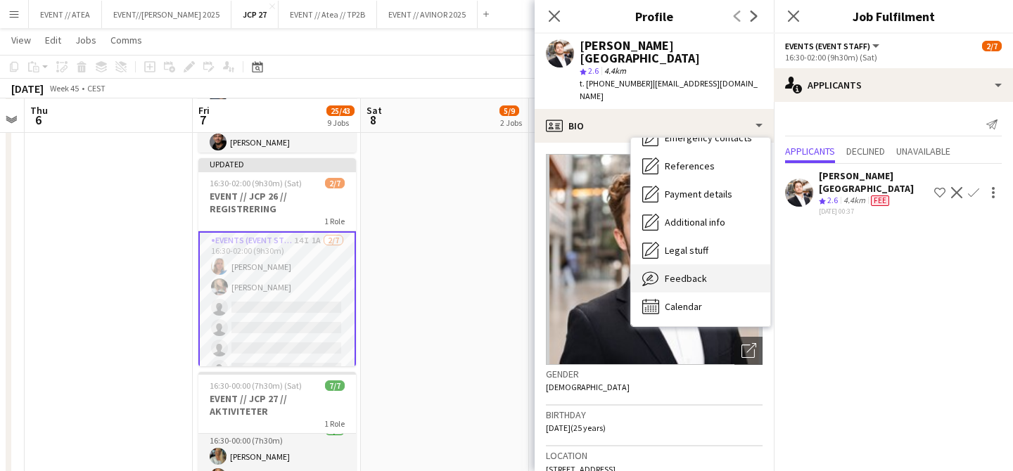
click at [677, 272] on span "Feedback" at bounding box center [686, 278] width 42 height 13
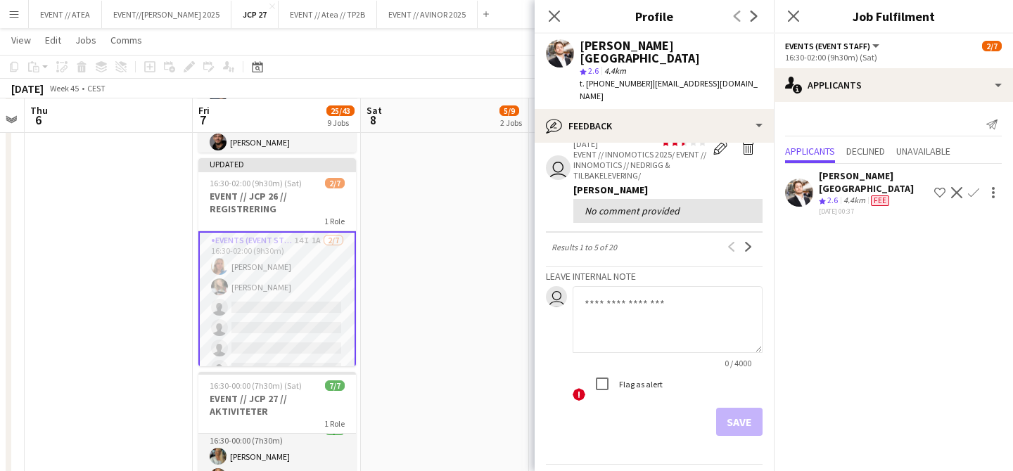
scroll to position [623, 0]
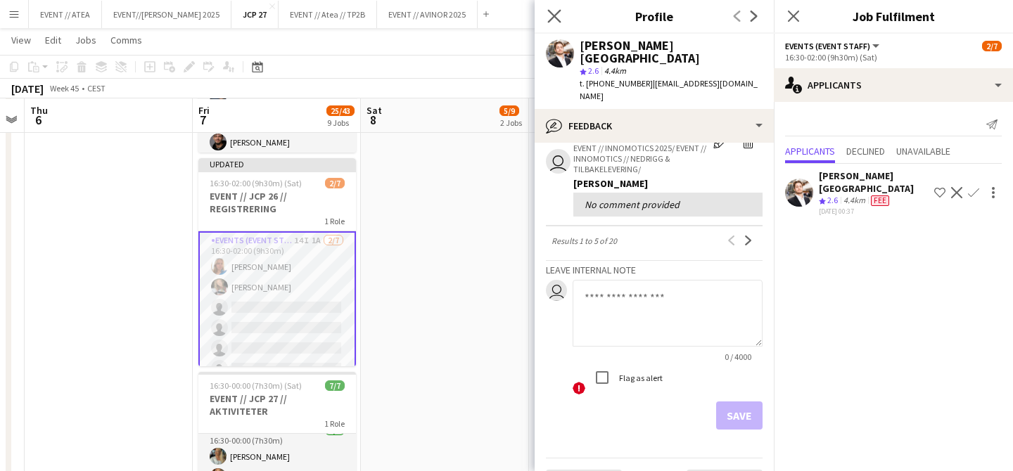
click at [562, 23] on app-icon "Close pop-in" at bounding box center [555, 16] width 20 height 20
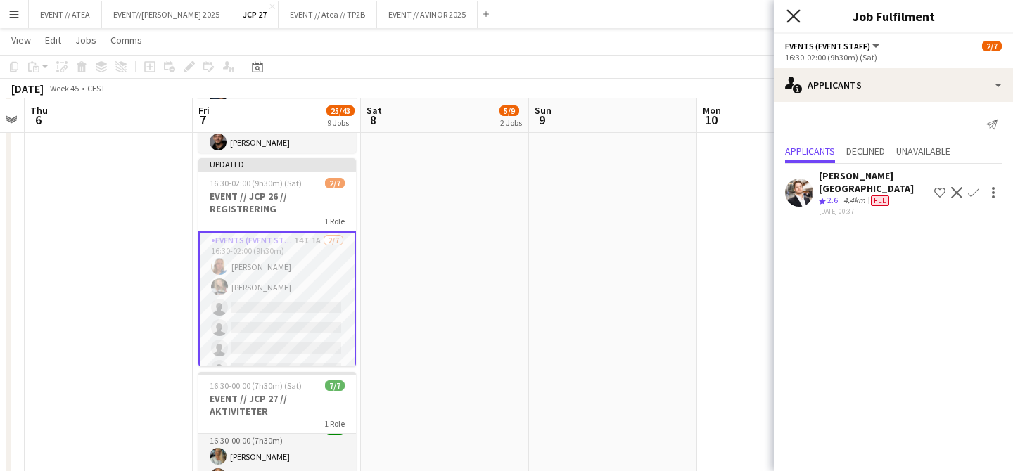
click at [797, 9] on icon "Close pop-in" at bounding box center [793, 15] width 13 height 13
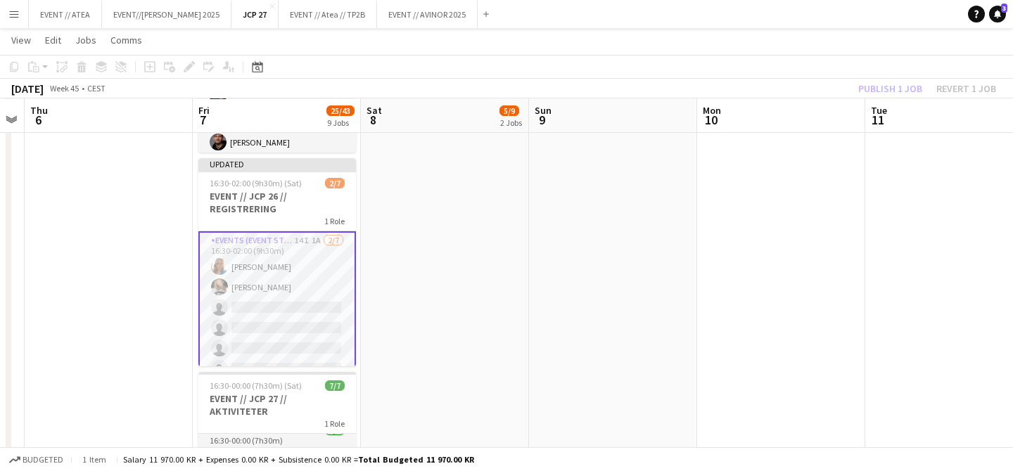
click at [222, 284] on app-user-avatar at bounding box center [219, 287] width 17 height 17
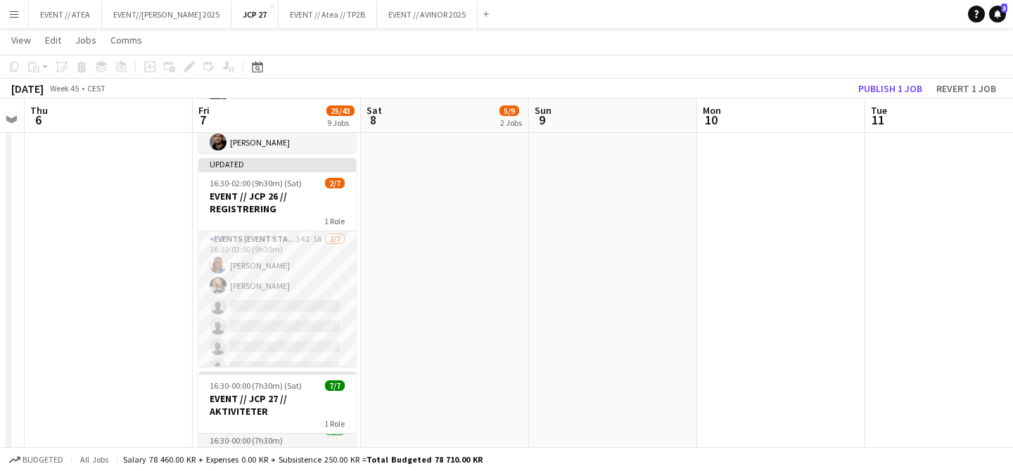
click at [381, 276] on app-date-cell "00:00-07:00 (7h) 4/8 EVENT // JCP 27 // NEDRIGG 1 Role Events (Rigger) 18I 4/8 …" at bounding box center [445, 366] width 168 height 1632
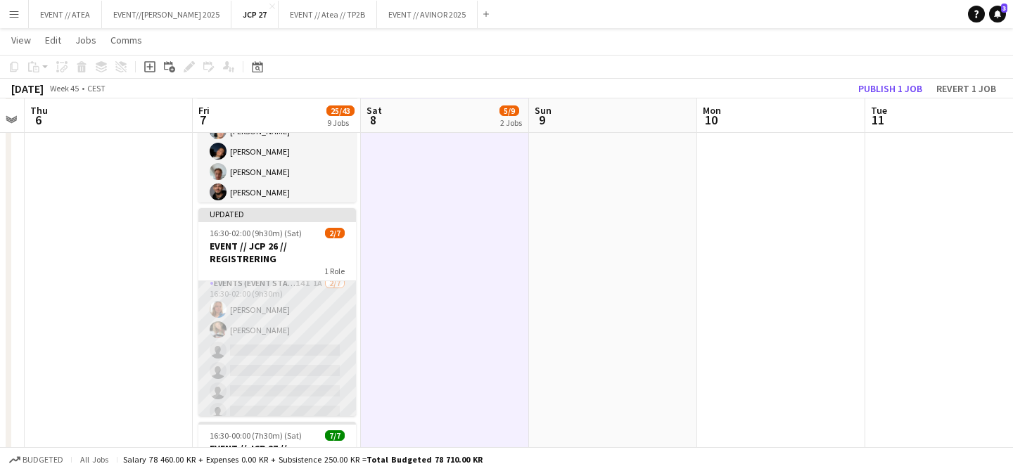
scroll to position [0, 0]
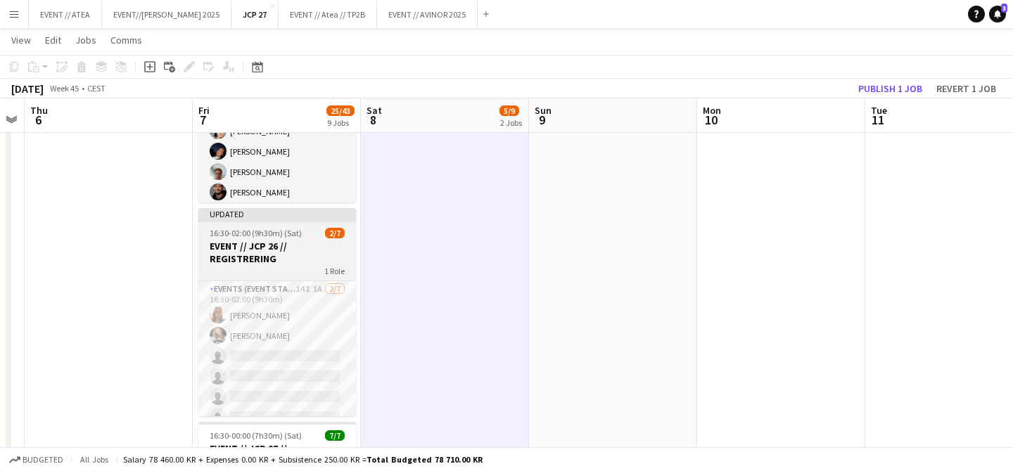
click at [252, 242] on h3 "EVENT // JCP 26 // REGISTRERING" at bounding box center [277, 252] width 158 height 25
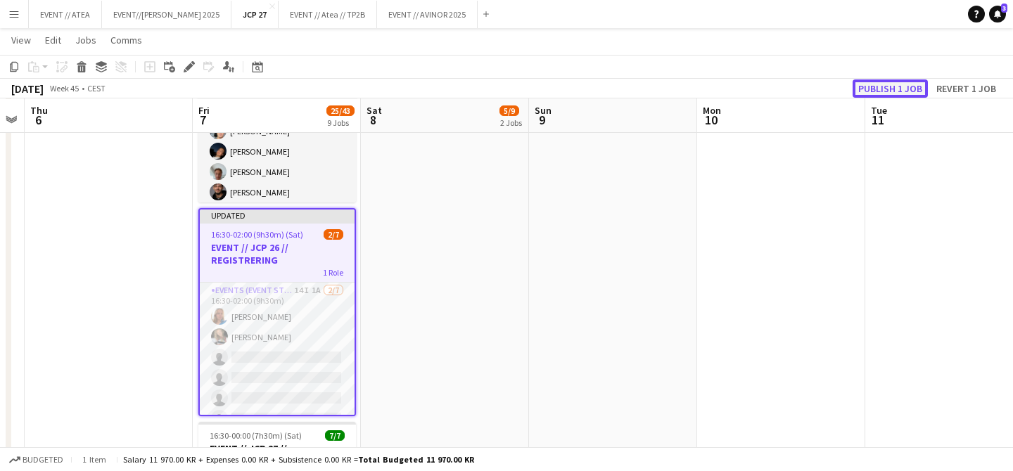
click at [907, 84] on button "Publish 1 job" at bounding box center [890, 89] width 75 height 18
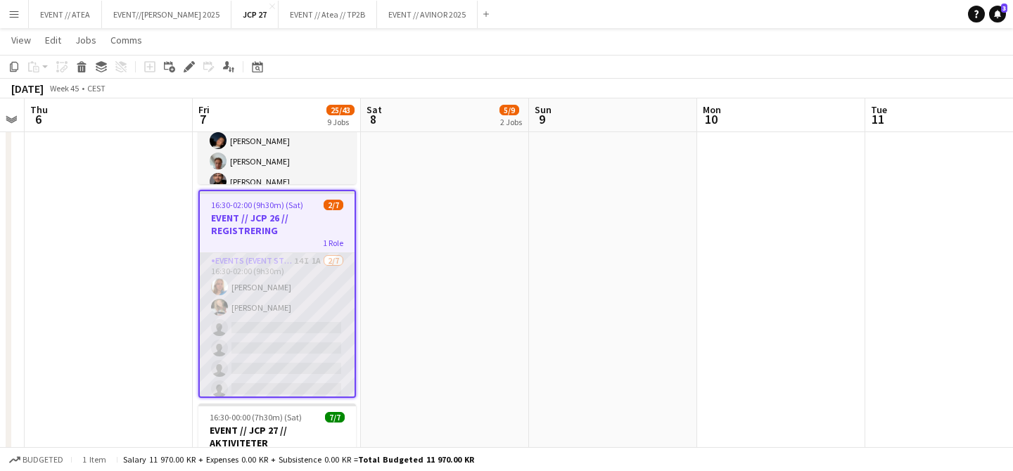
scroll to position [27, 0]
click at [241, 304] on app-card-role "Events (Event Staff) 14I 1A 2/7 16:30-02:00 (9h30m) Amalie Gravnås Marte Jensen…" at bounding box center [277, 312] width 155 height 170
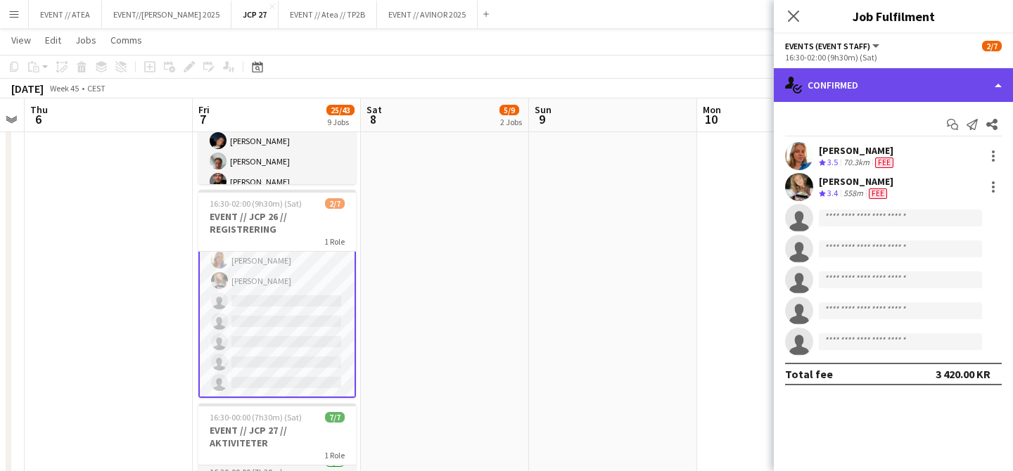
click at [879, 83] on div "single-neutral-actions-check-2 Confirmed" at bounding box center [893, 85] width 239 height 34
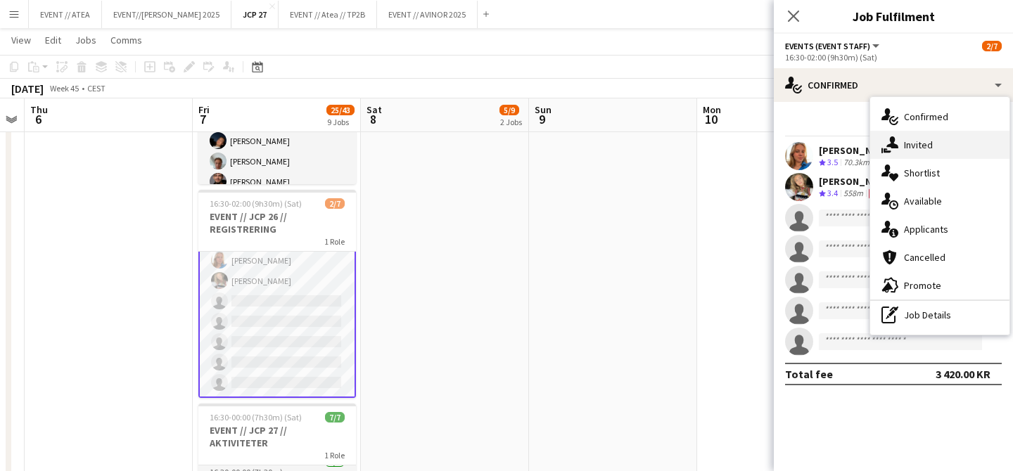
click at [923, 148] on span "Invited" at bounding box center [918, 145] width 29 height 13
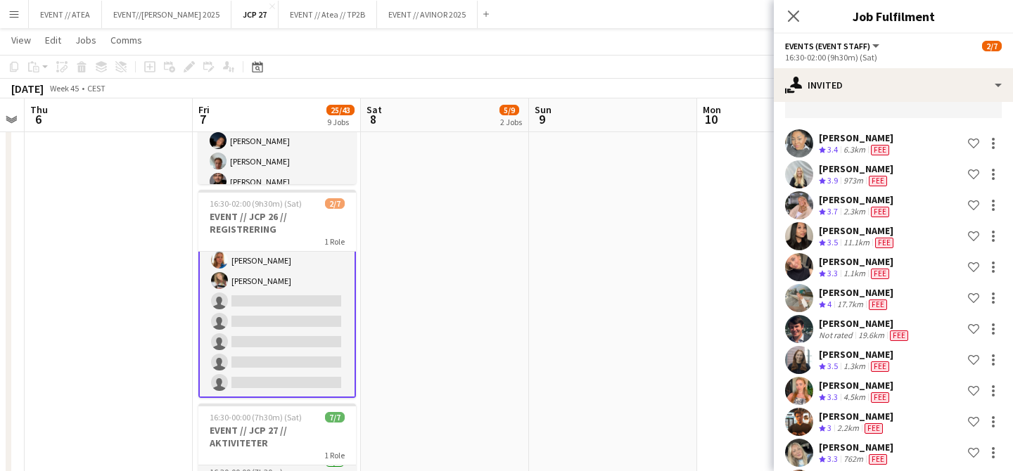
scroll to position [0, 0]
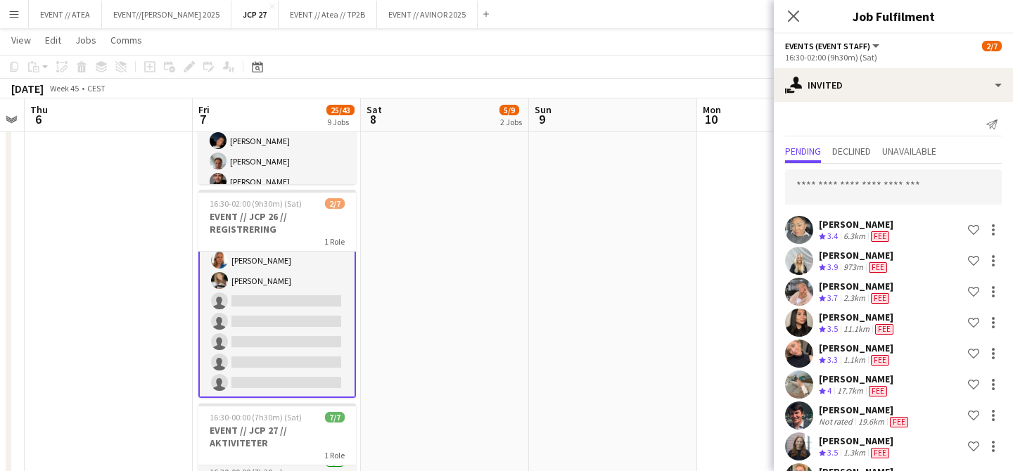
click at [798, 293] on app-user-avatar at bounding box center [799, 292] width 28 height 28
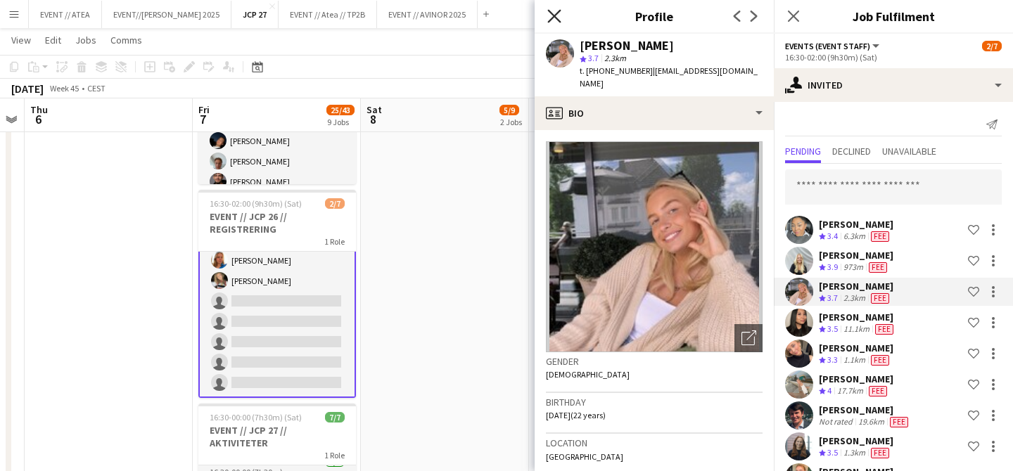
click at [557, 16] on icon "Close pop-in" at bounding box center [553, 15] width 13 height 13
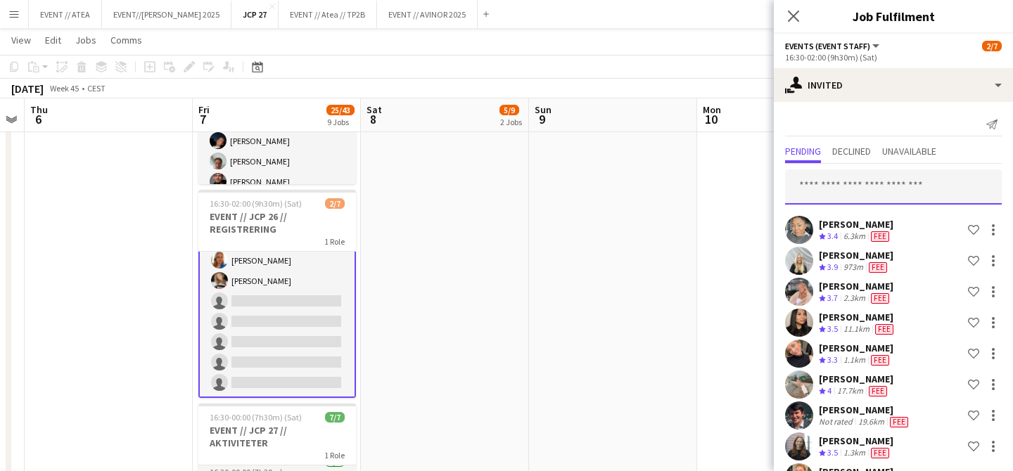
click at [830, 191] on input "text" at bounding box center [893, 187] width 217 height 35
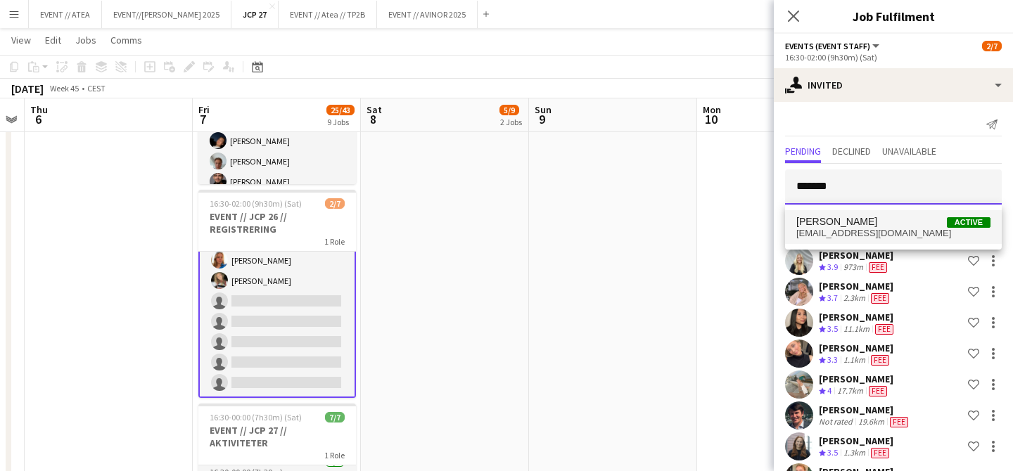
type input "*******"
click at [852, 220] on span "Lotte Haugan" at bounding box center [837, 222] width 81 height 12
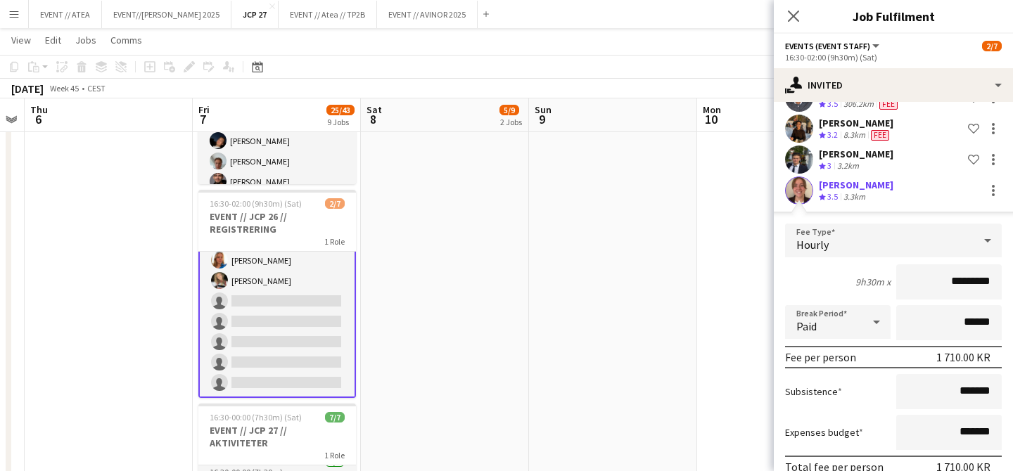
scroll to position [548, 0]
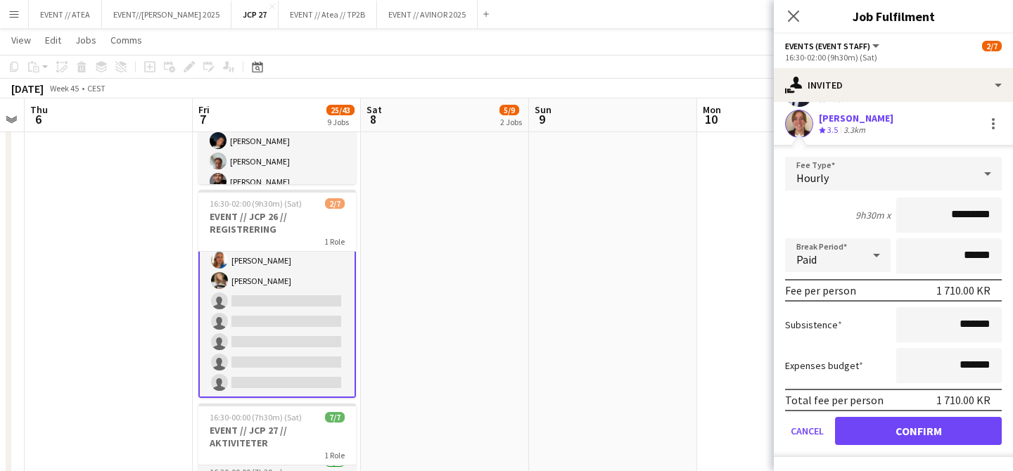
click at [916, 448] on form "Fee Type Hourly 9h30m x ********* Break Period Paid ****** Fee per person 1 710…" at bounding box center [893, 307] width 239 height 300
click at [916, 433] on button "Confirm" at bounding box center [918, 431] width 167 height 28
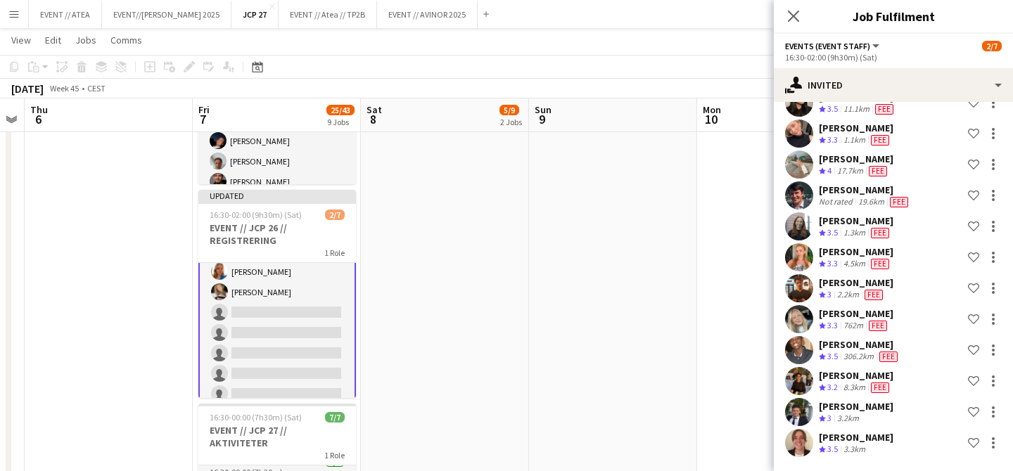
scroll to position [0, 0]
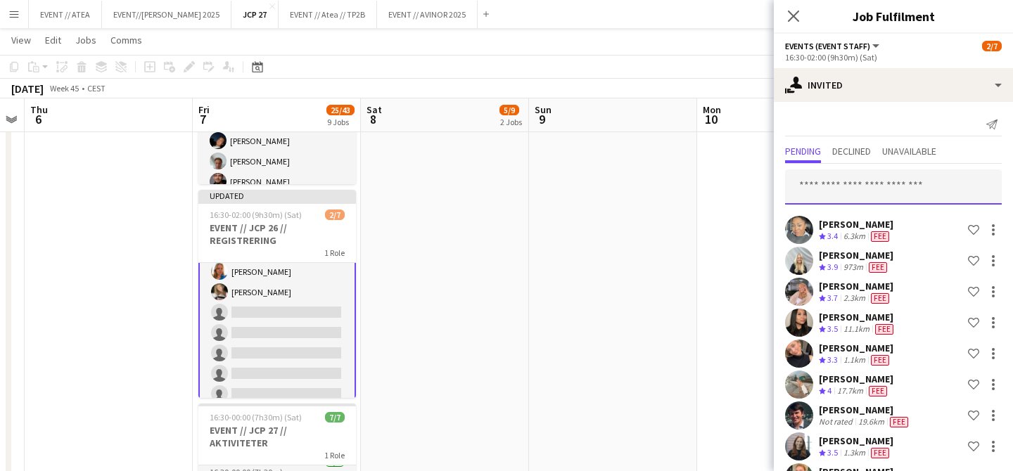
click at [872, 190] on input "text" at bounding box center [893, 187] width 217 height 35
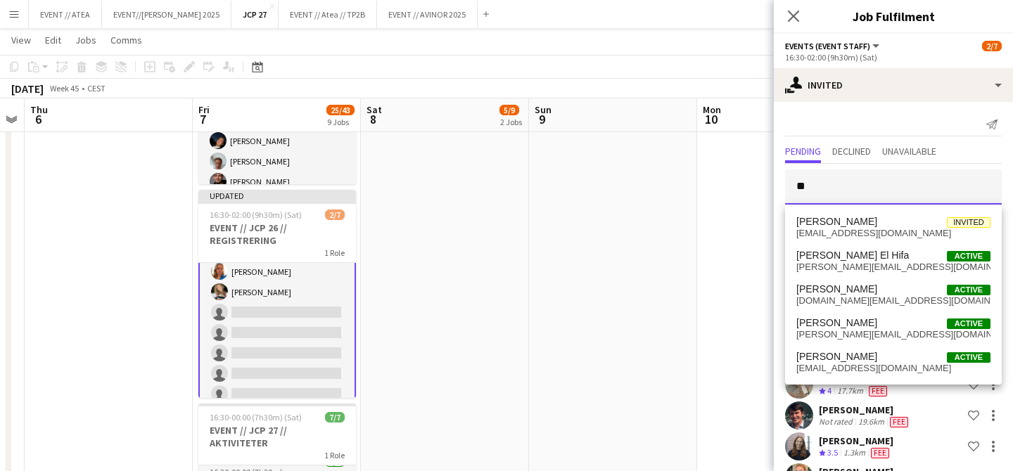
type input "*"
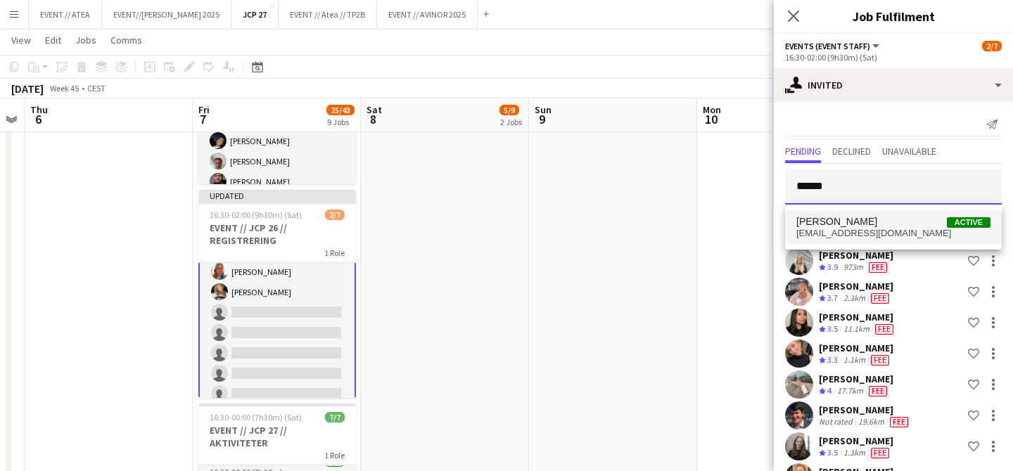
type input "******"
click at [865, 228] on span "gloria_bizimana@yahoo.com" at bounding box center [894, 233] width 194 height 11
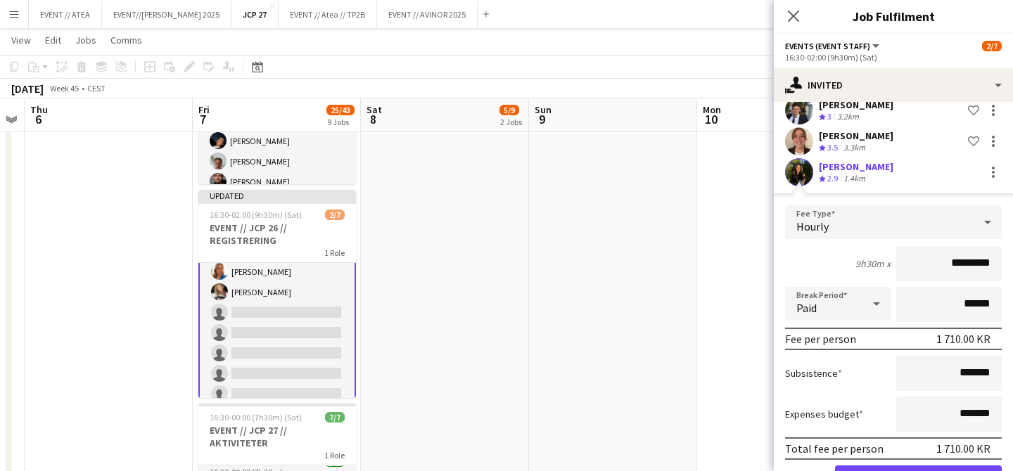
scroll to position [579, 0]
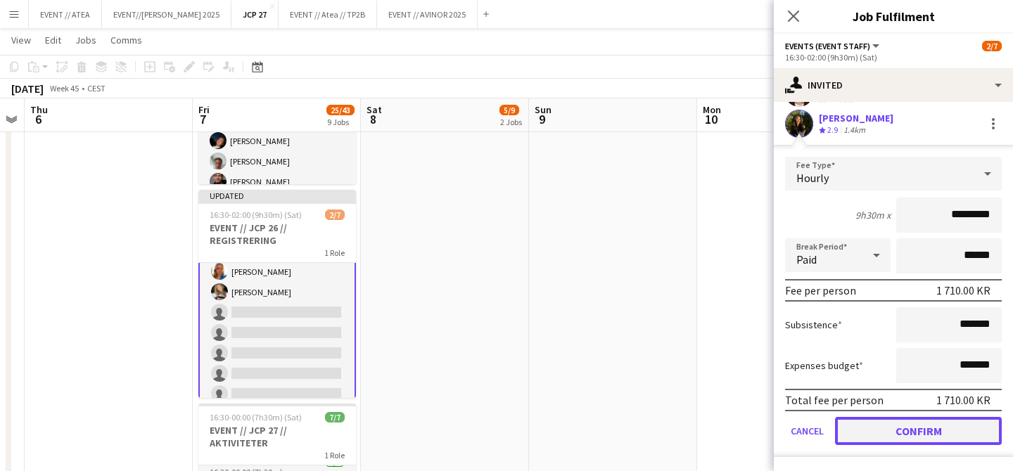
click at [892, 424] on button "Confirm" at bounding box center [918, 431] width 167 height 28
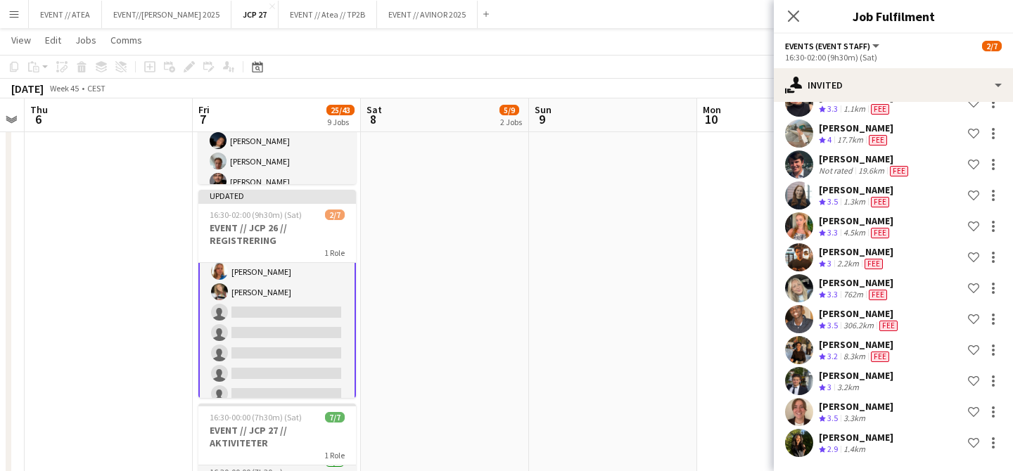
scroll to position [0, 0]
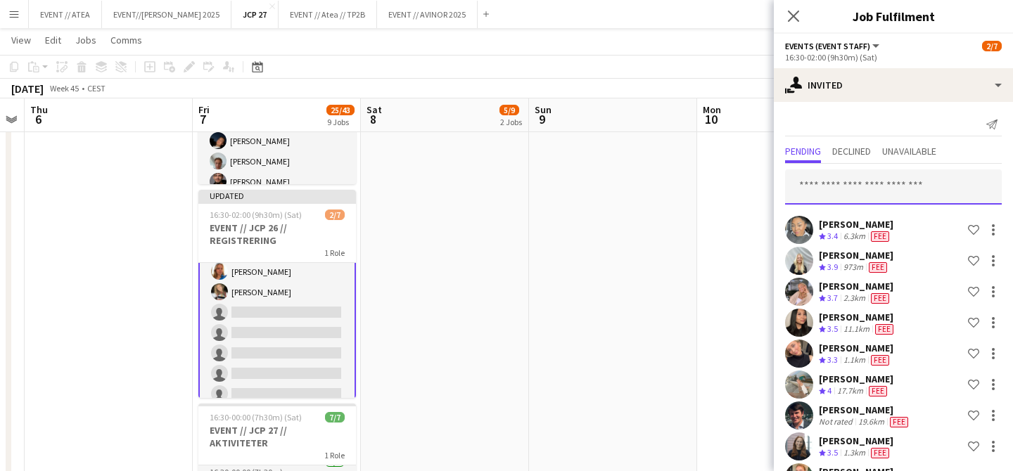
click at [871, 177] on input "text" at bounding box center [893, 187] width 217 height 35
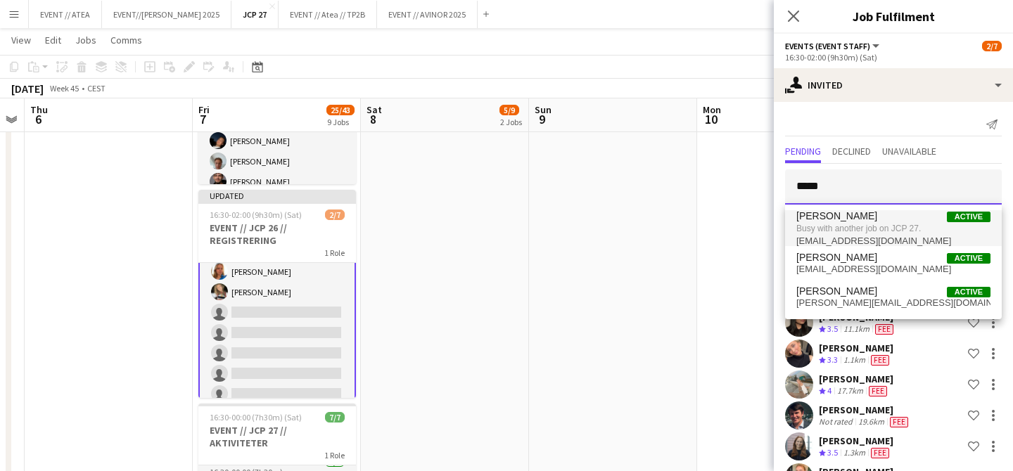
type input "*****"
click at [922, 231] on span "Busy with another job on JCP 27." at bounding box center [894, 228] width 194 height 13
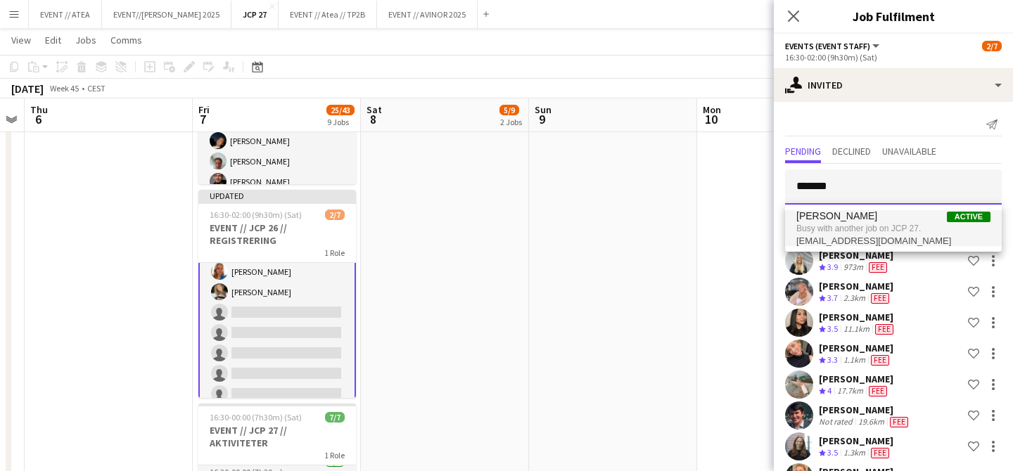
type input "*******"
click at [825, 236] on span "sarahelisegetaz@gmail.com" at bounding box center [894, 241] width 194 height 11
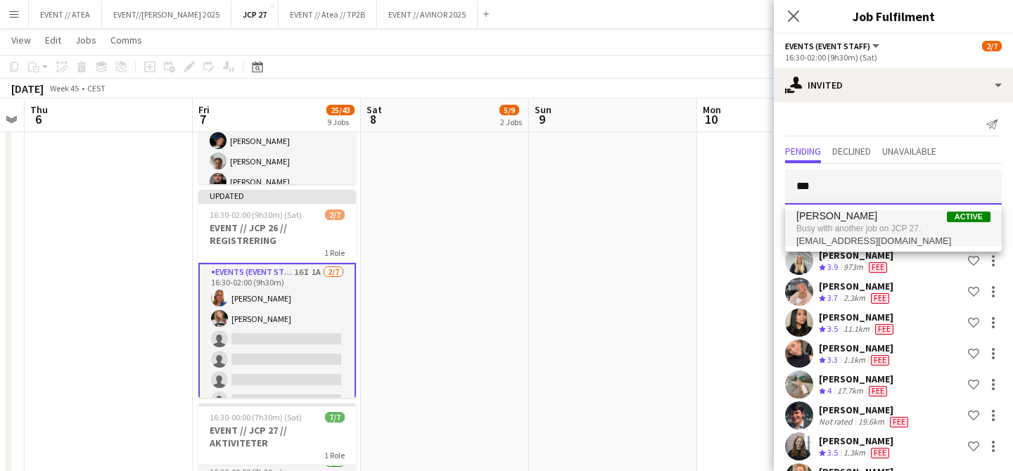
type input "***"
click at [841, 239] on span "rafaelagoga2006@gmail.com" at bounding box center [894, 241] width 194 height 11
drag, startPoint x: 833, startPoint y: 191, endPoint x: 761, endPoint y: 185, distance: 72.8
click at [761, 185] on body "Menu Boards Boards Boards All jobs Status Workforce Workforce My Workforce Recr…" at bounding box center [506, 330] width 1013 height 1813
type input "**********"
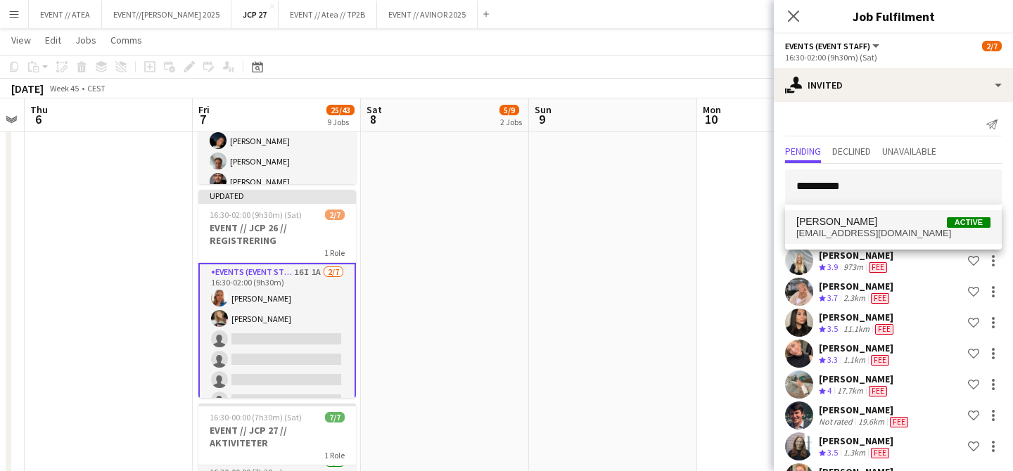
click at [811, 216] on span "Maria Linnebo" at bounding box center [837, 222] width 81 height 12
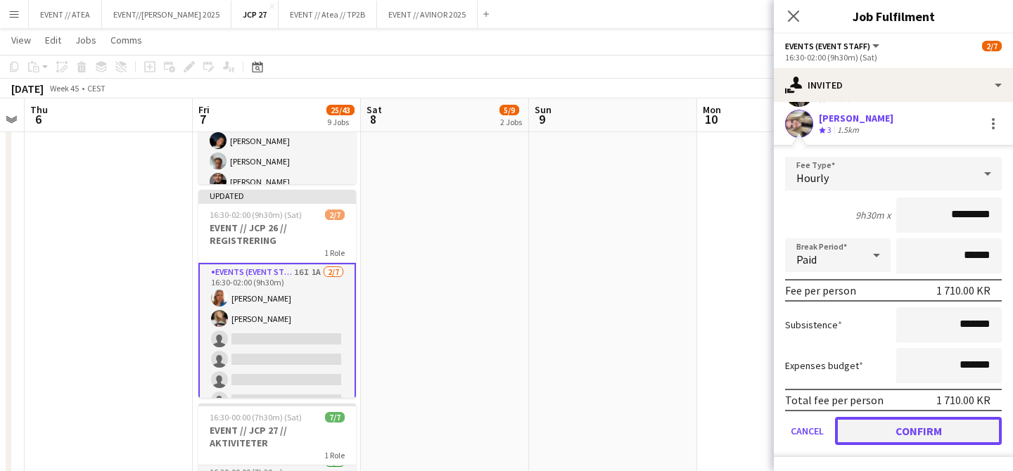
click at [904, 429] on button "Confirm" at bounding box center [918, 431] width 167 height 28
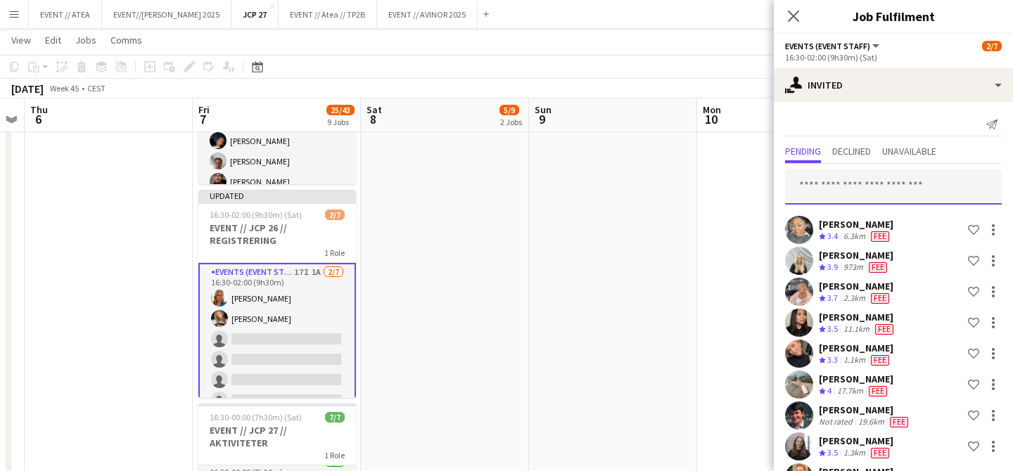
click at [815, 182] on input "text" at bounding box center [893, 187] width 217 height 35
type input "*"
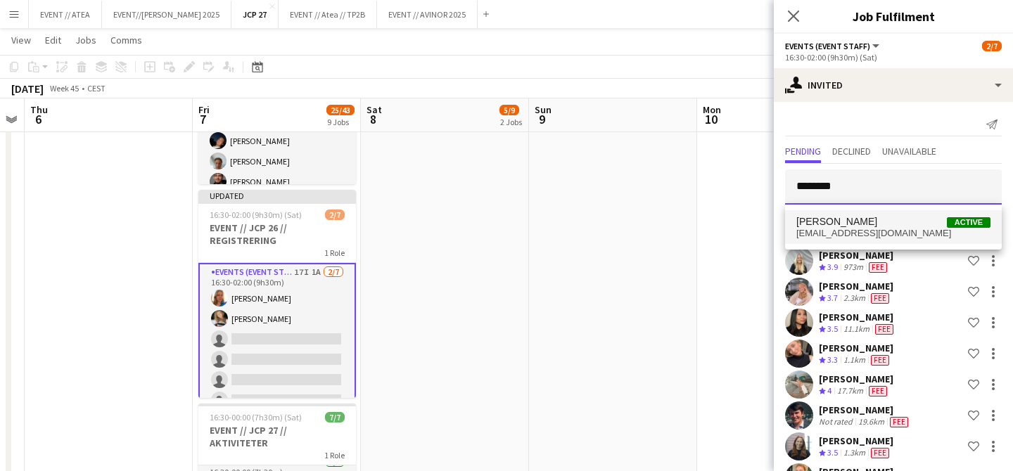
type input "********"
click at [818, 228] on span "vildelklevan@outlook.com" at bounding box center [894, 233] width 194 height 11
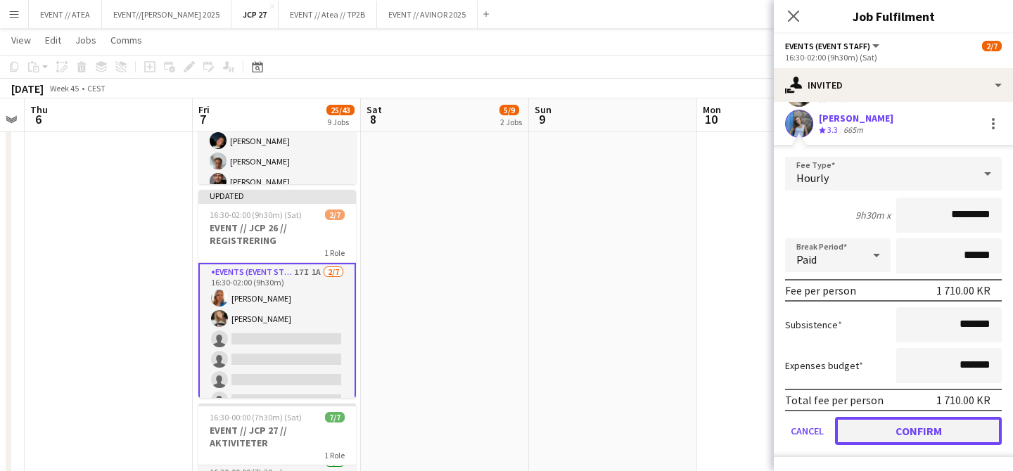
click at [883, 432] on button "Confirm" at bounding box center [918, 431] width 167 height 28
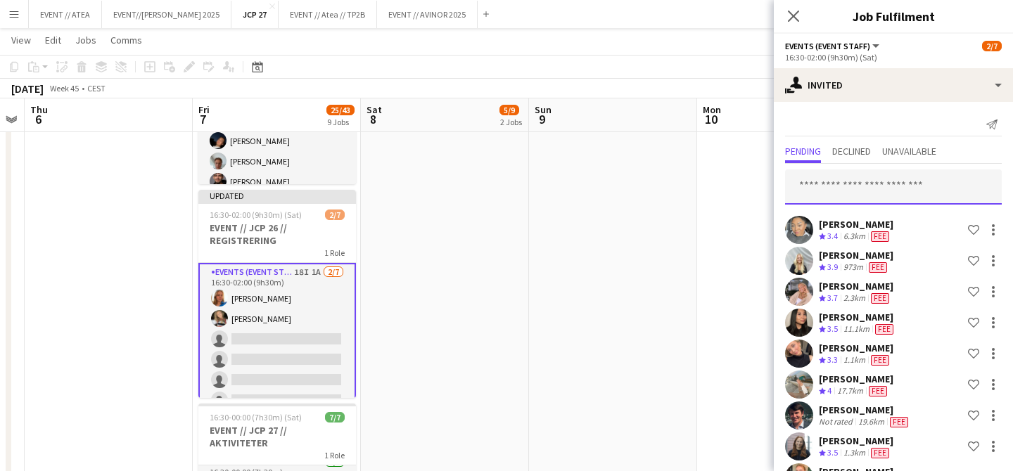
click at [868, 191] on input "text" at bounding box center [893, 187] width 217 height 35
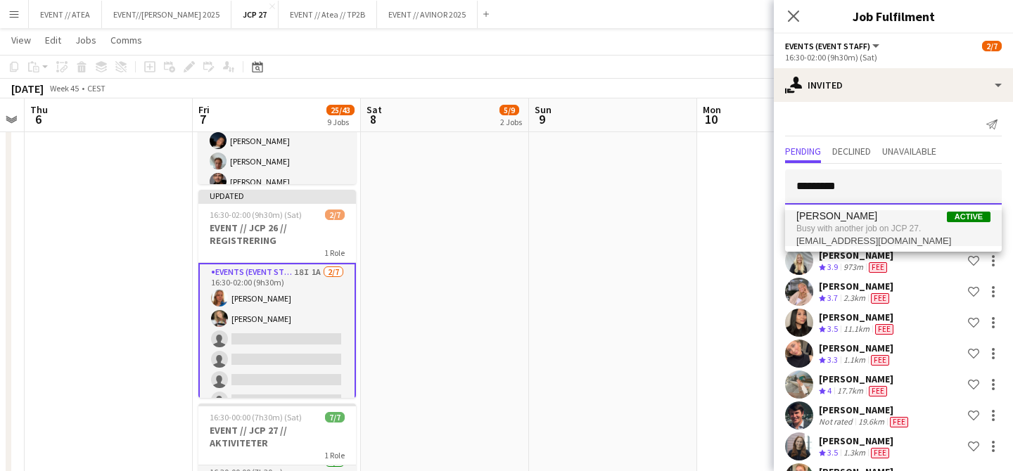
type input "*********"
click at [868, 229] on span "Busy with another job on JCP 27." at bounding box center [894, 228] width 194 height 13
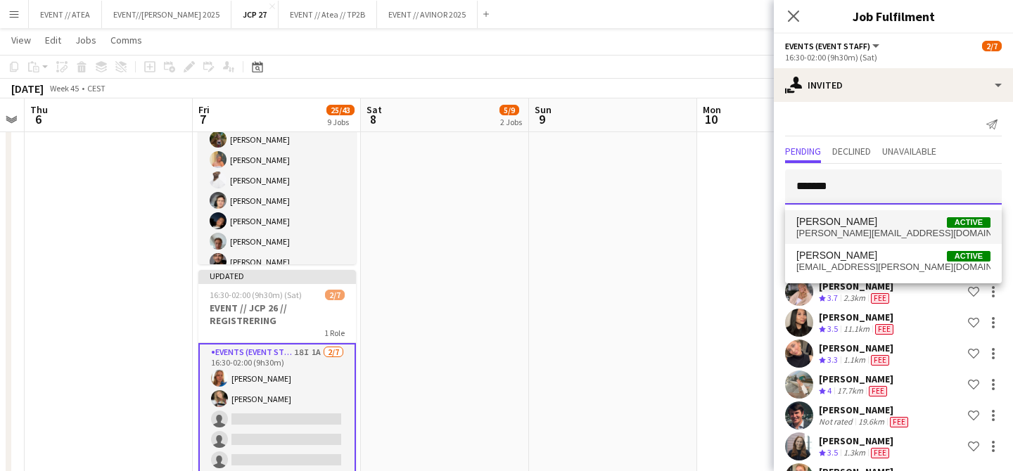
type input "*******"
click at [814, 220] on span "Charlotte Aslaksen" at bounding box center [837, 222] width 81 height 12
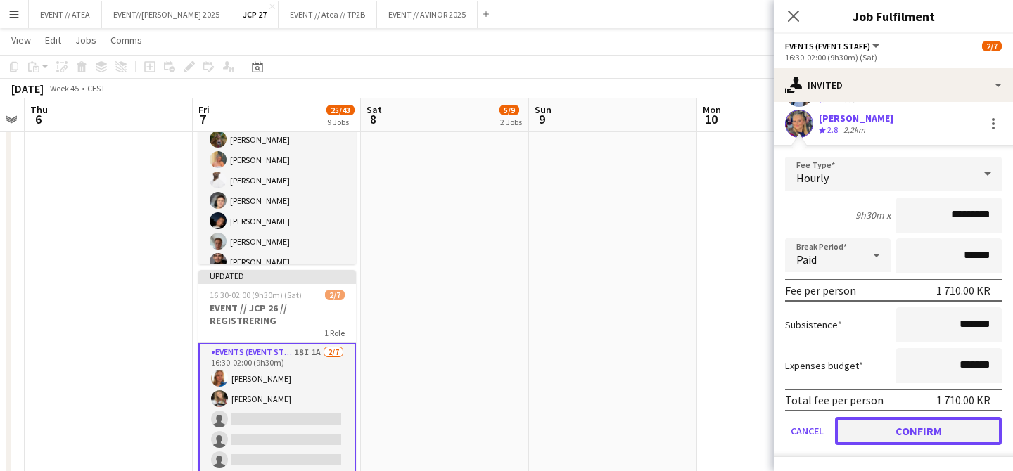
click at [880, 436] on button "Confirm" at bounding box center [918, 431] width 167 height 28
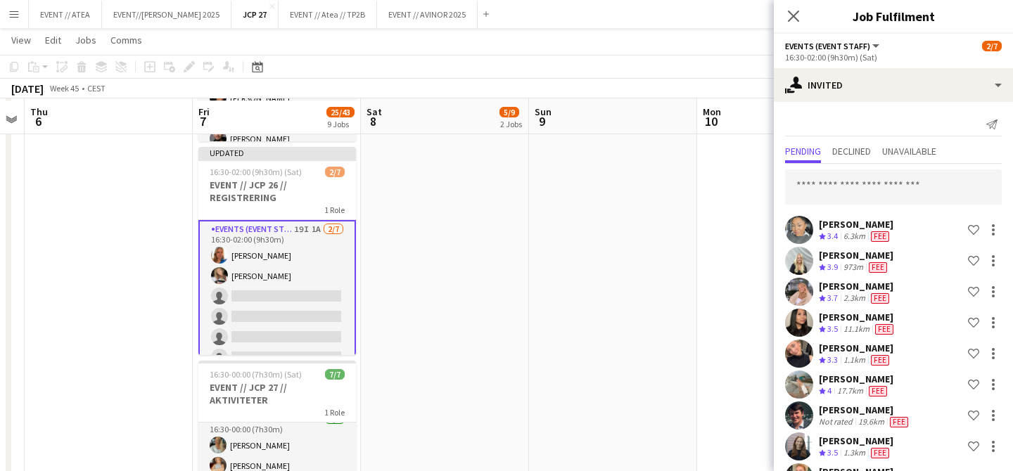
scroll to position [619, 0]
click at [294, 239] on app-card-role "Events (Event Staff) 19I 1A 2/7 16:30-02:00 (9h30m) Amalie Gravnås Marte Jensen…" at bounding box center [277, 307] width 158 height 173
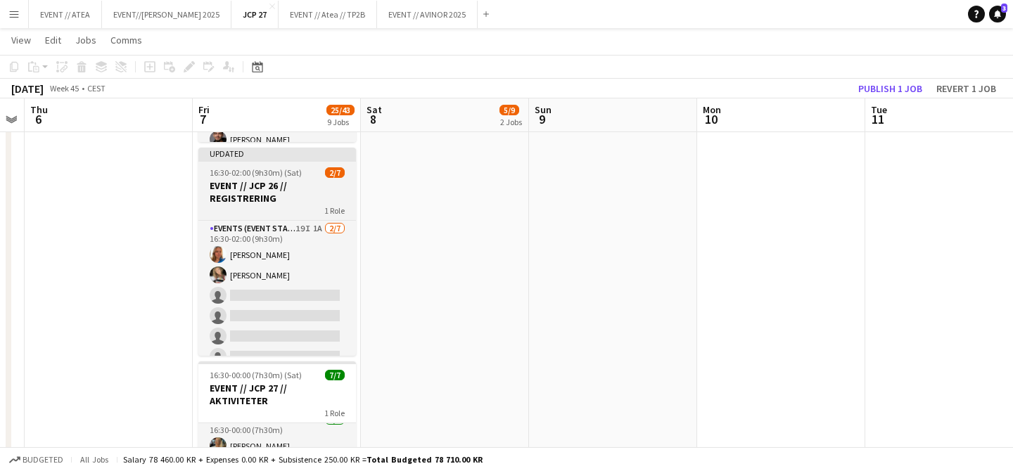
click at [290, 161] on div at bounding box center [277, 160] width 158 height 3
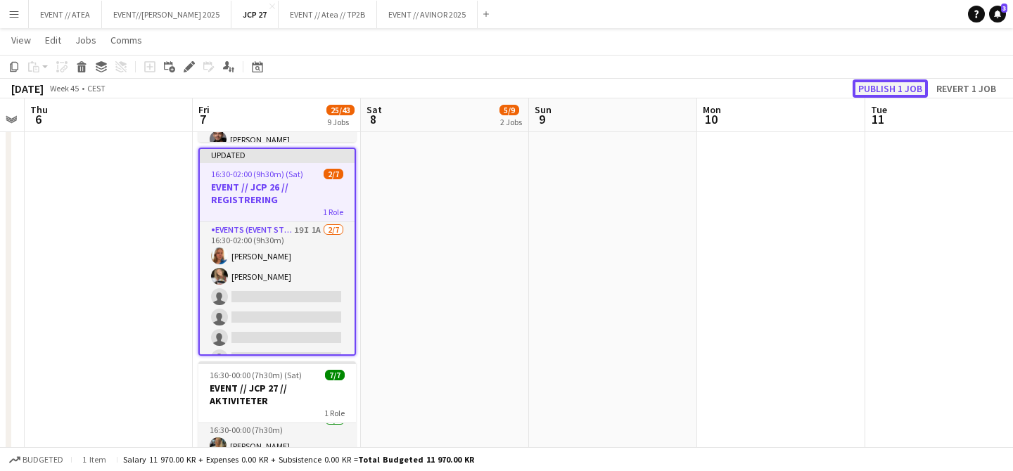
click at [882, 91] on button "Publish 1 job" at bounding box center [890, 89] width 75 height 18
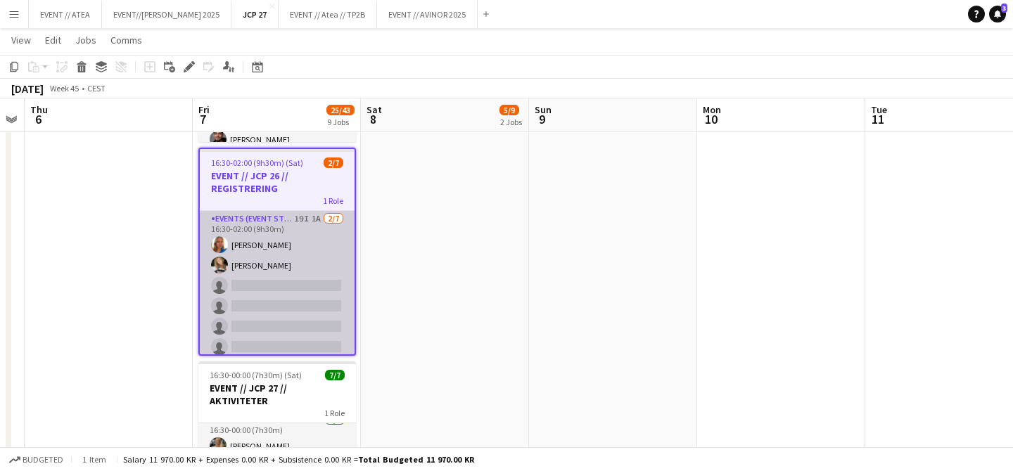
click at [308, 217] on app-card-role "Events (Event Staff) 19I 1A 2/7 16:30-02:00 (9h30m) Amalie Gravnås Marte Jensen…" at bounding box center [277, 296] width 155 height 170
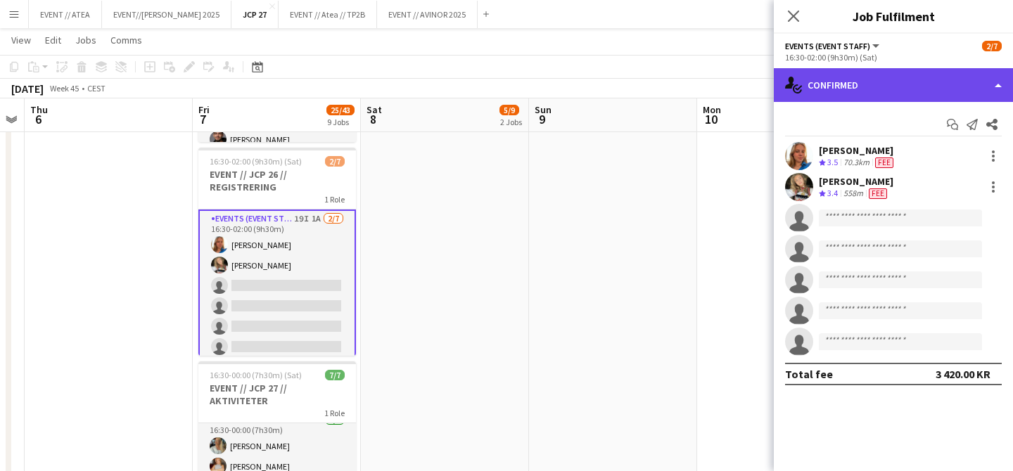
click at [863, 93] on div "single-neutral-actions-check-2 Confirmed" at bounding box center [893, 85] width 239 height 34
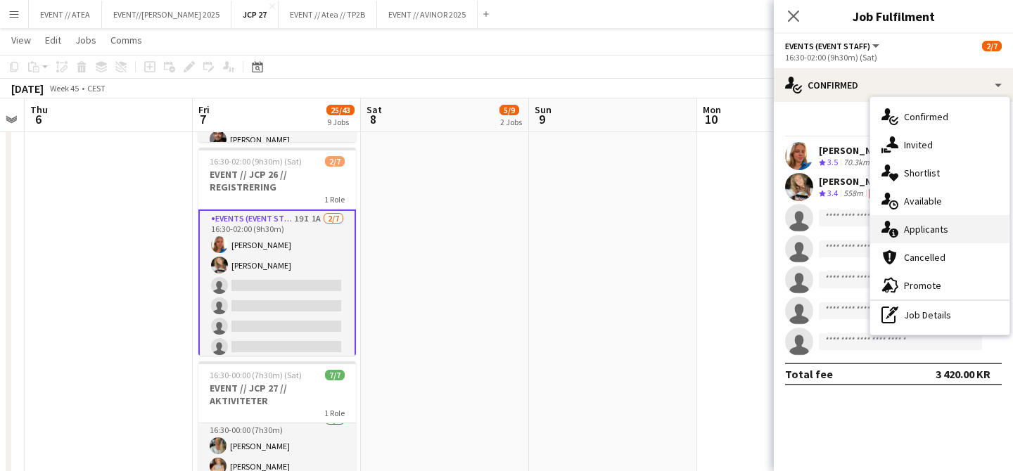
click at [914, 230] on span "Applicants" at bounding box center [926, 229] width 44 height 13
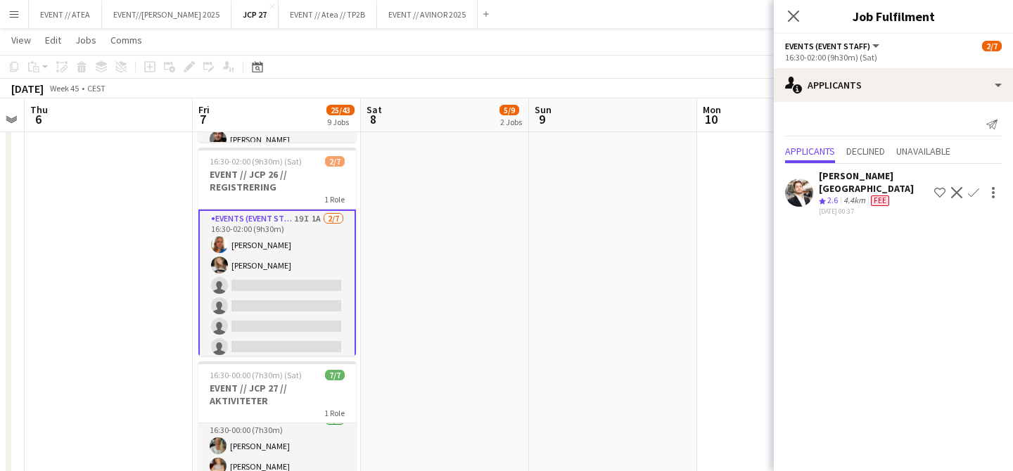
click at [275, 228] on app-card-role "Events (Event Staff) 19I 1A 2/7 16:30-02:00 (9h30m) Amalie Gravnås Marte Jensen…" at bounding box center [277, 296] width 158 height 173
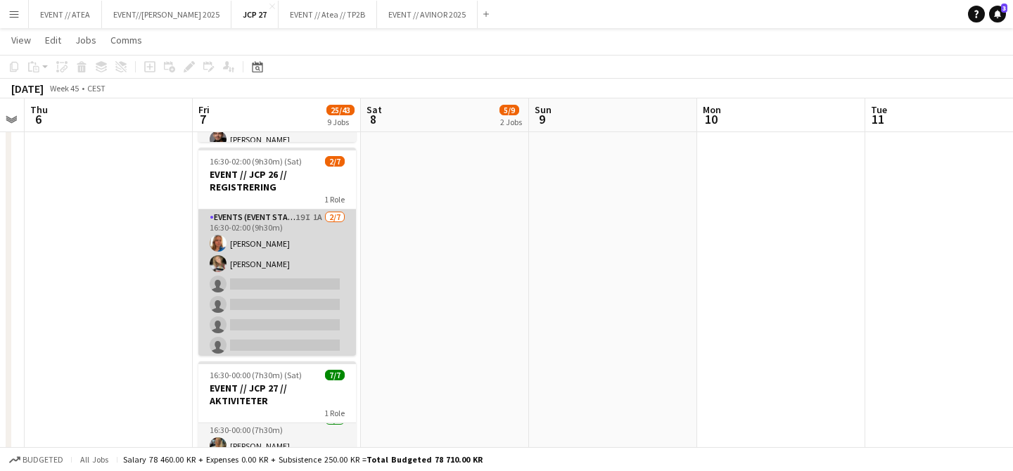
click at [291, 233] on app-card-role "Events (Event Staff) 19I 1A 2/7 16:30-02:00 (9h30m) Amalie Gravnås Marte Jensen…" at bounding box center [277, 295] width 158 height 170
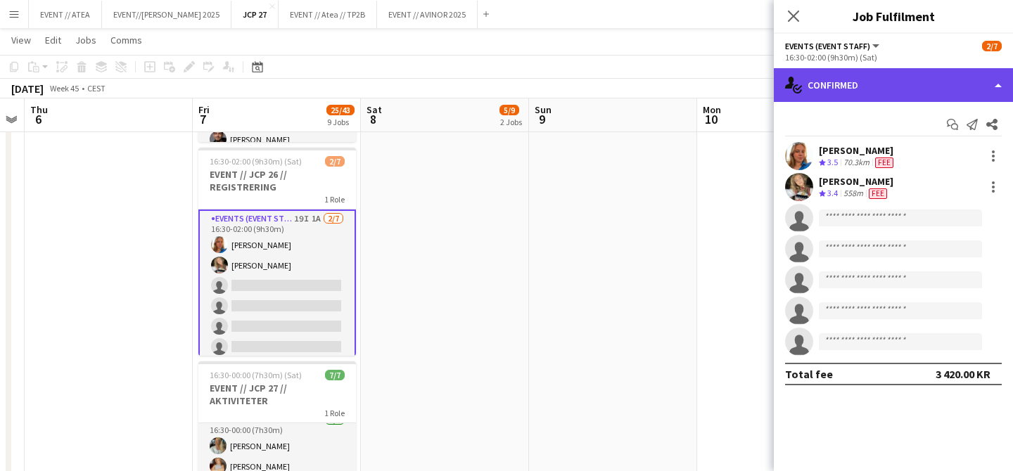
click at [871, 89] on div "single-neutral-actions-check-2 Confirmed" at bounding box center [893, 85] width 239 height 34
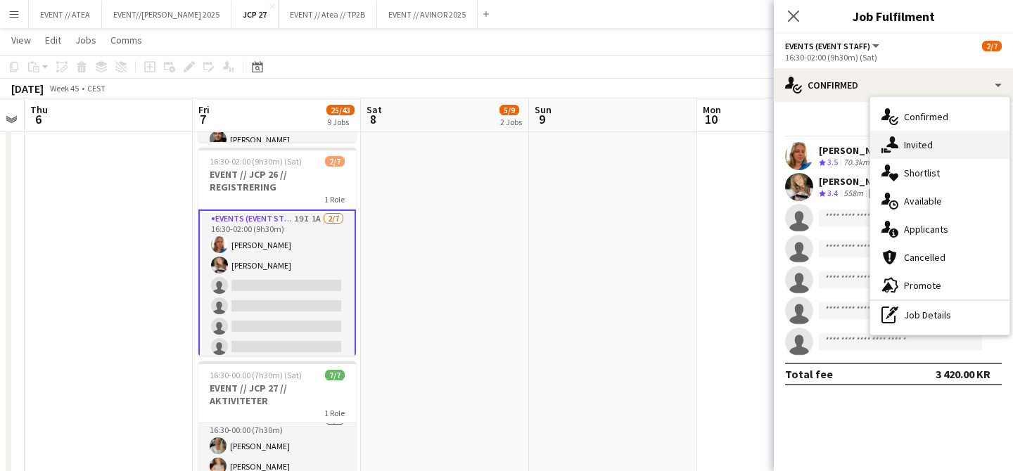
click at [919, 148] on span "Invited" at bounding box center [918, 145] width 29 height 13
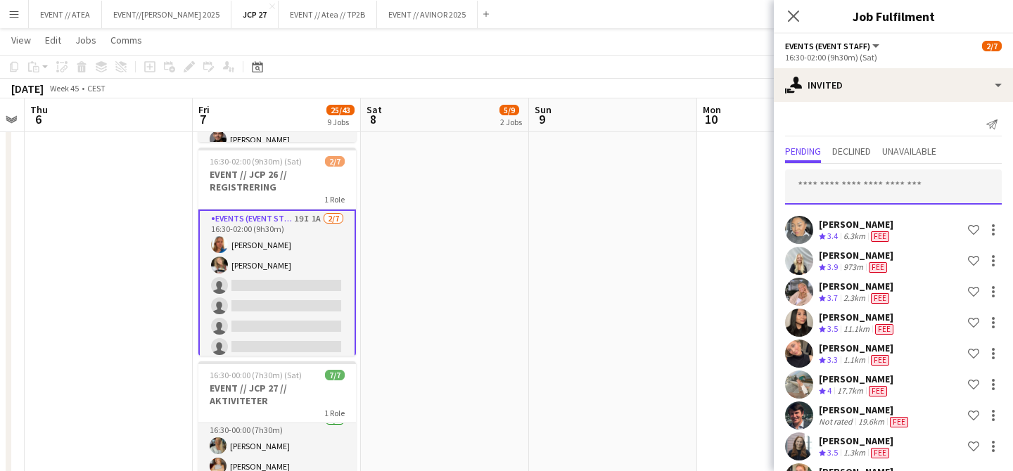
click at [852, 186] on input "text" at bounding box center [893, 187] width 217 height 35
type input "*"
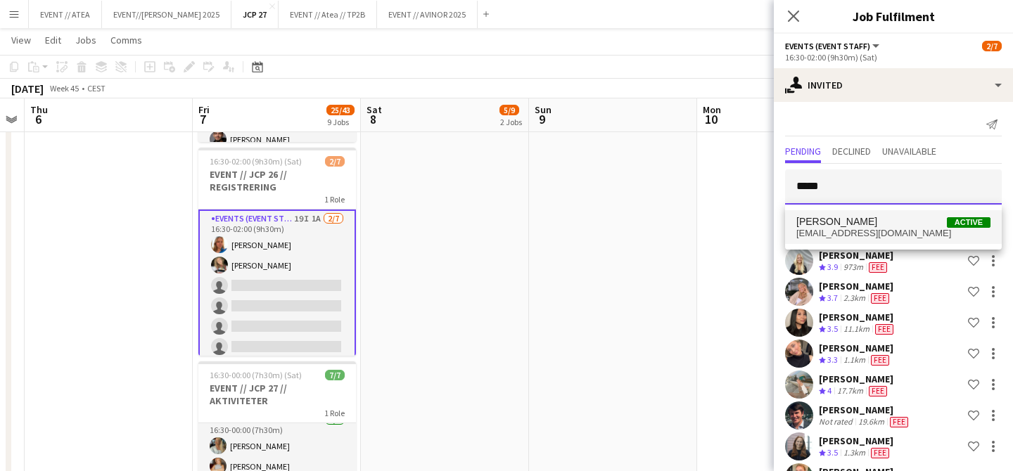
type input "*****"
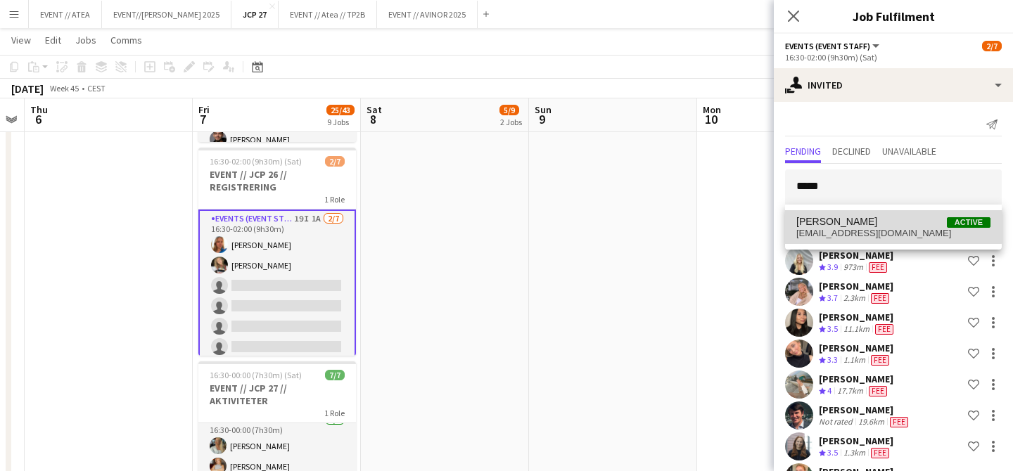
click at [871, 224] on span "Amina Akaeva Active" at bounding box center [894, 222] width 194 height 12
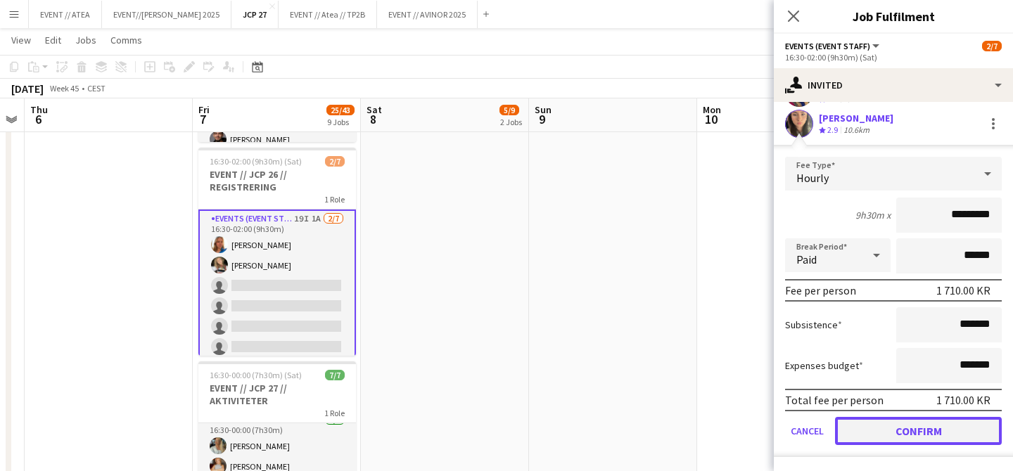
click at [902, 423] on button "Confirm" at bounding box center [918, 431] width 167 height 28
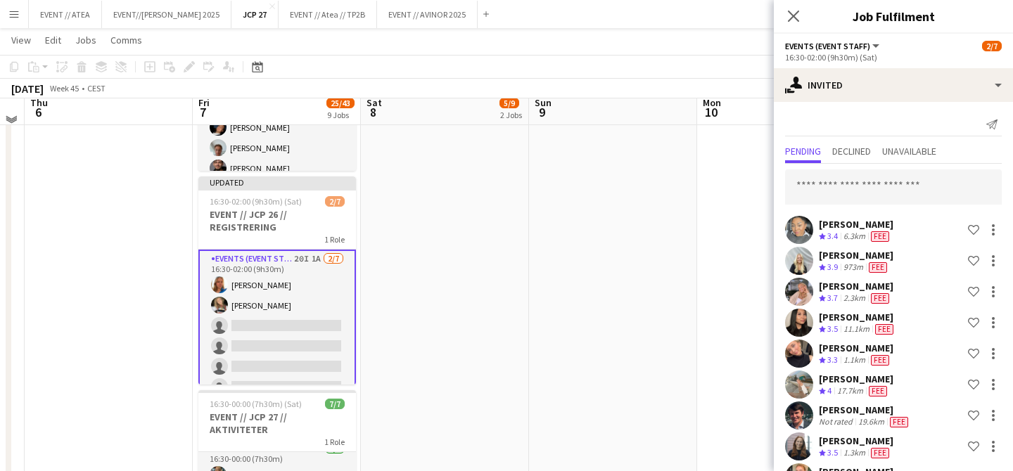
scroll to position [569, 0]
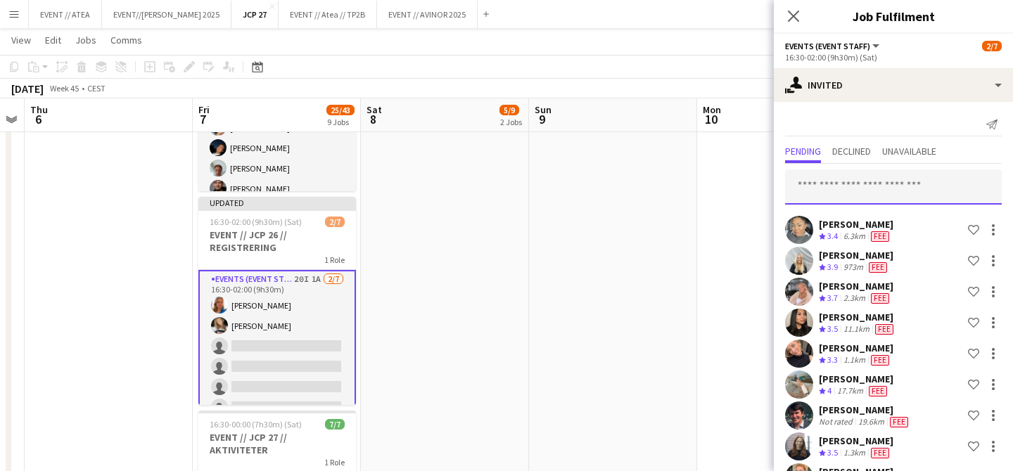
click at [828, 185] on input "text" at bounding box center [893, 187] width 217 height 35
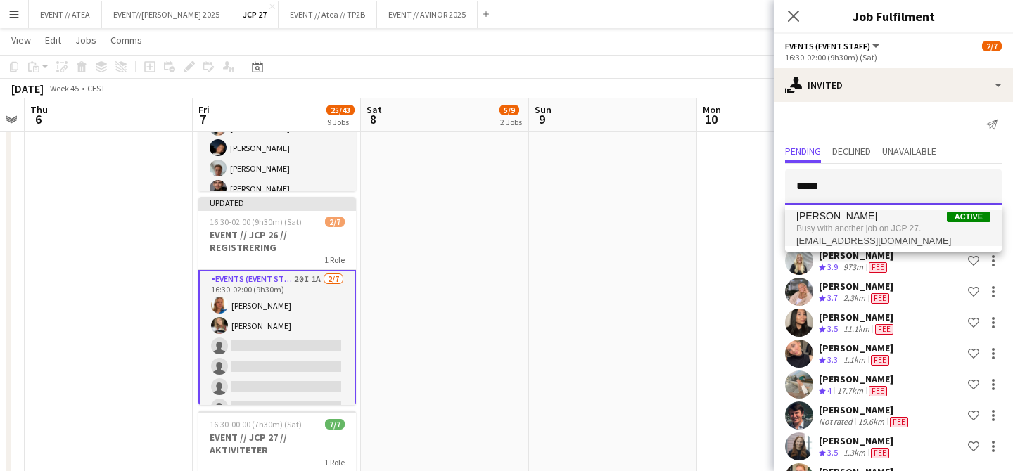
type input "*****"
click at [859, 229] on span "Busy with another job on JCP 27." at bounding box center [894, 228] width 194 height 13
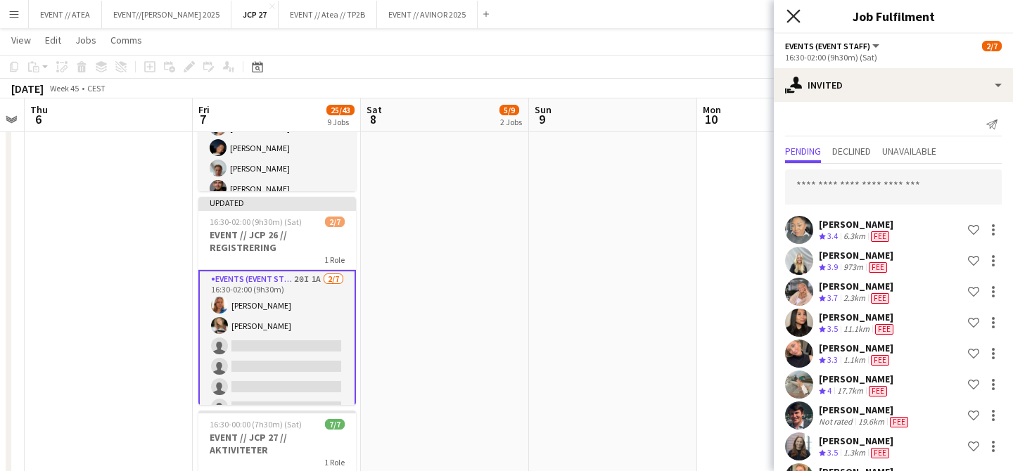
click at [795, 16] on icon "Close pop-in" at bounding box center [793, 15] width 13 height 13
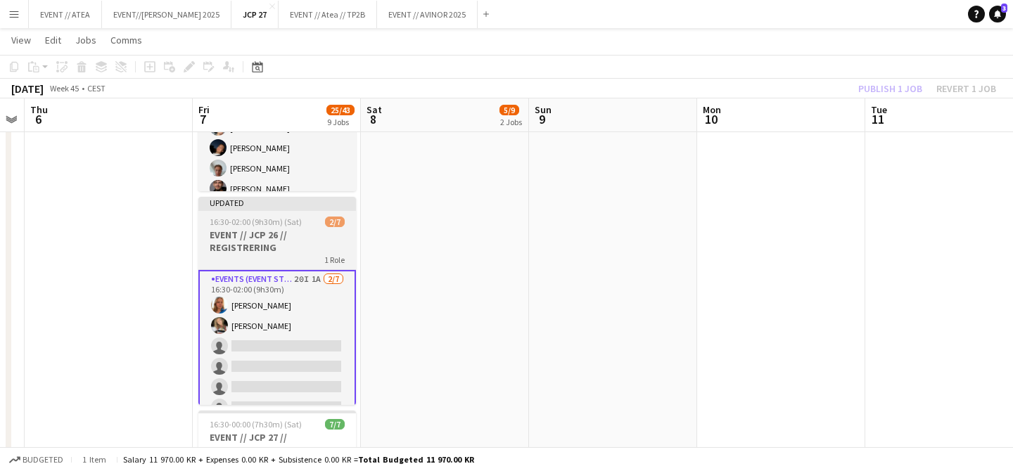
click at [323, 202] on div "Updated" at bounding box center [277, 202] width 158 height 11
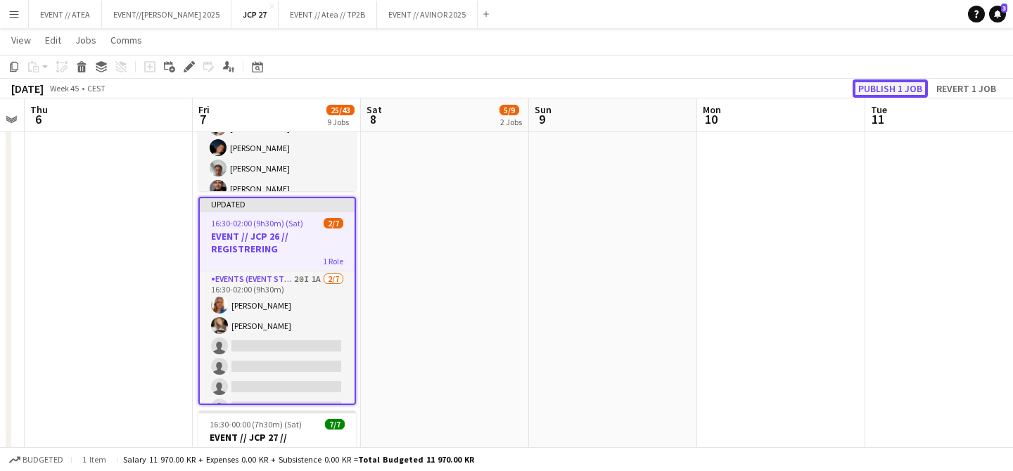
click at [863, 91] on button "Publish 1 job" at bounding box center [890, 89] width 75 height 18
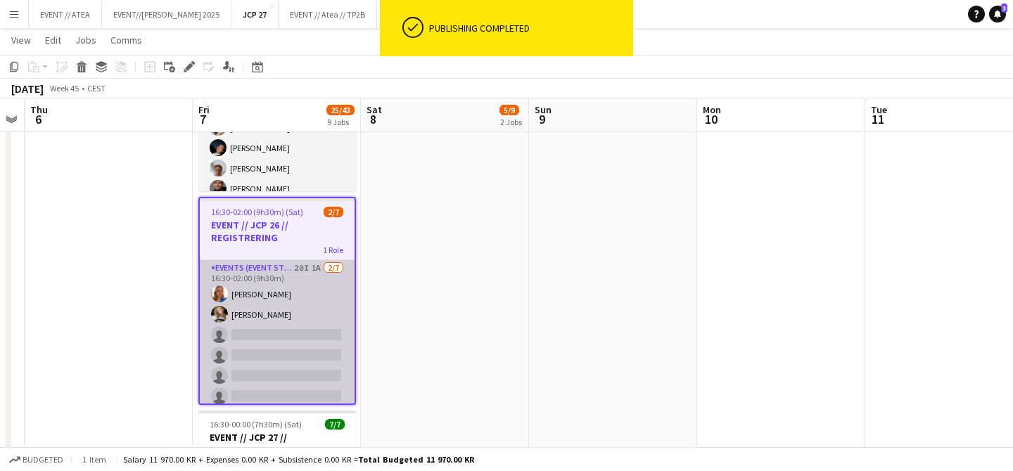
click at [268, 286] on app-card-role "Events (Event Staff) 20I 1A 2/7 16:30-02:00 (9h30m) Amalie Gravnås Marte Jensen…" at bounding box center [277, 345] width 155 height 170
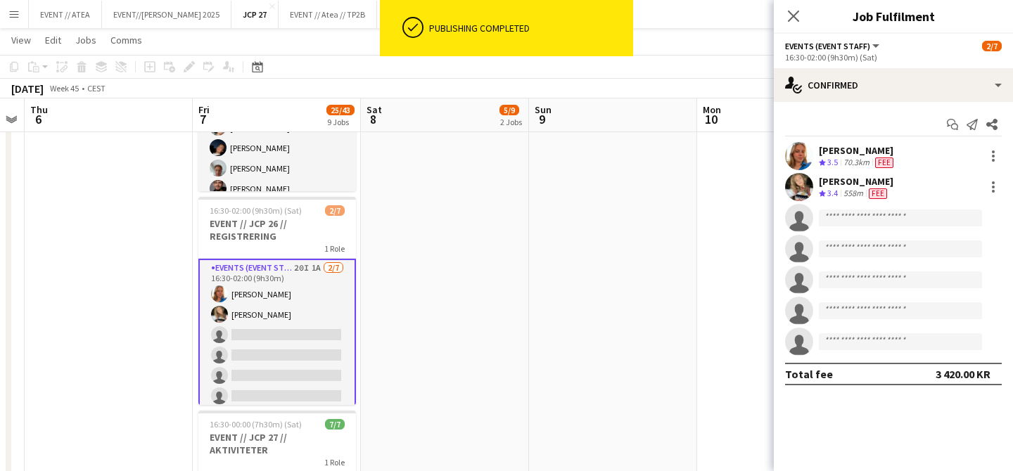
click at [870, 102] on div "Start chat Send notification Share Amalie Gravnås Crew rating 3.5 70.3km Fee Ma…" at bounding box center [893, 249] width 239 height 295
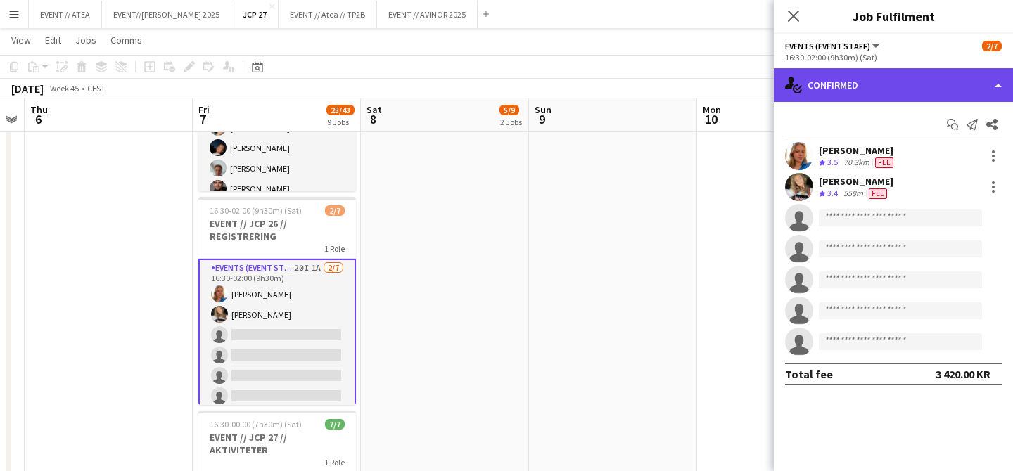
click at [870, 98] on div "single-neutral-actions-check-2 Confirmed" at bounding box center [893, 85] width 239 height 34
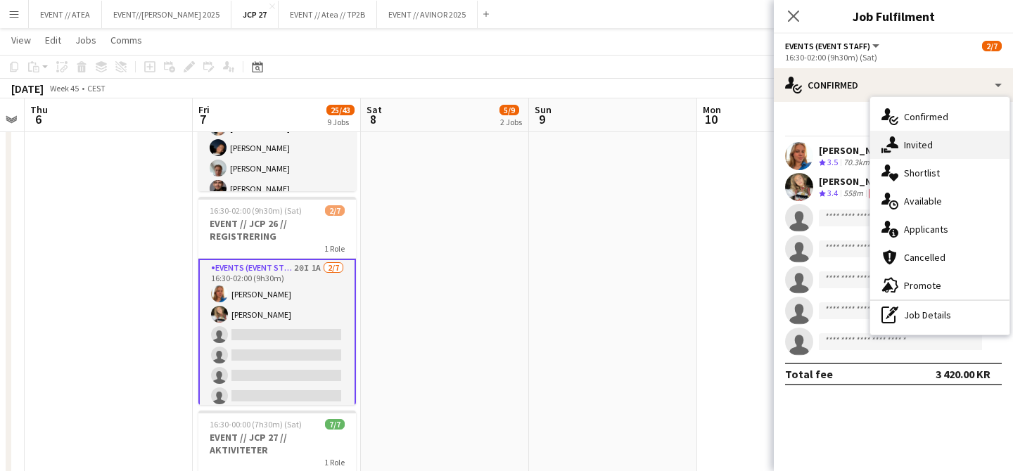
click at [909, 148] on span "Invited" at bounding box center [918, 145] width 29 height 13
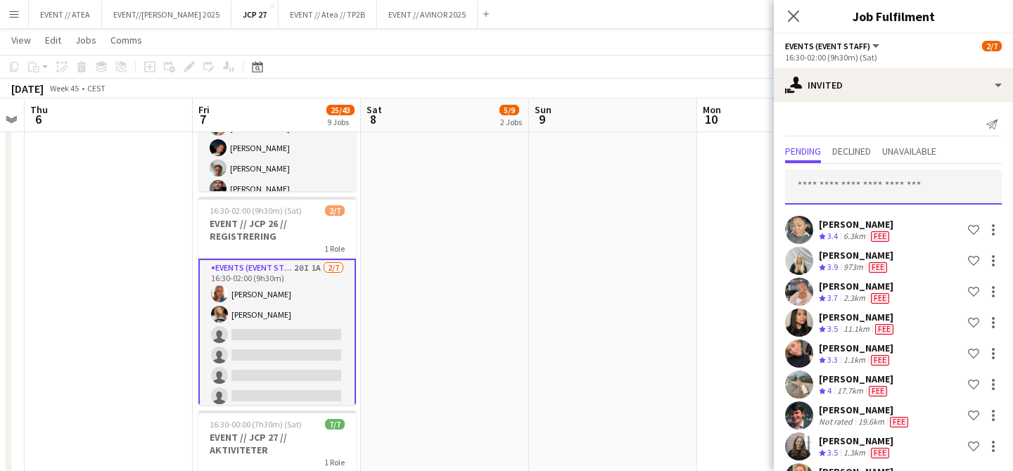
click at [861, 191] on input "text" at bounding box center [893, 187] width 217 height 35
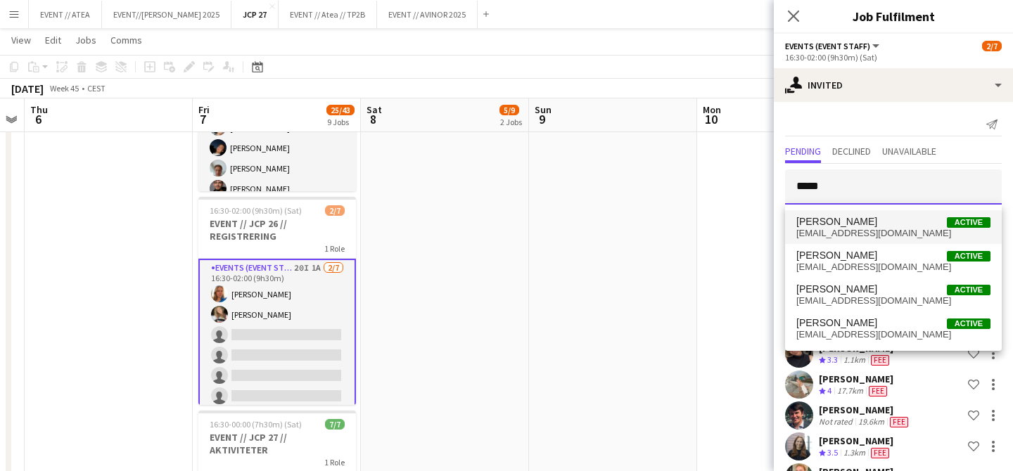
type input "*****"
click at [865, 227] on span "Hedda Emanuelsen" at bounding box center [837, 222] width 81 height 12
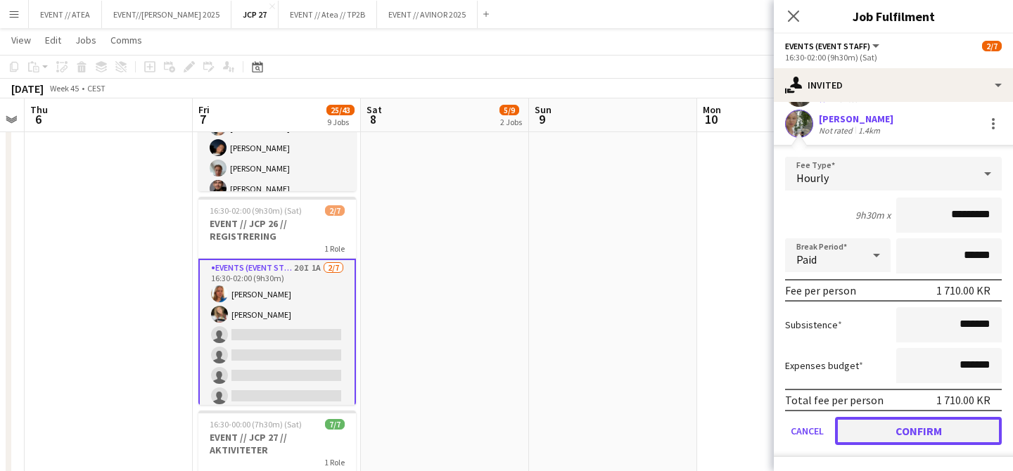
click at [892, 440] on button "Confirm" at bounding box center [918, 431] width 167 height 28
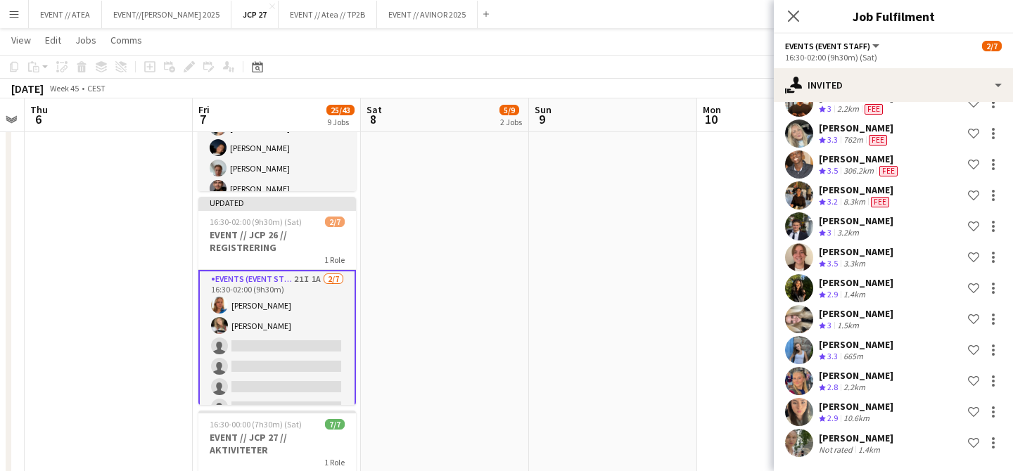
scroll to position [0, 0]
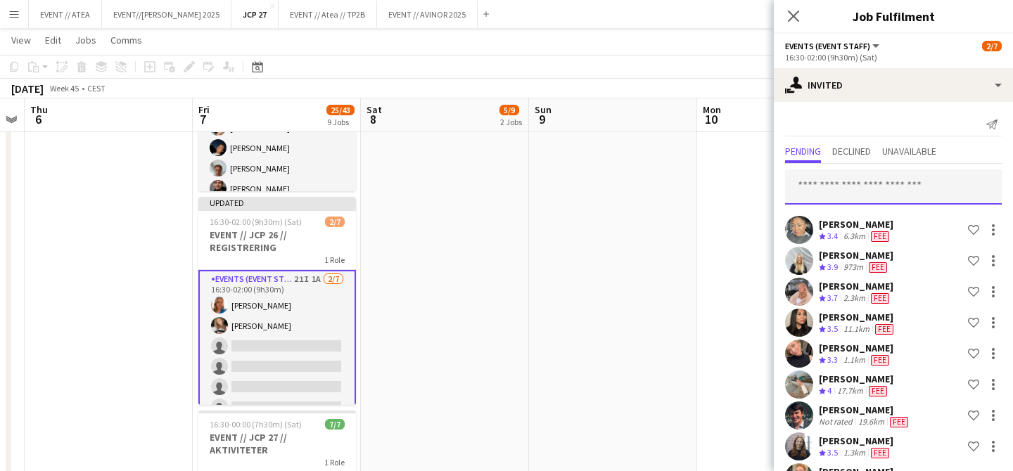
click at [837, 196] on input "text" at bounding box center [893, 187] width 217 height 35
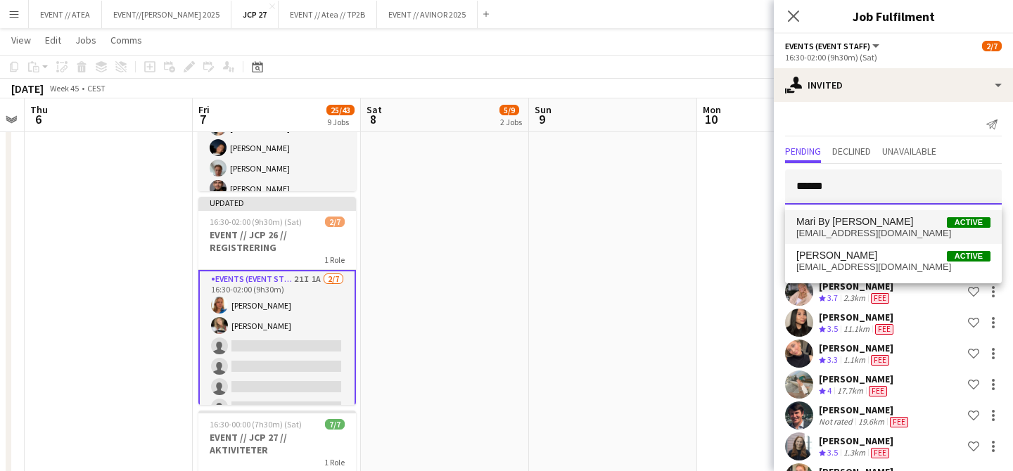
type input "******"
click at [836, 224] on span "Mari By Stangnes" at bounding box center [855, 222] width 117 height 12
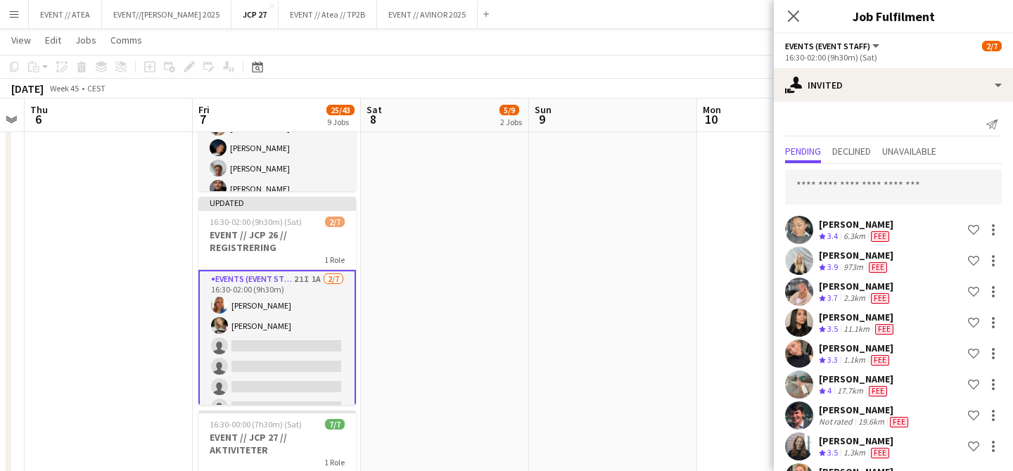
scroll to position [765, 0]
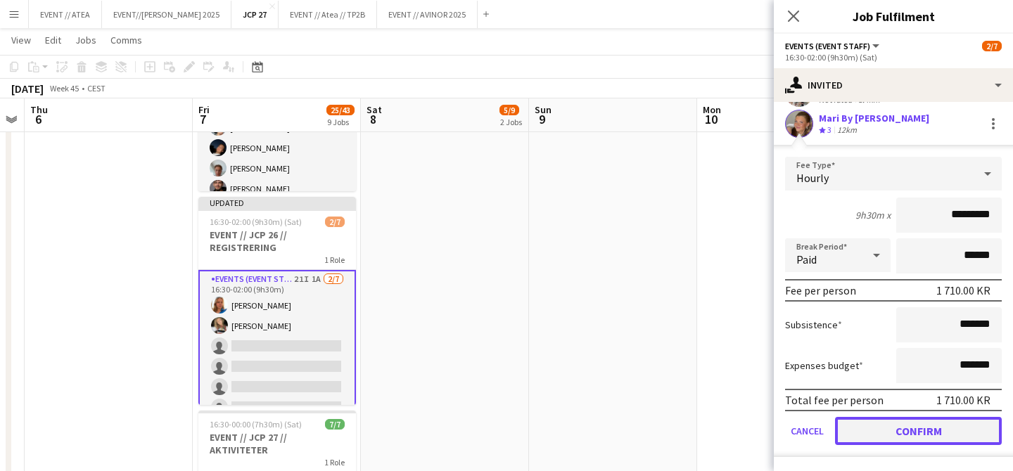
click at [890, 438] on button "Confirm" at bounding box center [918, 431] width 167 height 28
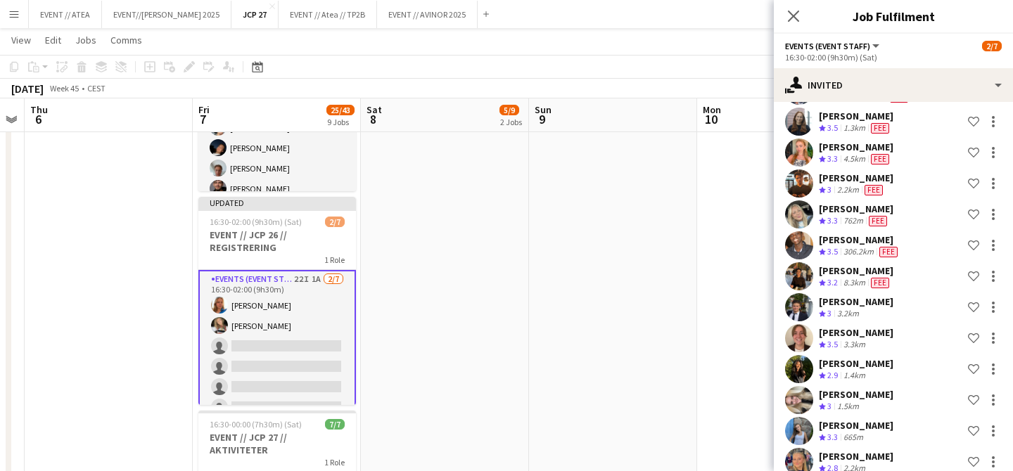
scroll to position [0, 0]
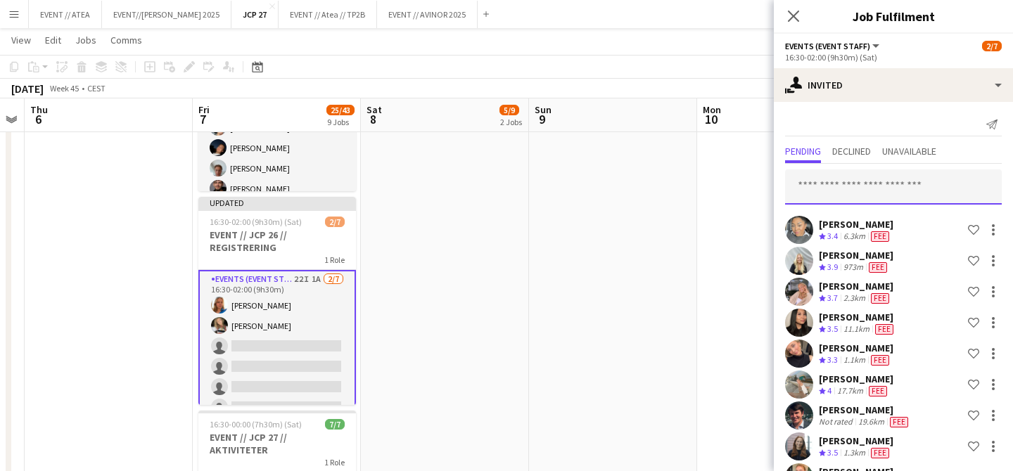
click at [851, 203] on input "text" at bounding box center [893, 187] width 217 height 35
type input "**********"
click at [795, 17] on icon "Close pop-in" at bounding box center [793, 15] width 13 height 13
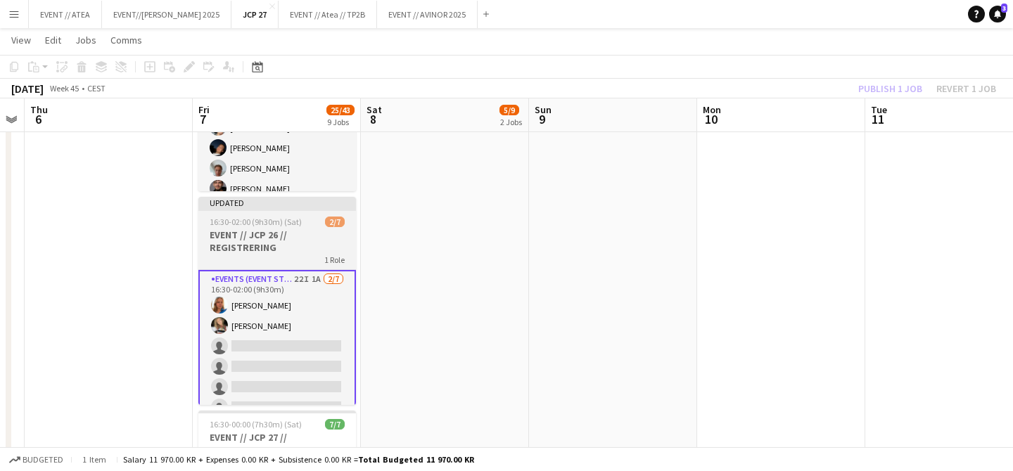
click at [299, 214] on app-job-card "Updated 16:30-02:00 (9h30m) (Sat) 2/7 EVENT // JCP 26 // REGISTRERING 1 Role Ev…" at bounding box center [277, 301] width 158 height 208
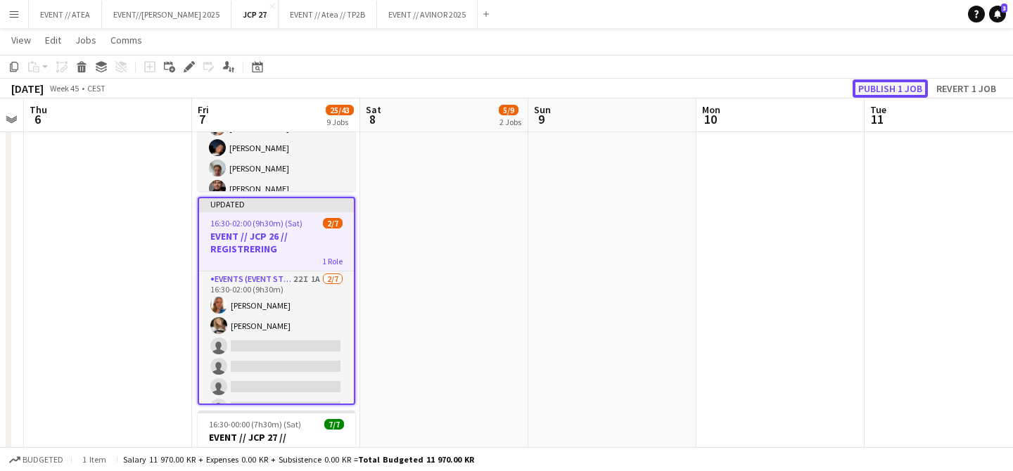
click at [863, 93] on button "Publish 1 job" at bounding box center [890, 89] width 75 height 18
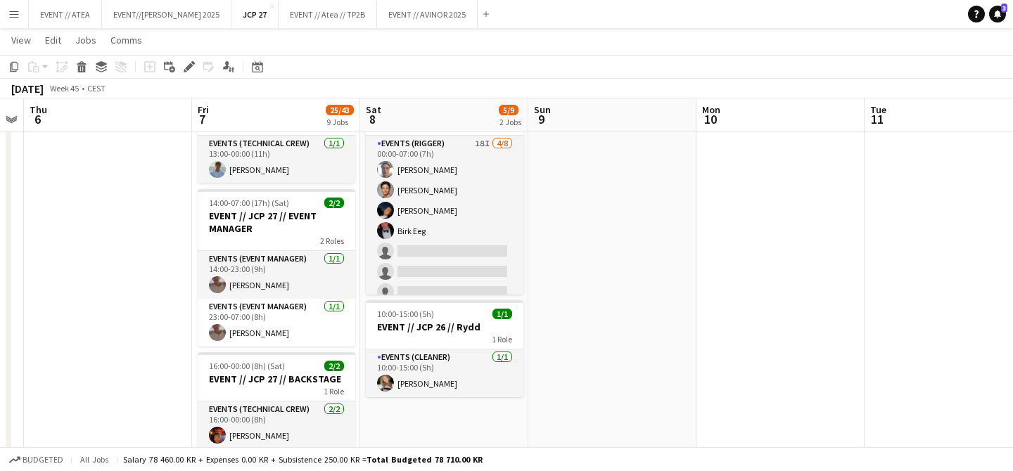
scroll to position [75, 0]
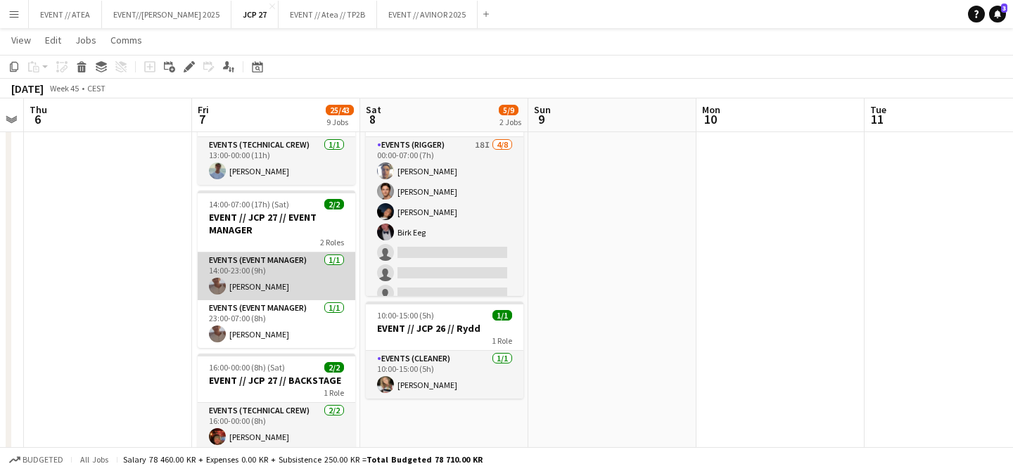
click at [222, 286] on app-user-avatar at bounding box center [217, 286] width 17 height 17
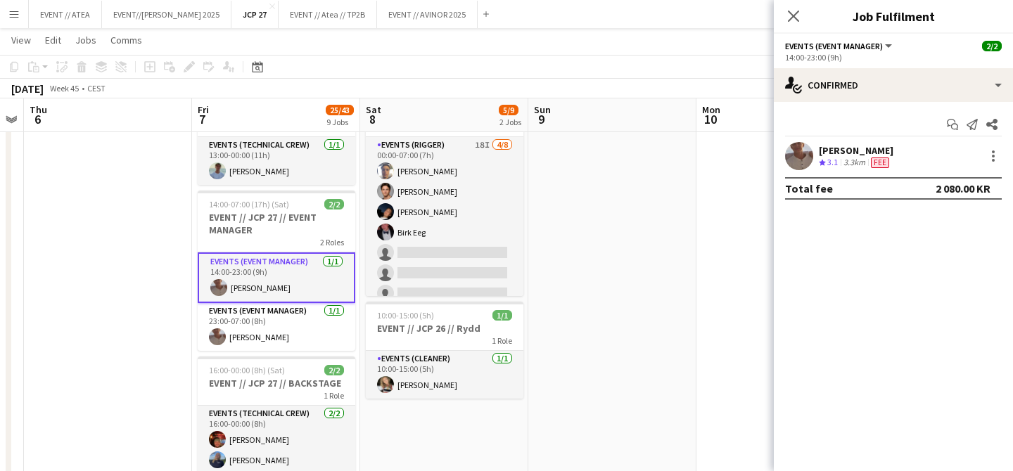
click at [797, 156] on app-user-avatar at bounding box center [799, 156] width 28 height 28
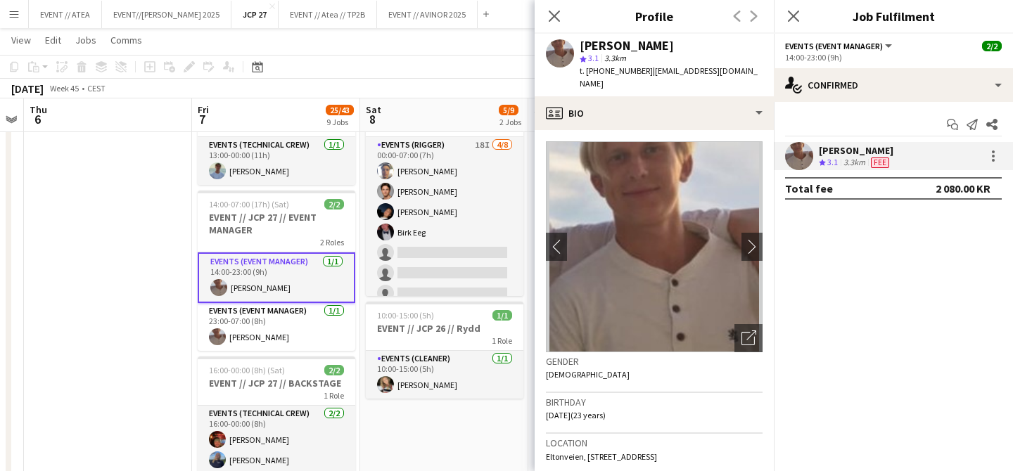
click at [874, 151] on div "Charlie Thomassen" at bounding box center [856, 150] width 75 height 13
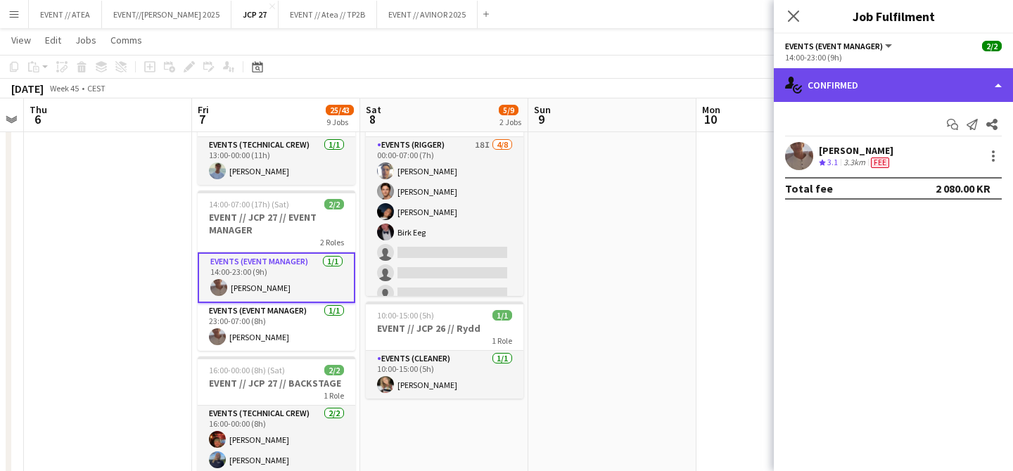
click at [894, 81] on div "single-neutral-actions-check-2 Confirmed" at bounding box center [893, 85] width 239 height 34
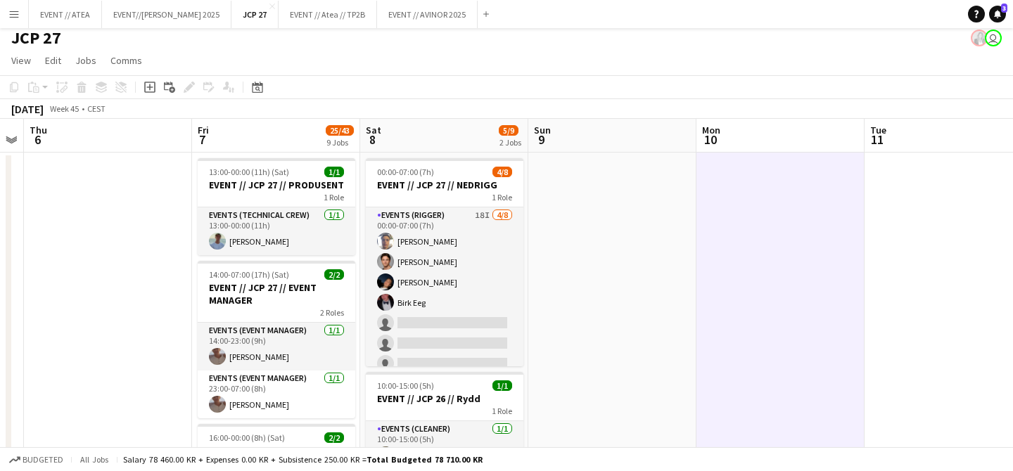
scroll to position [0, 0]
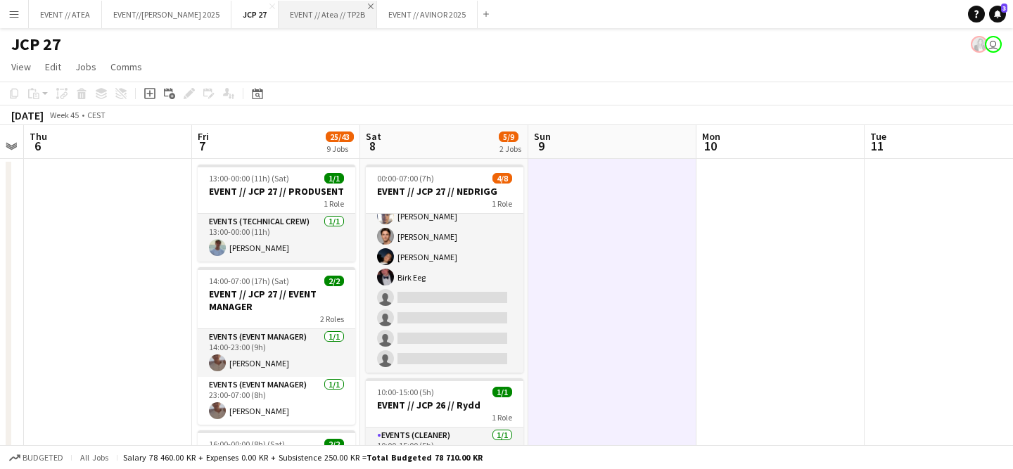
click at [368, 6] on app-icon "Close" at bounding box center [371, 7] width 6 height 6
click at [358, 6] on button "EVENT // AVINOR 2025 Close" at bounding box center [329, 14] width 101 height 27
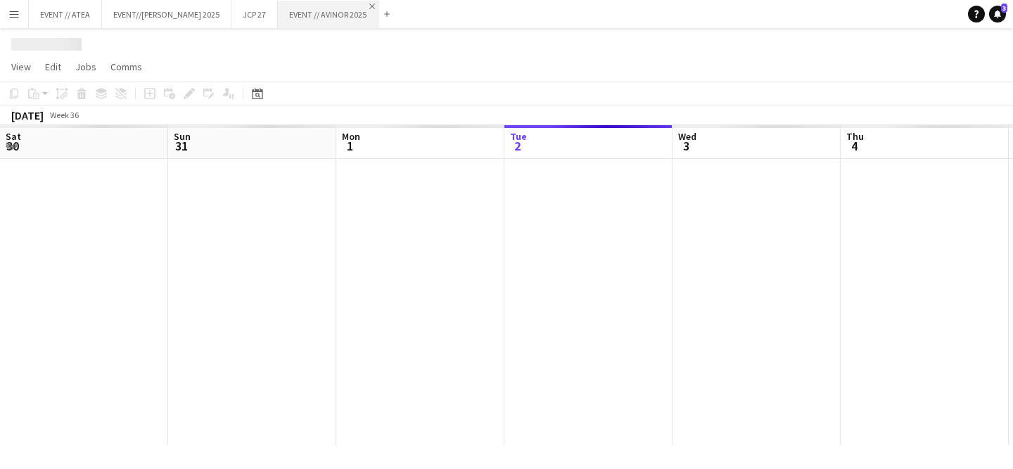
scroll to position [0, 336]
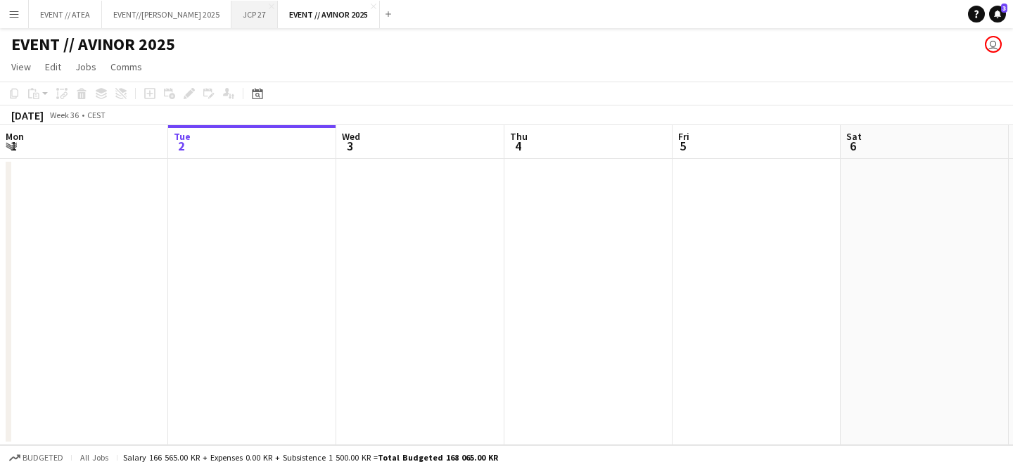
click at [232, 17] on button "JCP 27 Close" at bounding box center [255, 14] width 46 height 27
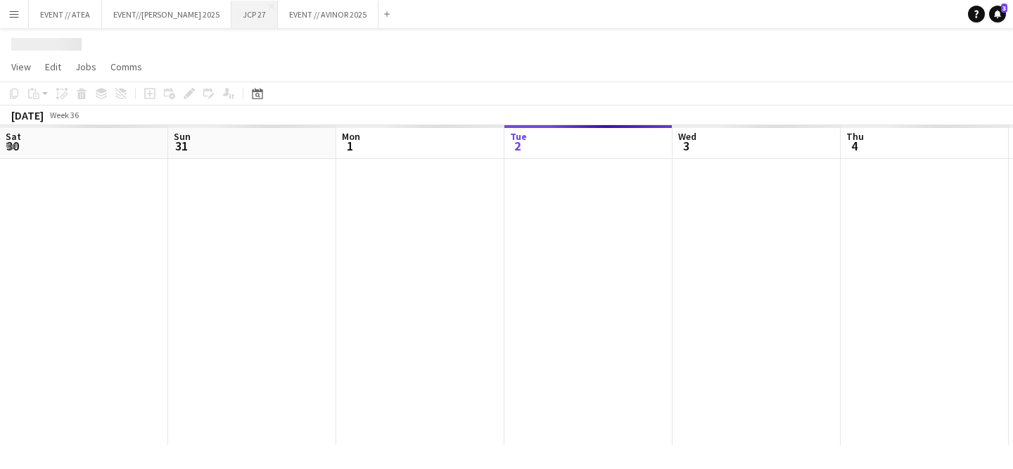
scroll to position [0, 336]
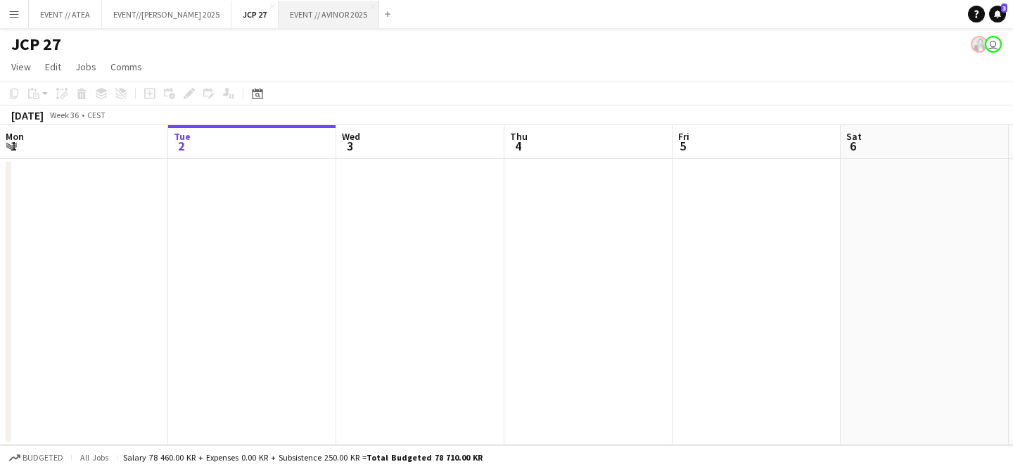
click at [320, 21] on button "EVENT // AVINOR 2025 Close" at bounding box center [329, 14] width 101 height 27
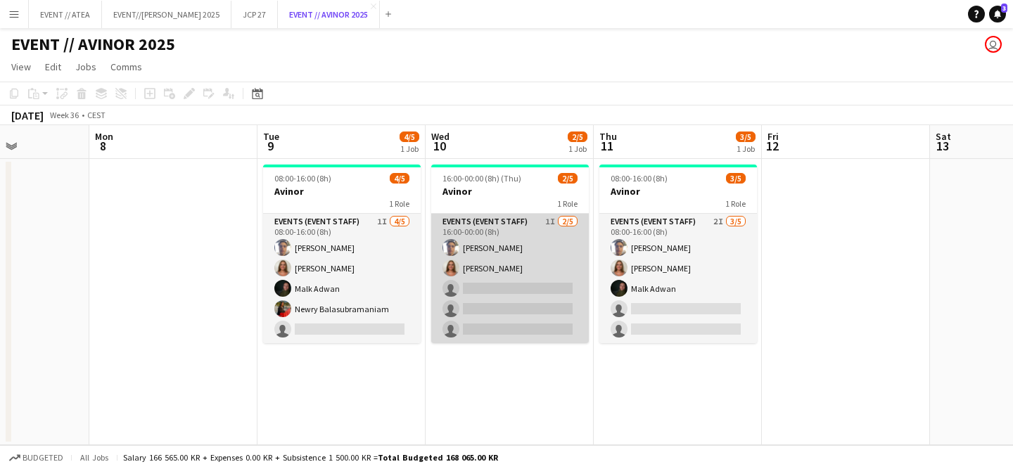
scroll to position [0, 418]
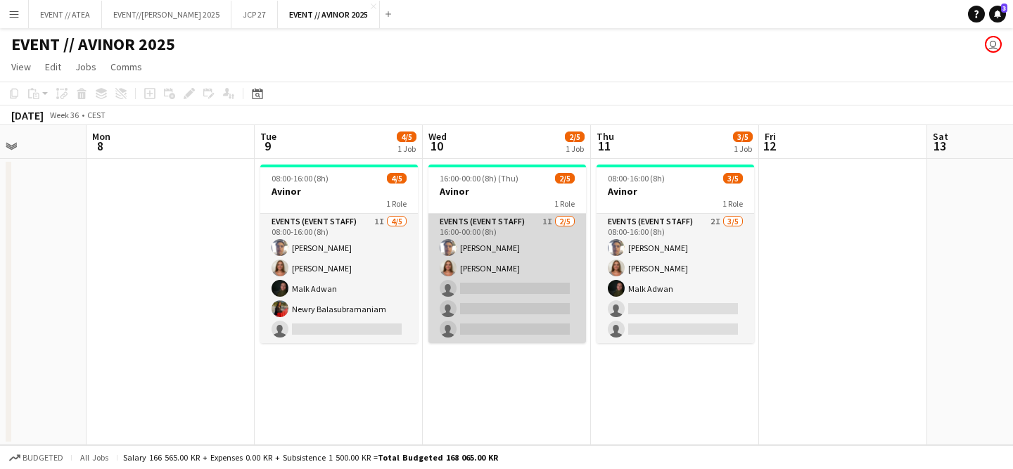
click at [443, 265] on app-user-avatar at bounding box center [448, 268] width 17 height 17
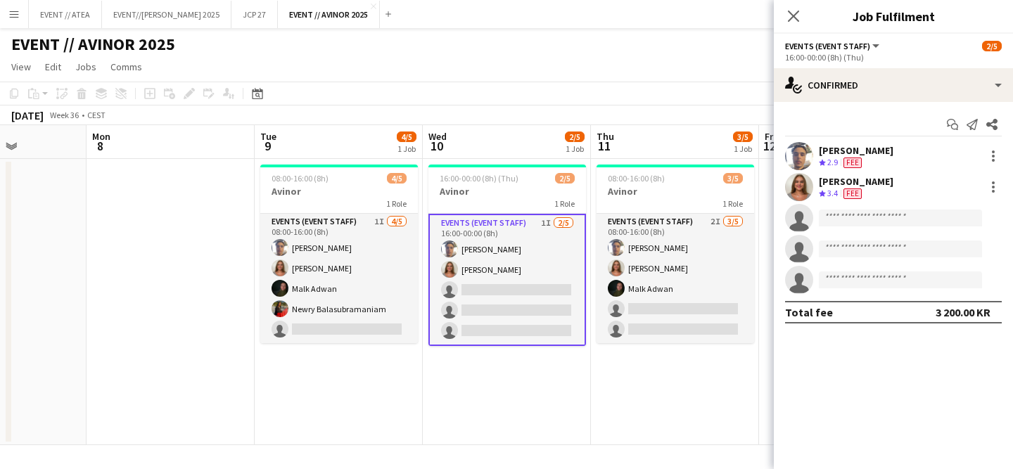
click at [796, 182] on app-user-avatar at bounding box center [799, 187] width 28 height 28
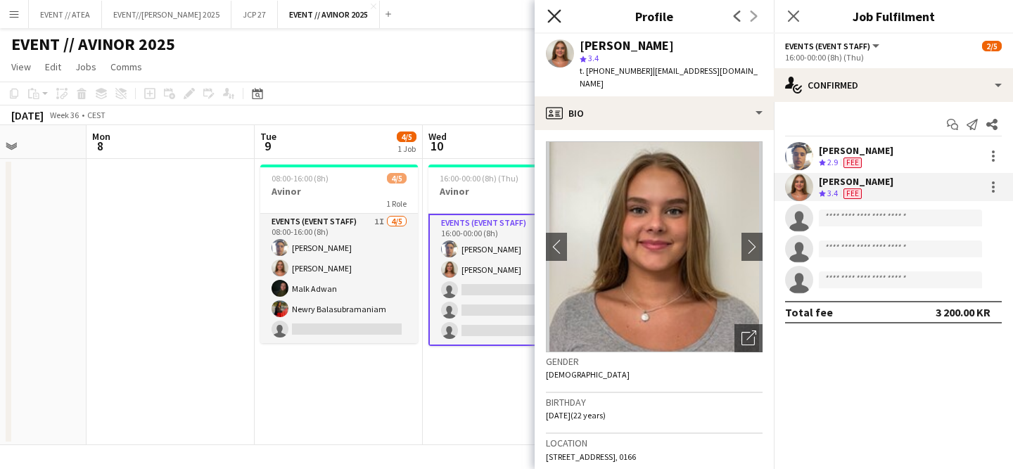
click at [555, 18] on icon "Close pop-in" at bounding box center [553, 15] width 13 height 13
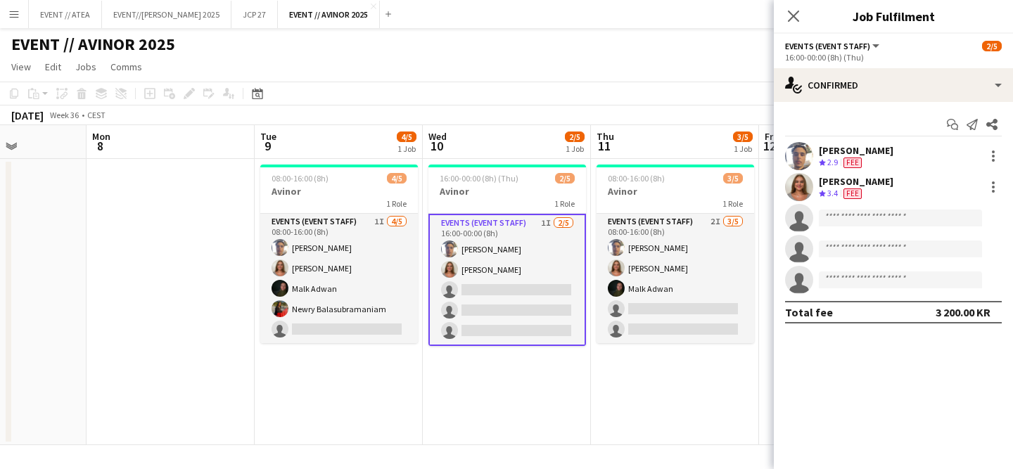
click at [795, 25] on div "Close pop-in" at bounding box center [793, 16] width 39 height 32
click at [790, 18] on icon at bounding box center [793, 15] width 13 height 13
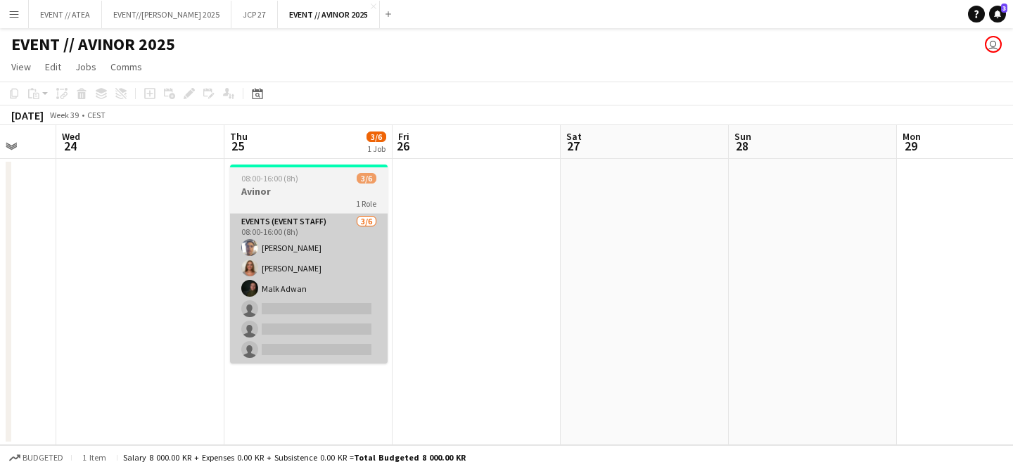
scroll to position [0, 437]
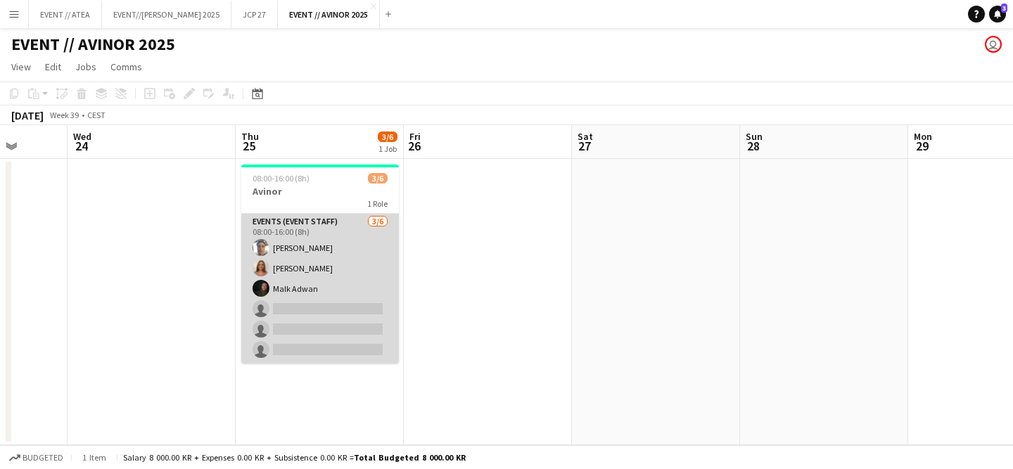
click at [259, 246] on app-user-avatar at bounding box center [261, 247] width 17 height 17
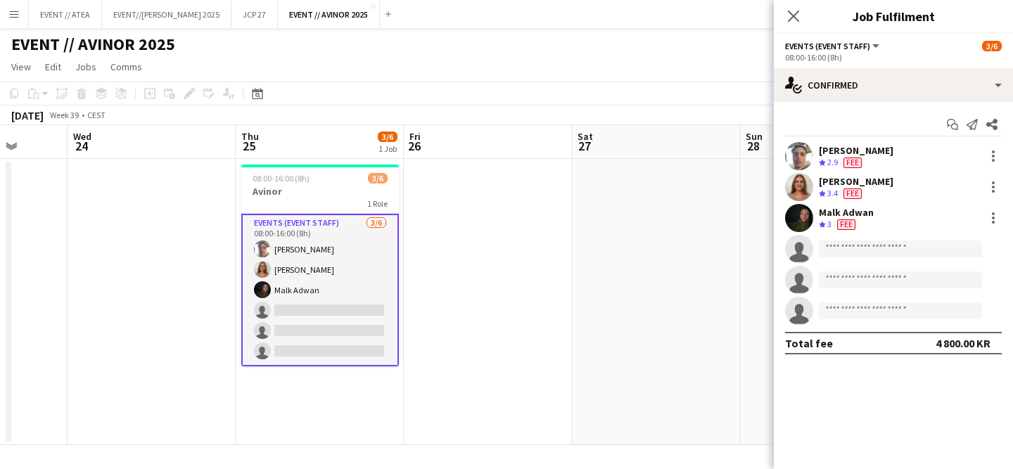
click at [789, 154] on app-user-avatar at bounding box center [799, 156] width 28 height 28
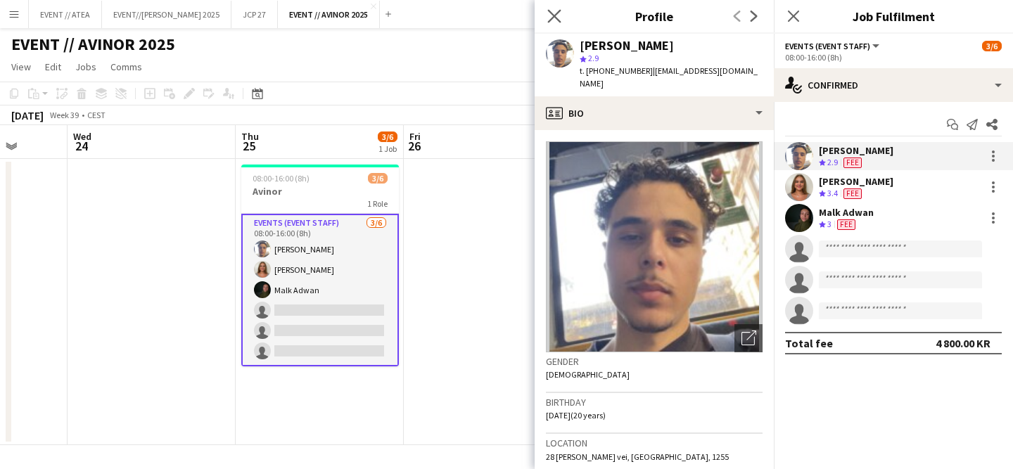
click at [561, 20] on app-icon "Close pop-in" at bounding box center [555, 16] width 20 height 20
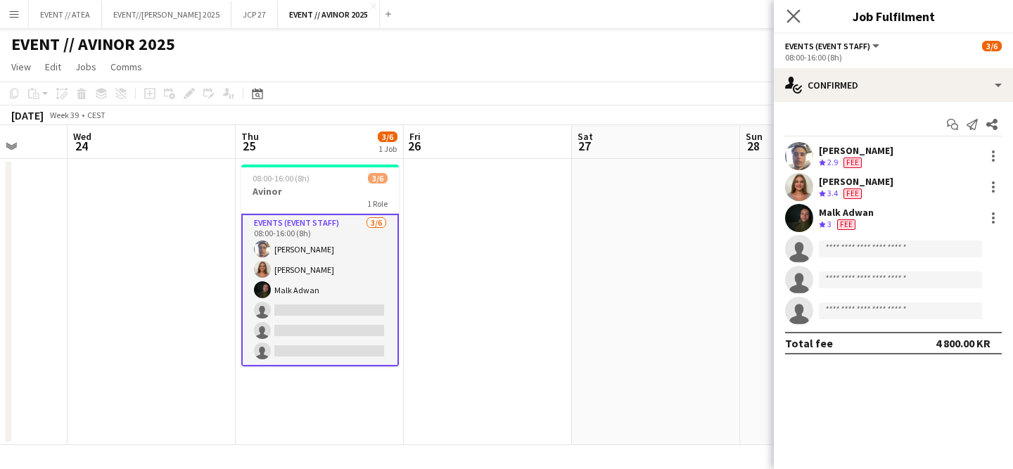
click at [786, 14] on app-icon "Close pop-in" at bounding box center [794, 16] width 20 height 20
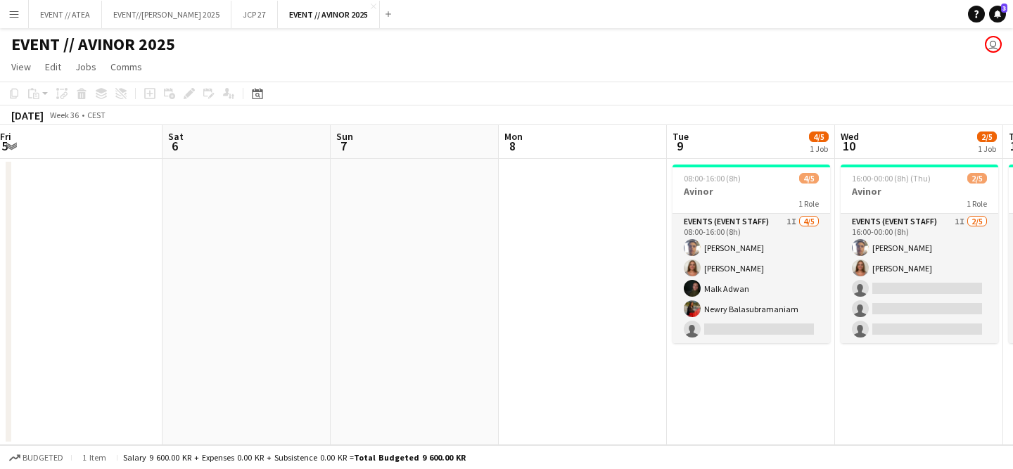
scroll to position [0, 341]
click at [15, 18] on app-icon "Menu" at bounding box center [13, 13] width 11 height 11
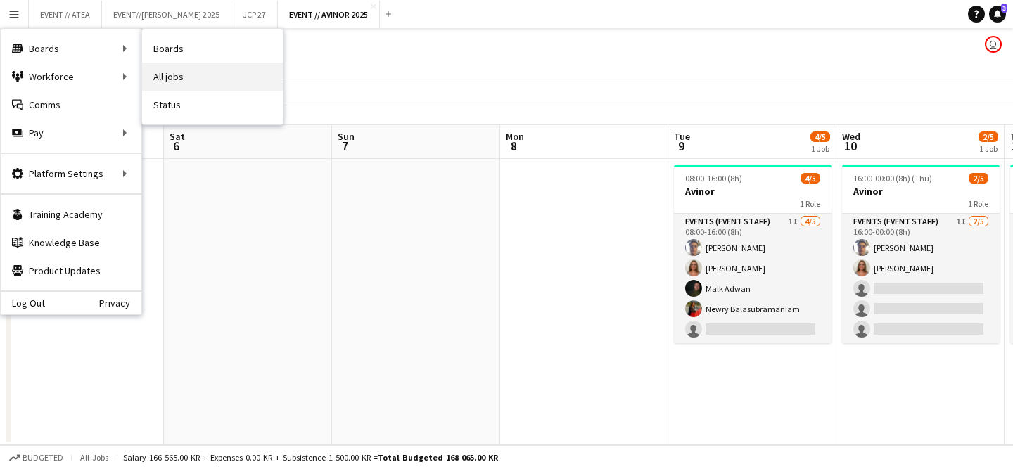
click at [164, 82] on link "All jobs" at bounding box center [212, 77] width 141 height 28
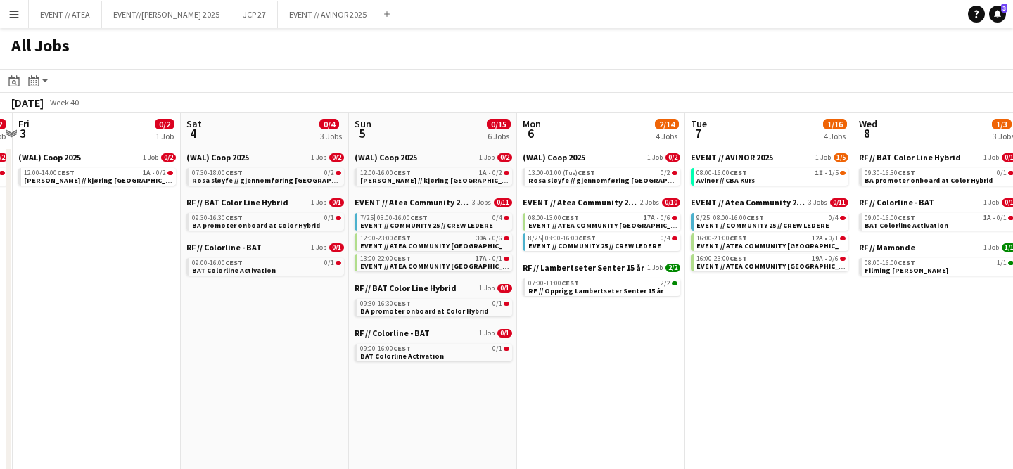
scroll to position [0, 495]
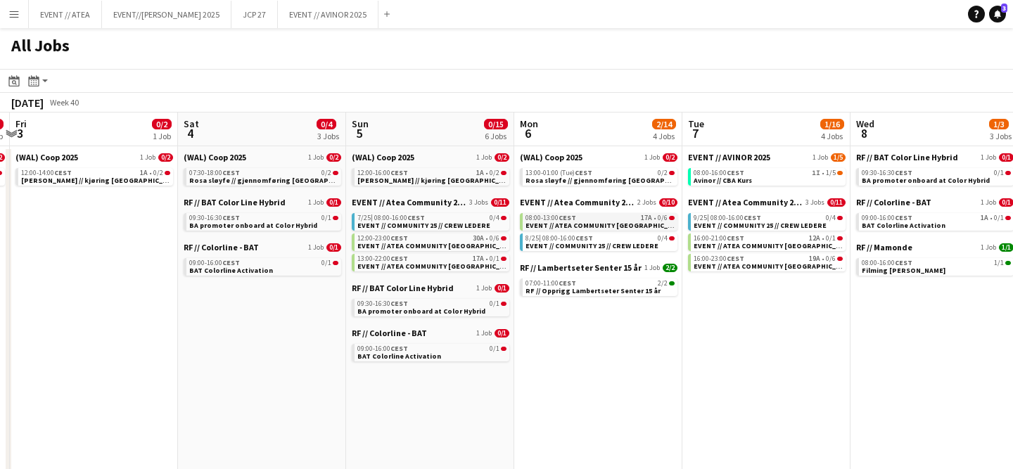
click at [584, 224] on span "EVENT // ATEA COMMUNITY OSLO // EVENT CREW" at bounding box center [632, 225] width 212 height 9
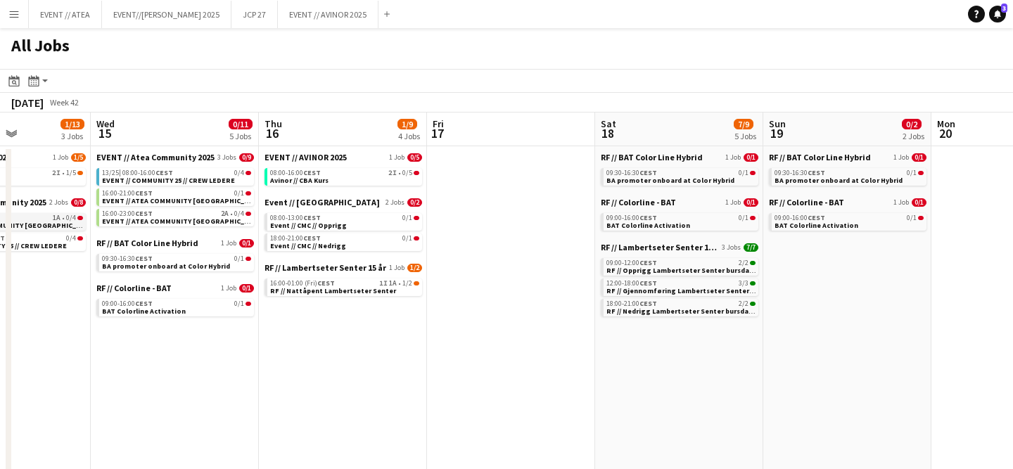
scroll to position [0, 421]
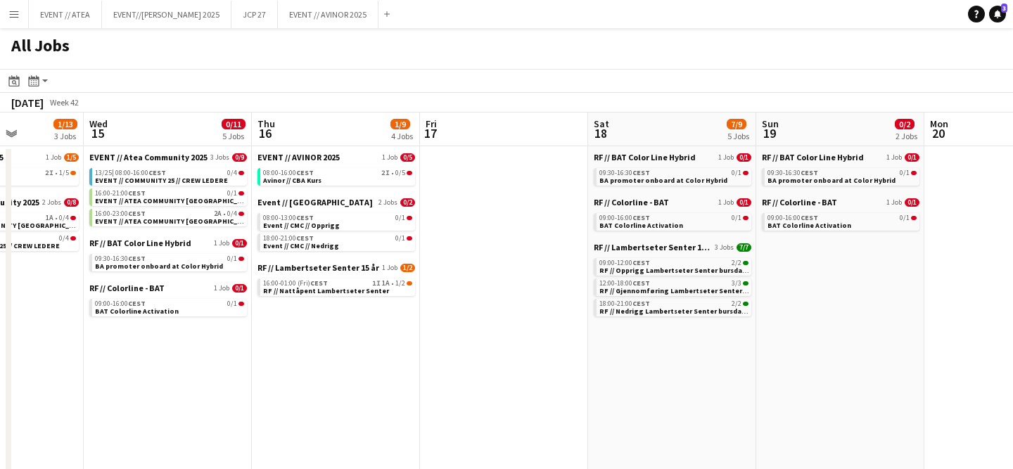
click at [10, 9] on app-icon "Menu" at bounding box center [13, 13] width 11 height 11
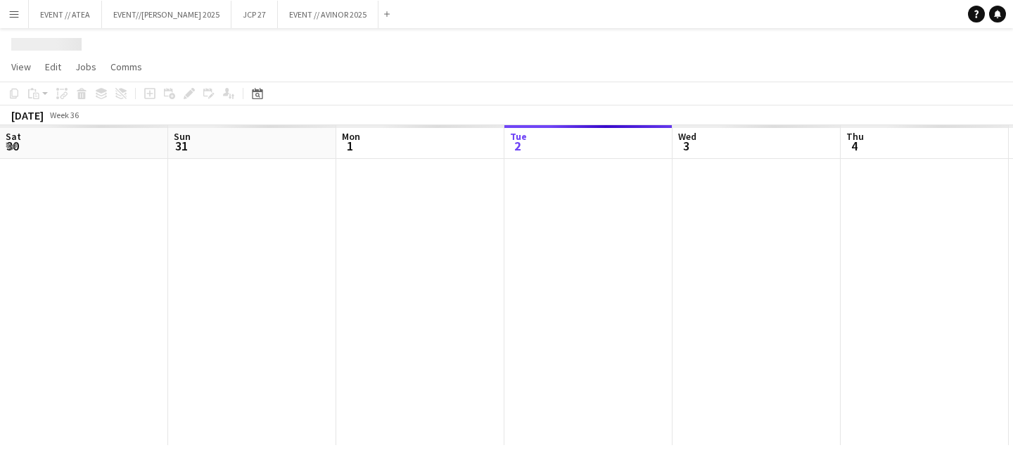
scroll to position [0, 336]
